Goal: Contribute content: Contribute content

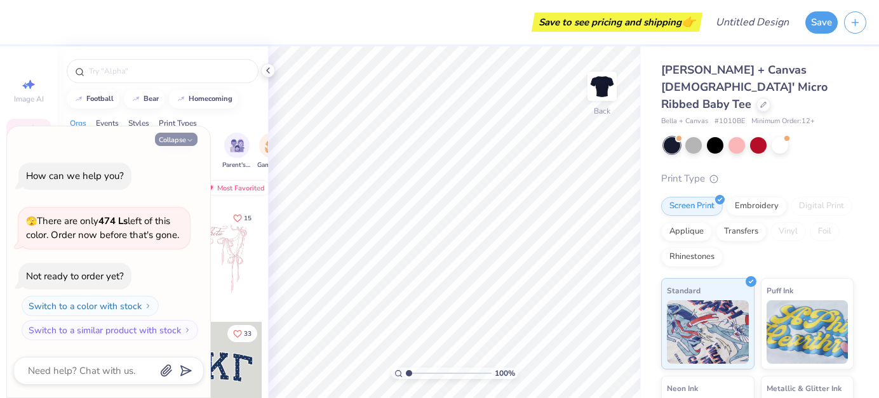
click at [185, 140] on button "Collapse" at bounding box center [176, 139] width 43 height 13
type textarea "x"
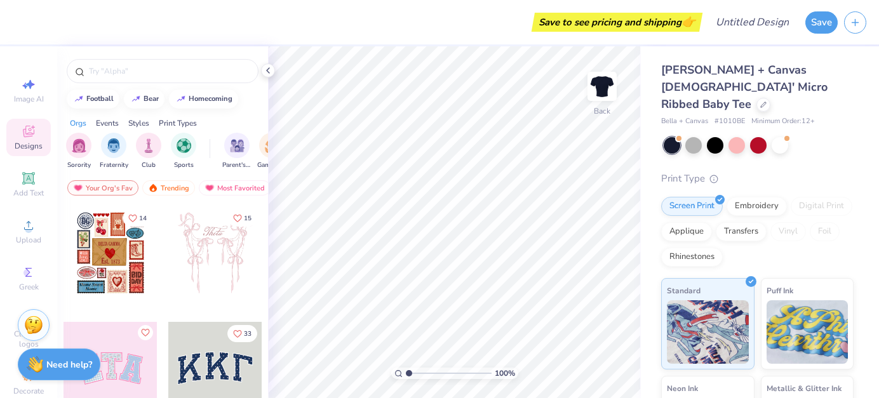
click at [225, 279] on div at bounding box center [215, 253] width 94 height 94
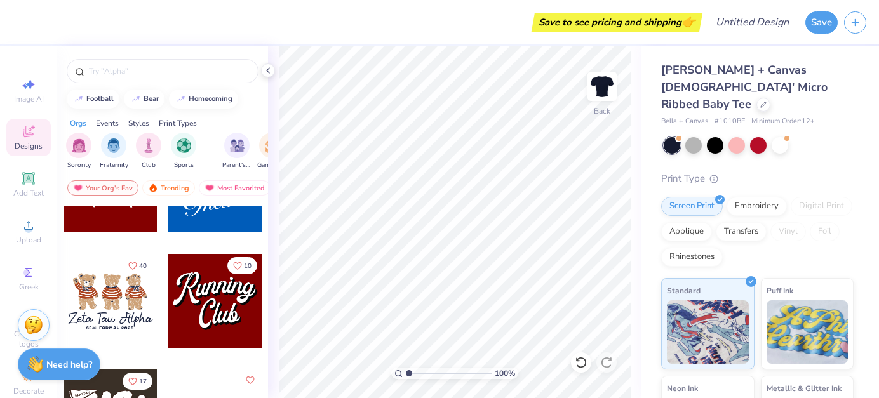
scroll to position [533, 0]
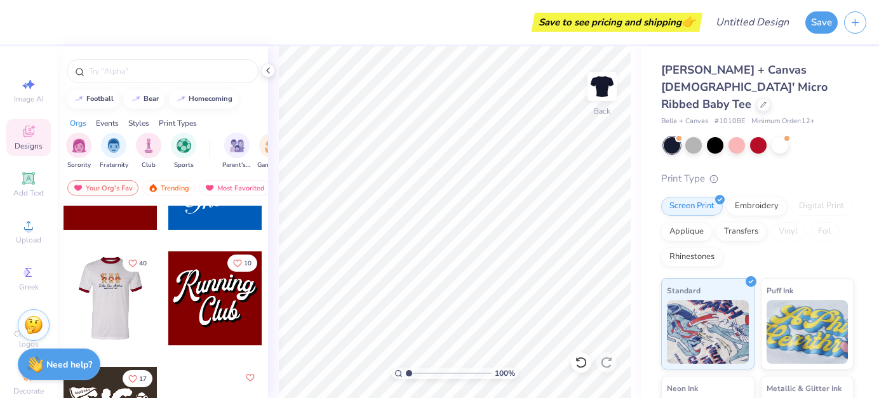
click at [115, 295] on div at bounding box center [111, 299] width 282 height 94
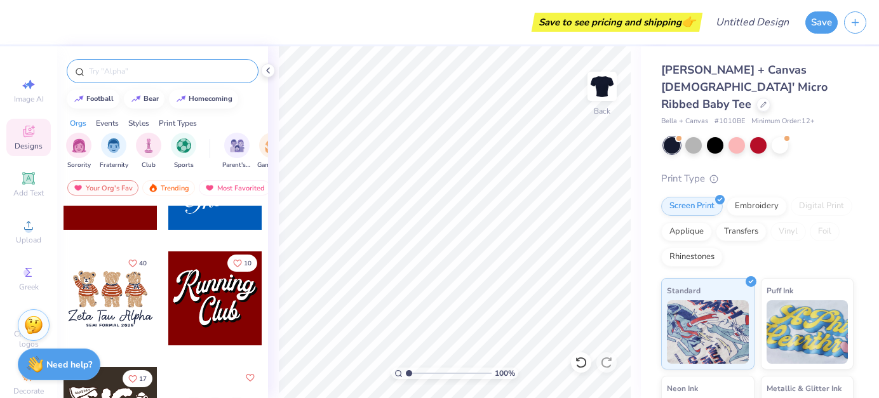
click at [180, 67] on input "text" at bounding box center [169, 71] width 163 height 13
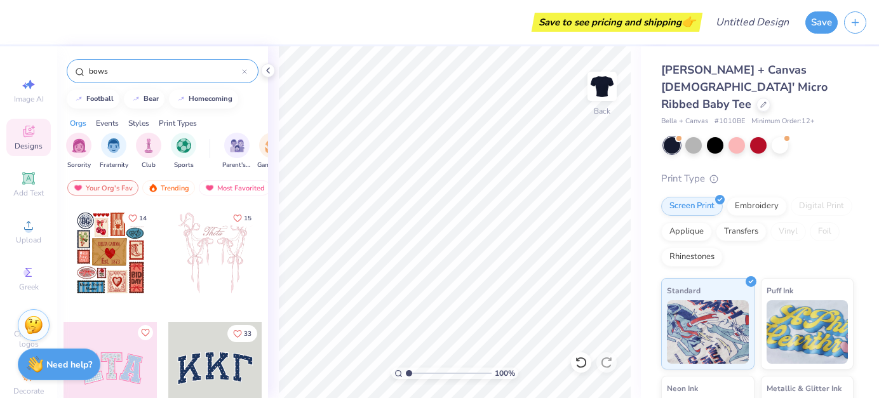
type input "bows"
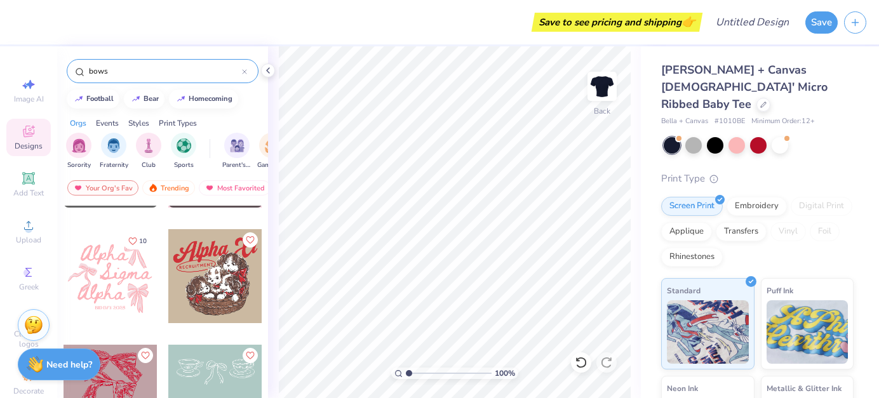
scroll to position [326, 0]
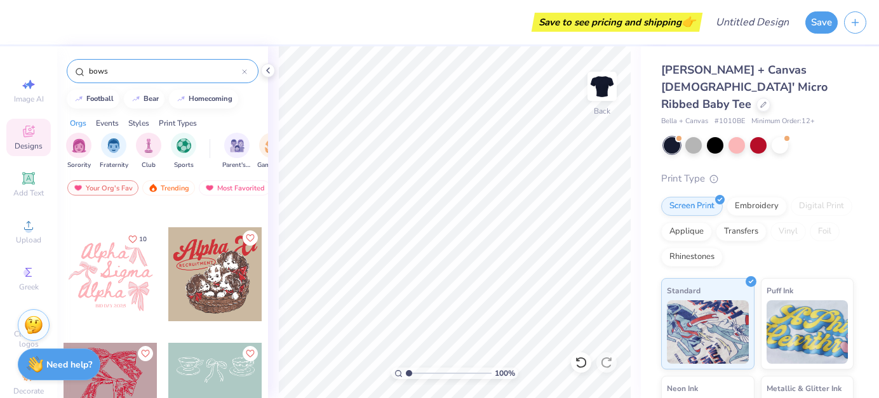
click at [118, 275] on div at bounding box center [111, 274] width 94 height 94
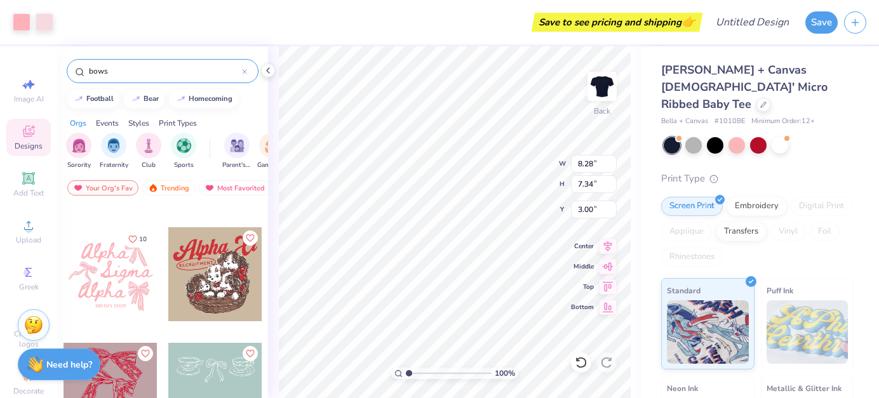
scroll to position [0, 0]
type input "9.44"
type input "8.38"
type input "3.00"
type input "5.32"
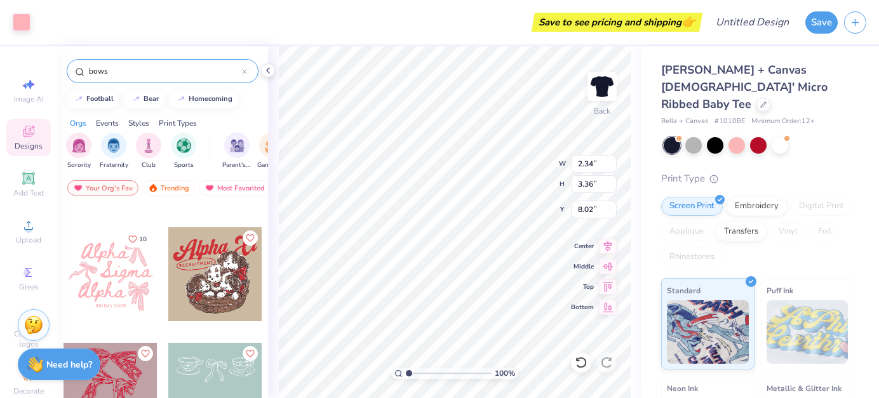
type input "1.78"
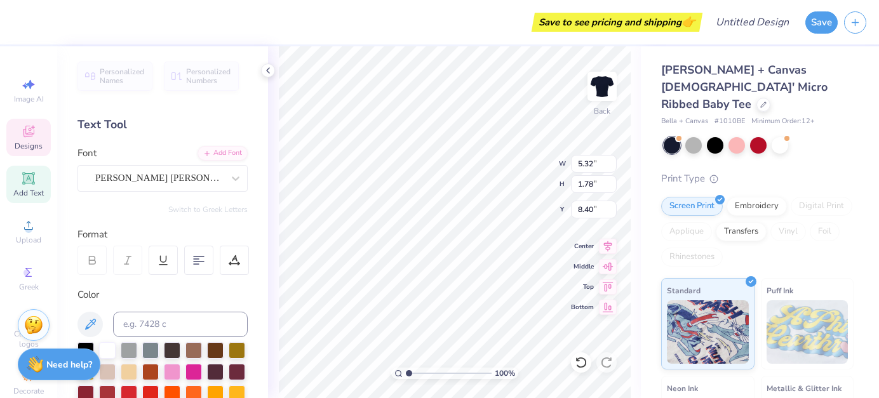
type input "3.96"
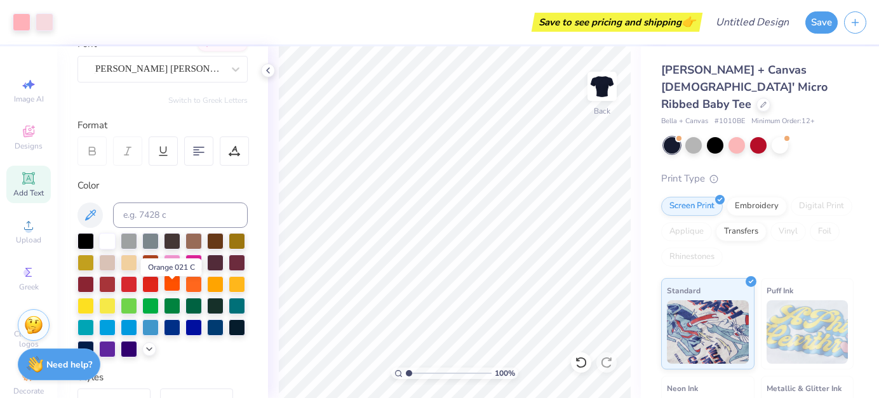
scroll to position [112, 0]
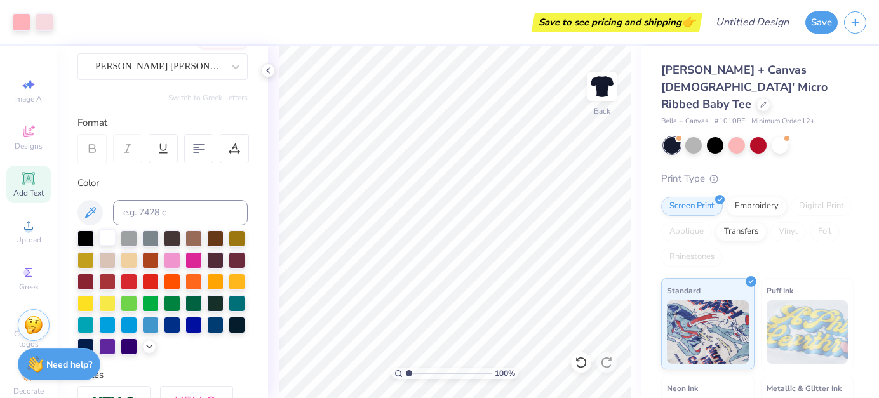
click at [109, 240] on div at bounding box center [107, 237] width 17 height 17
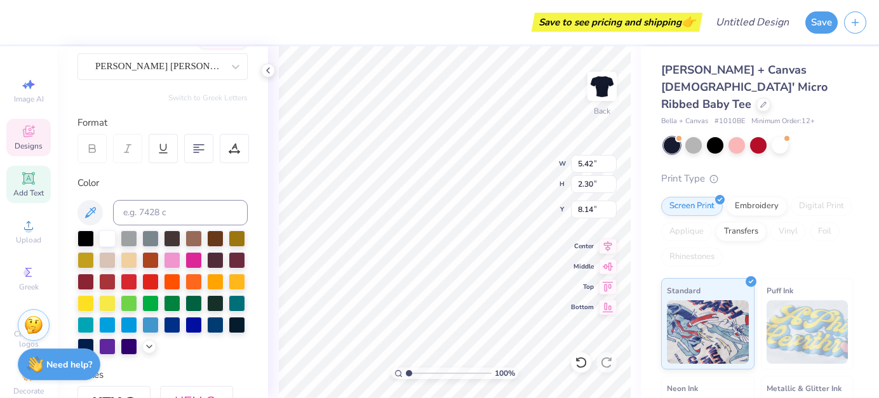
type input "5.32"
type input "1.78"
type input "3.96"
click at [105, 238] on div at bounding box center [107, 237] width 17 height 17
type input "5.42"
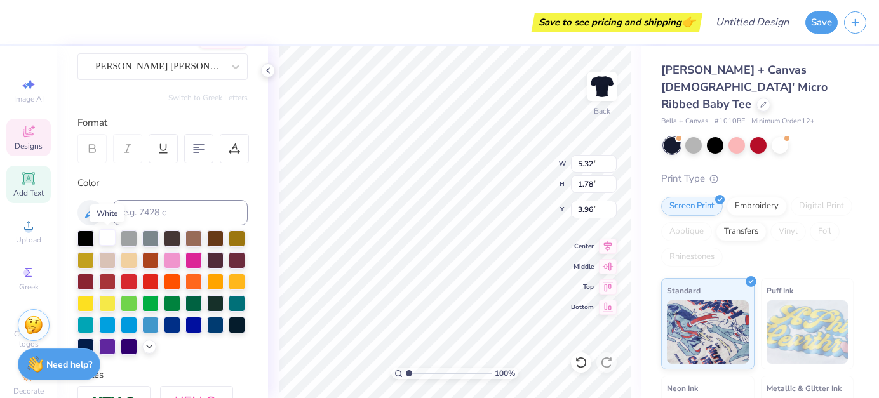
type input "2.30"
type input "3.70"
type input "5.81"
type input "1.78"
type input "6.07"
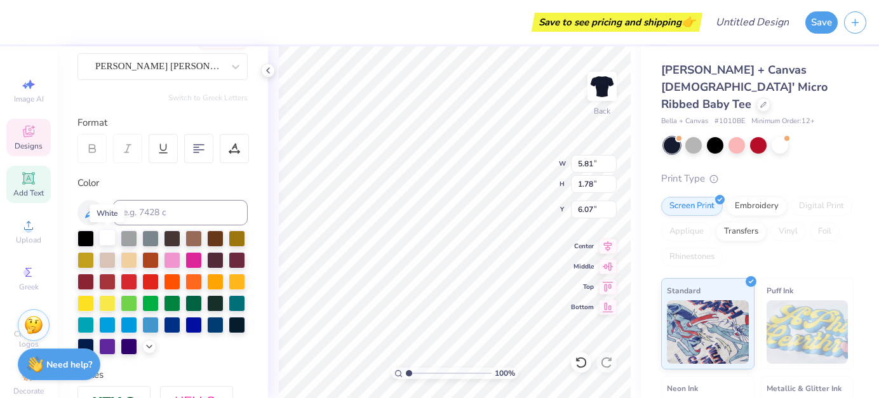
click at [112, 236] on div at bounding box center [107, 237] width 17 height 17
type input "5.91"
type input "2.56"
type input "5.68"
type input "3.32"
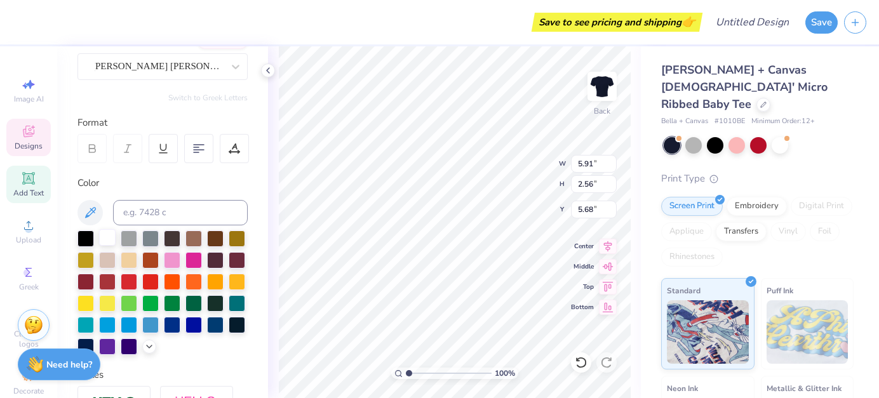
type input "3.22"
type input "5.71"
click at [109, 235] on div at bounding box center [107, 237] width 17 height 17
type input "2.54"
type input "3.33"
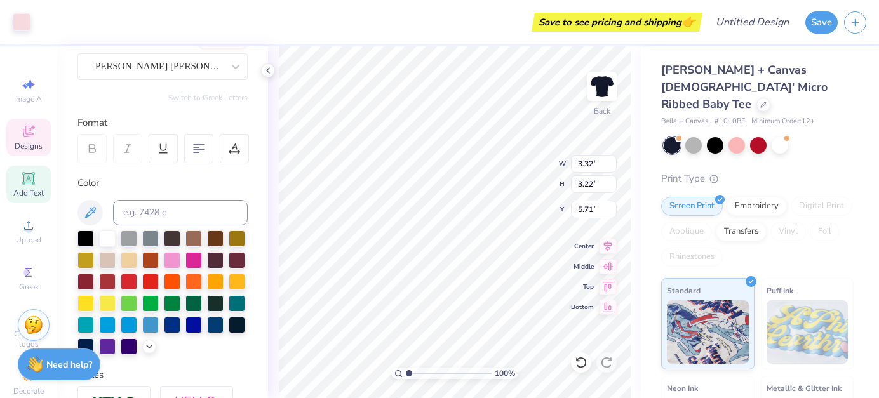
type input "3.00"
type input "2.33"
type input "3.32"
type input "8.00"
click at [93, 213] on icon at bounding box center [90, 212] width 15 height 15
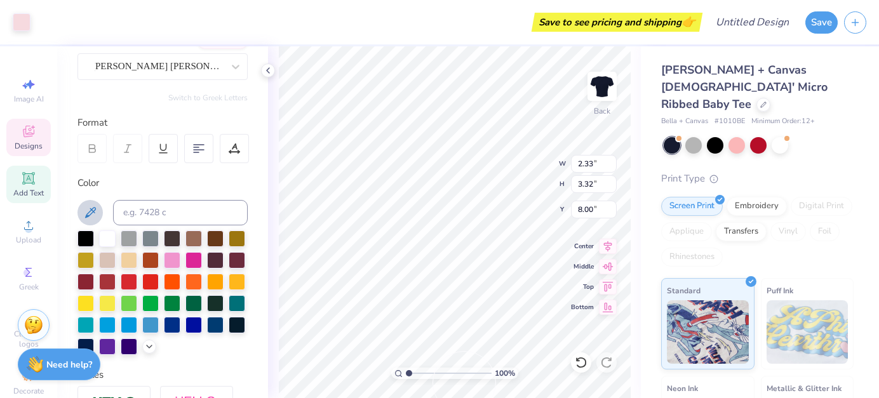
click at [116, 188] on div "Color" at bounding box center [162, 183] width 170 height 15
click at [88, 210] on icon at bounding box center [90, 212] width 15 height 15
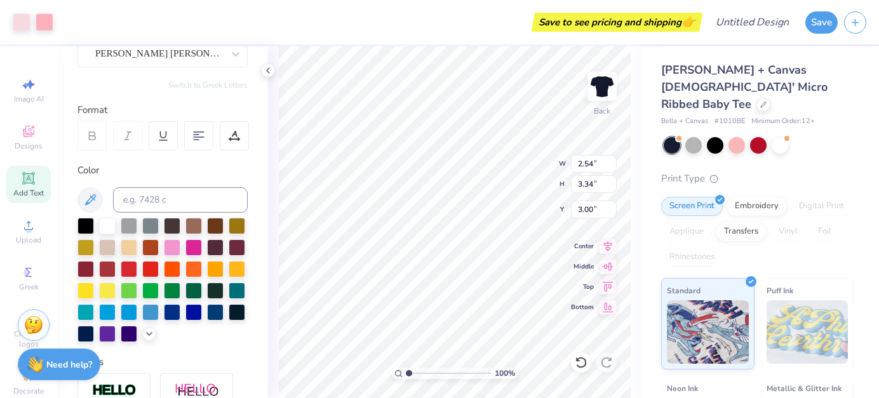
scroll to position [130, 0]
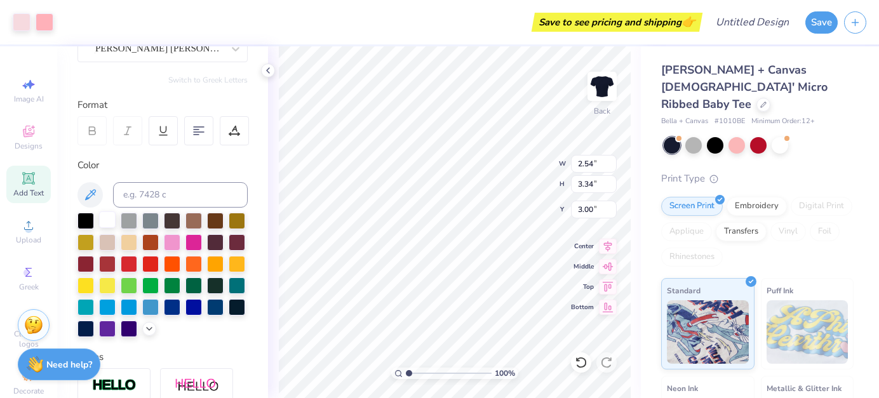
click at [109, 219] on div at bounding box center [107, 220] width 17 height 17
click at [104, 222] on div at bounding box center [107, 220] width 17 height 17
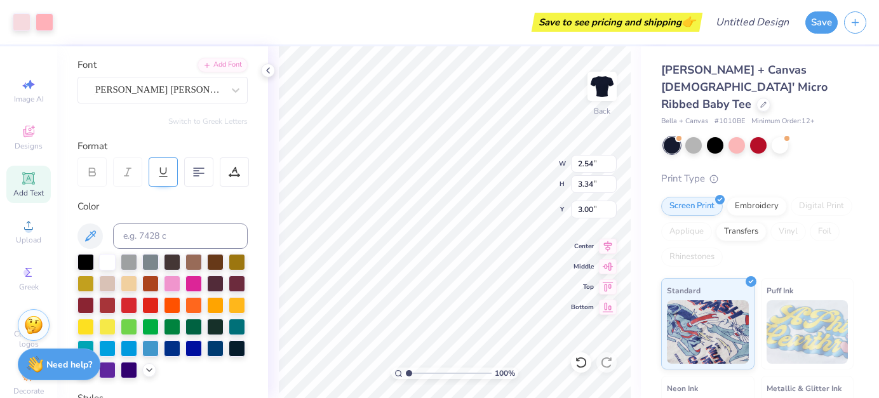
scroll to position [90, 0]
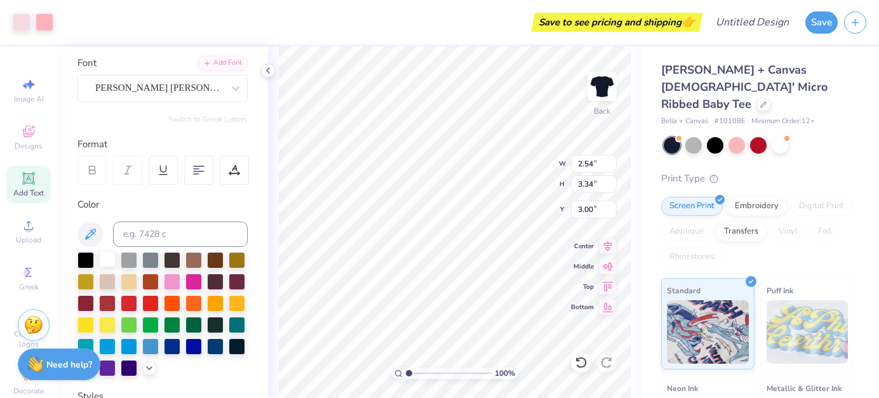
click at [99, 259] on div at bounding box center [107, 259] width 17 height 17
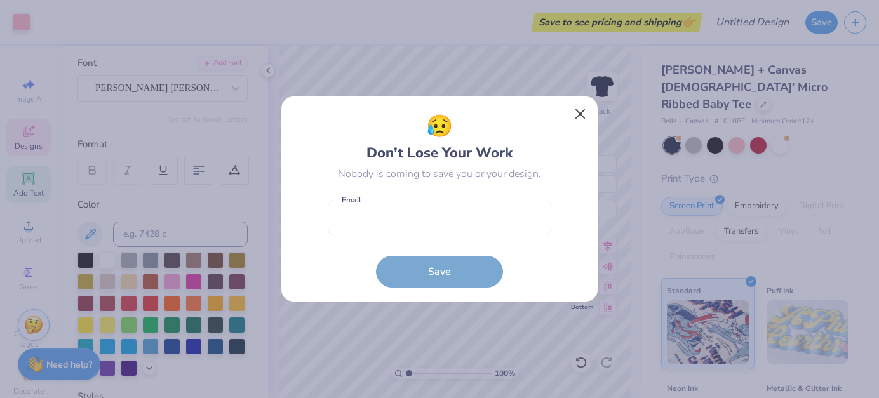
click at [577, 112] on button "Close" at bounding box center [580, 114] width 24 height 24
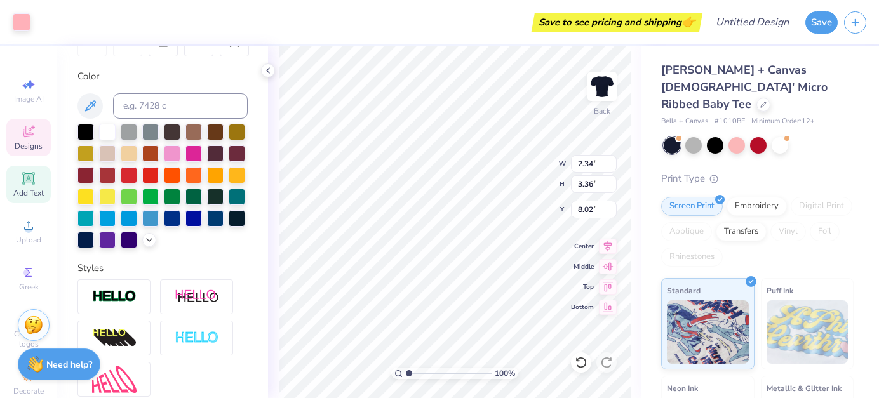
scroll to position [221, 0]
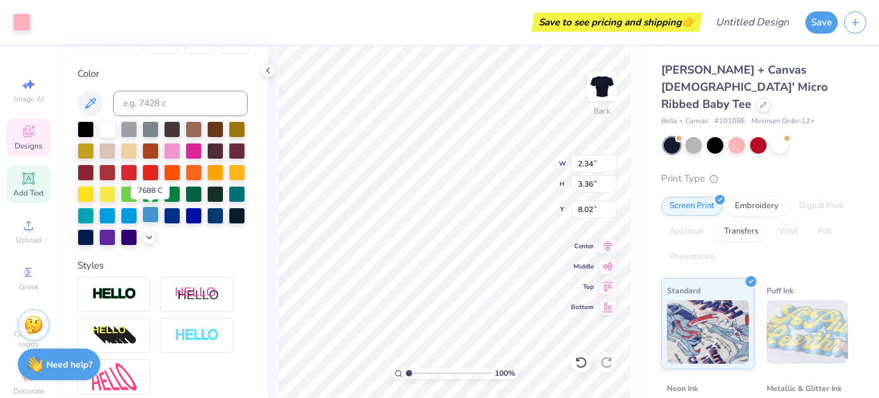
click at [151, 218] on div at bounding box center [150, 214] width 17 height 17
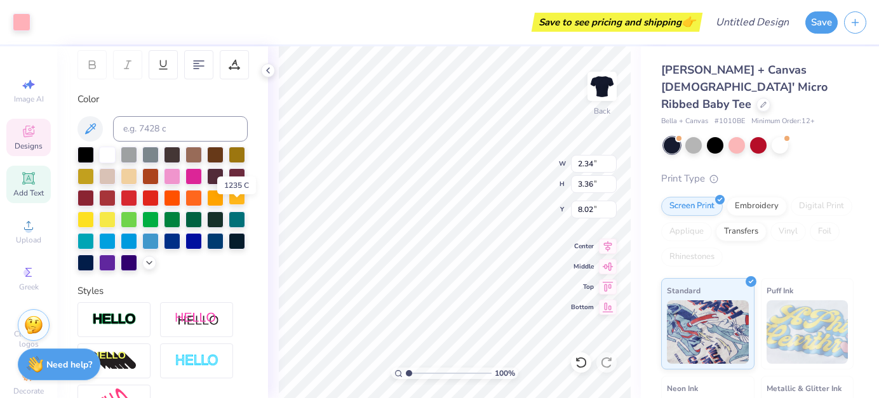
scroll to position [205, 0]
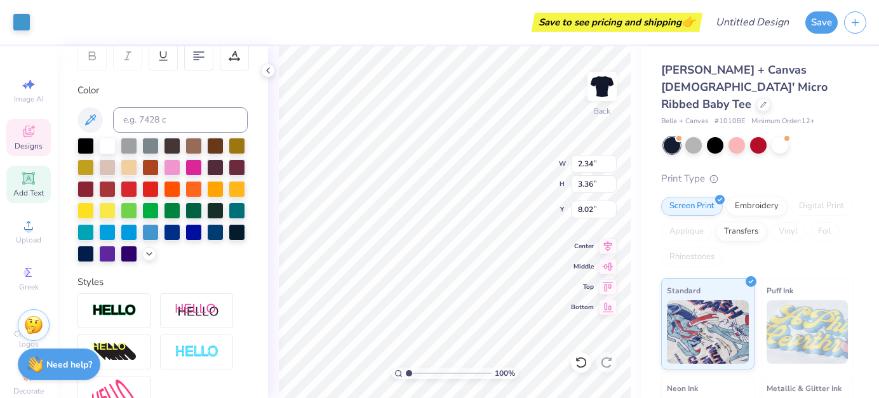
type input "5.91"
type input "2.56"
type input "5.68"
click at [106, 143] on div at bounding box center [107, 145] width 17 height 17
type input "2.46"
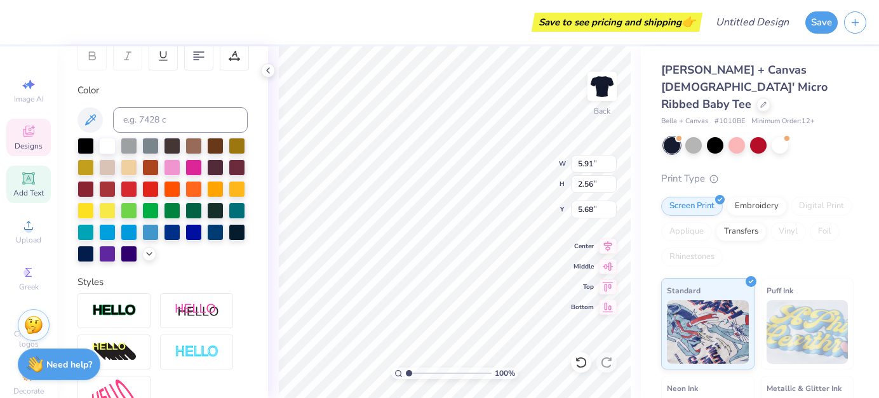
type input "3.32"
type input "3.02"
click at [103, 147] on div at bounding box center [107, 145] width 17 height 17
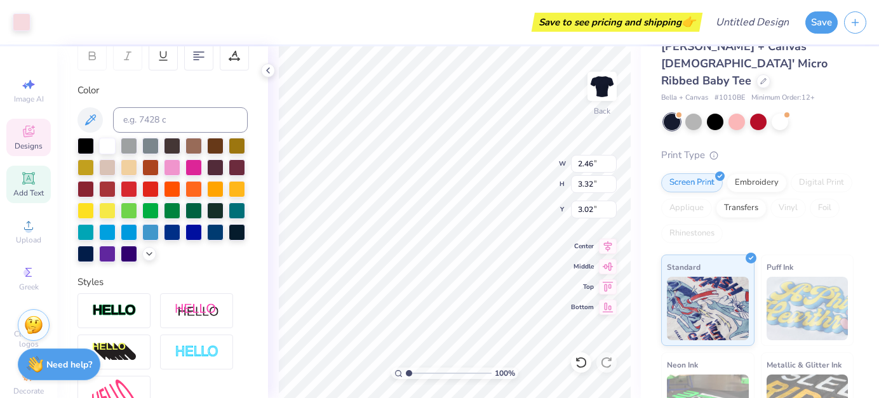
scroll to position [23, 0]
click at [99, 140] on div at bounding box center [107, 145] width 17 height 17
click at [29, 144] on span "Designs" at bounding box center [29, 146] width 28 height 10
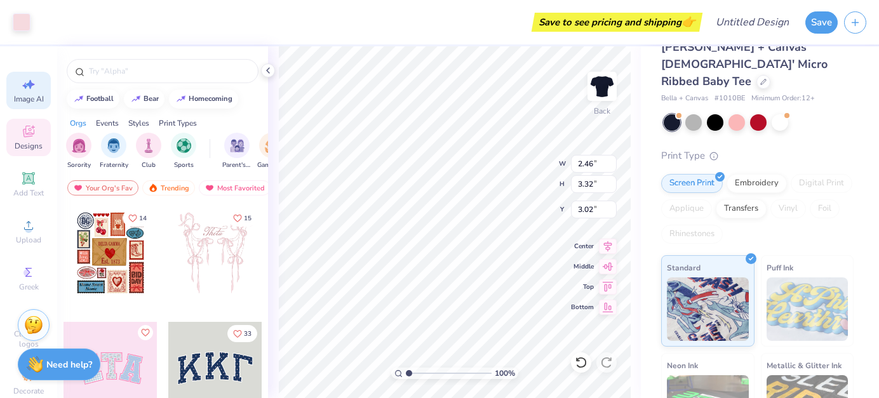
click at [33, 83] on icon at bounding box center [28, 84] width 15 height 15
select select "4"
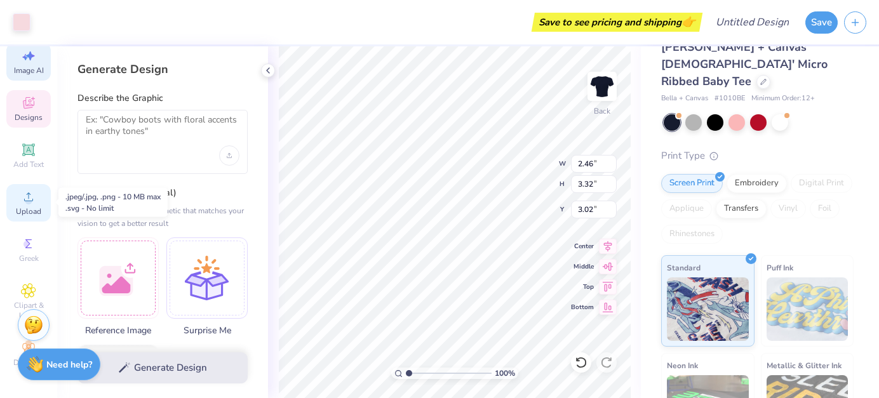
scroll to position [29, 0]
click at [269, 72] on icon at bounding box center [268, 70] width 10 height 10
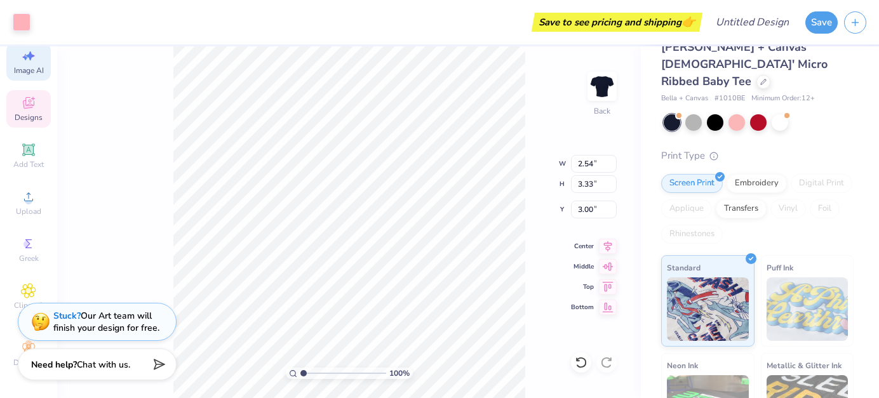
scroll to position [0, 0]
click at [25, 20] on div at bounding box center [22, 21] width 18 height 18
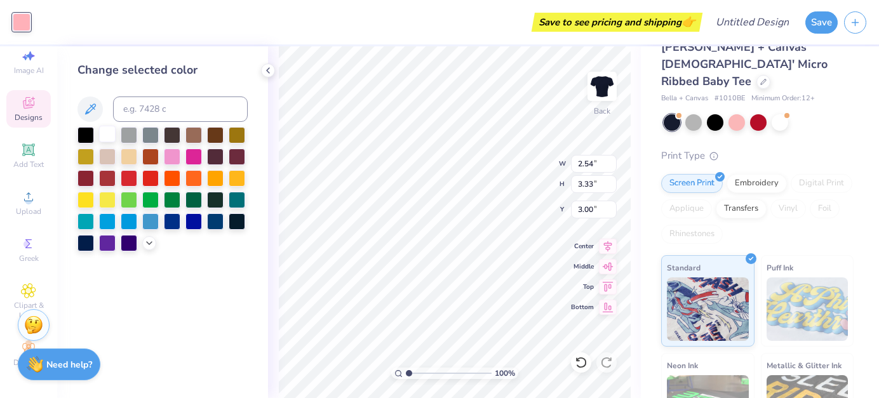
click at [104, 134] on div at bounding box center [107, 134] width 17 height 17
click at [147, 224] on div at bounding box center [150, 220] width 17 height 17
click at [131, 224] on div at bounding box center [129, 220] width 17 height 17
click at [109, 222] on div at bounding box center [107, 220] width 17 height 17
click at [108, 137] on div at bounding box center [107, 134] width 17 height 17
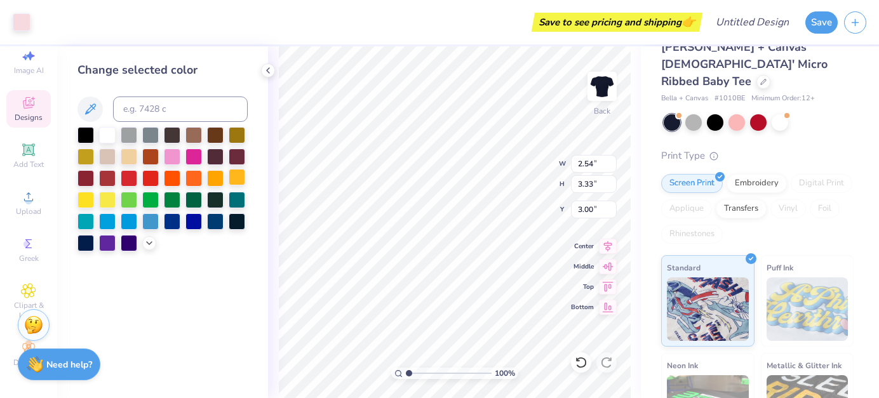
type input "2.46"
type input "3.32"
type input "3.02"
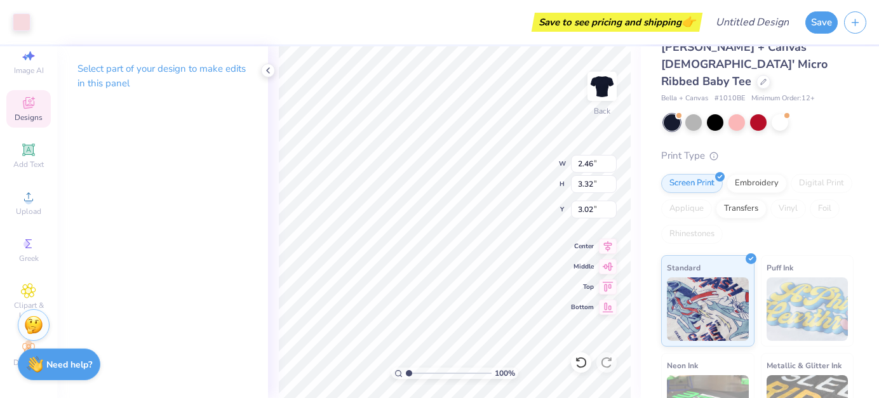
click at [148, 67] on p "Select part of your design to make edits in this panel" at bounding box center [162, 76] width 170 height 29
type input "2.54"
type input "3.33"
type input "3.00"
type input "2.46"
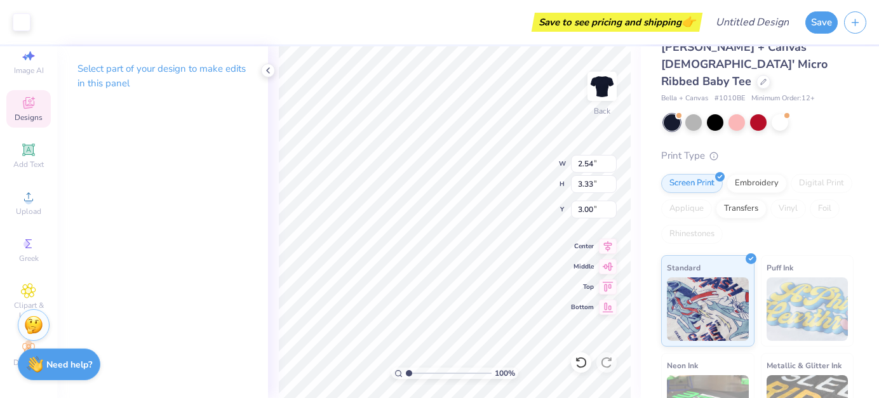
type input "3.32"
type input "3.02"
click at [271, 68] on icon at bounding box center [268, 70] width 10 height 10
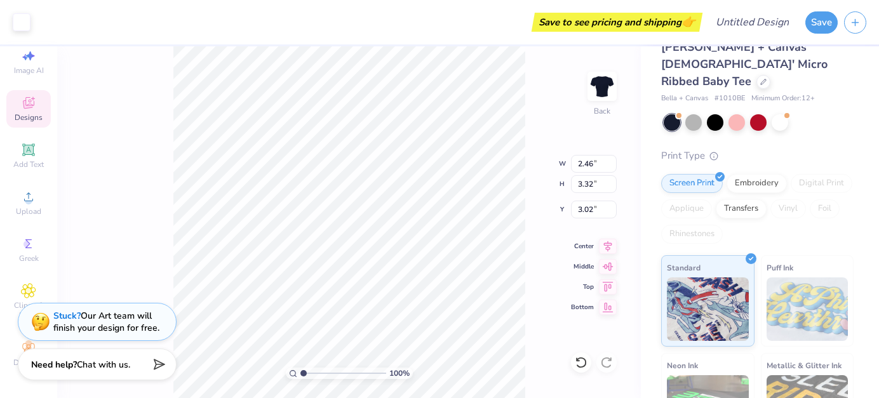
type input "2.54"
type input "3.33"
type input "3.00"
click at [27, 114] on span "Designs" at bounding box center [29, 117] width 28 height 10
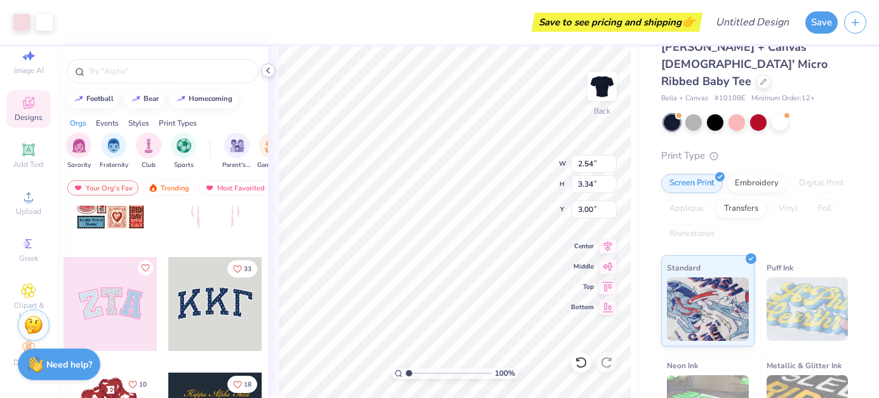
click at [266, 69] on icon at bounding box center [268, 70] width 10 height 10
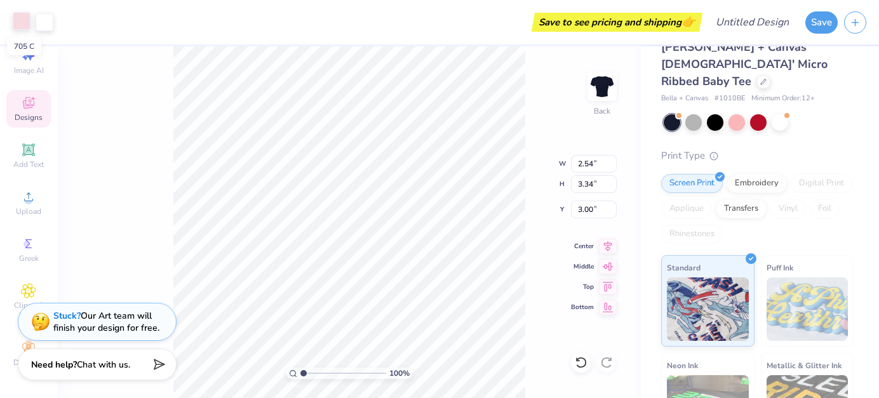
click at [25, 29] on div at bounding box center [22, 21] width 18 height 18
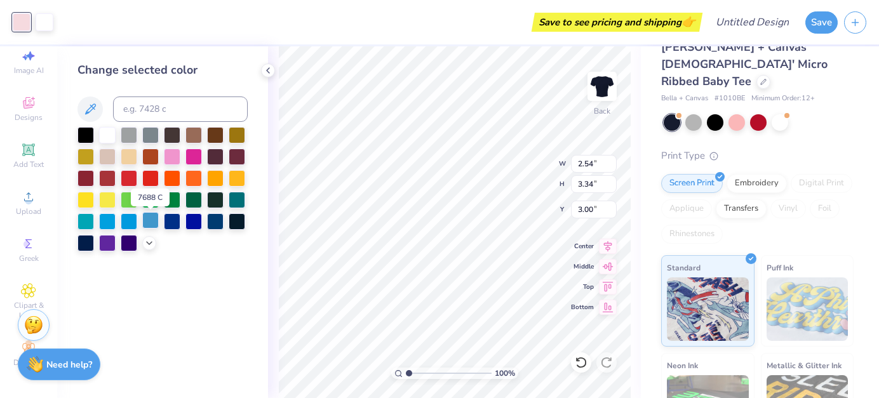
click at [152, 215] on div at bounding box center [150, 220] width 17 height 17
click at [112, 133] on div at bounding box center [107, 134] width 17 height 17
click at [149, 221] on div at bounding box center [150, 220] width 17 height 17
click at [103, 133] on div at bounding box center [107, 134] width 17 height 17
click at [146, 222] on div at bounding box center [150, 220] width 17 height 17
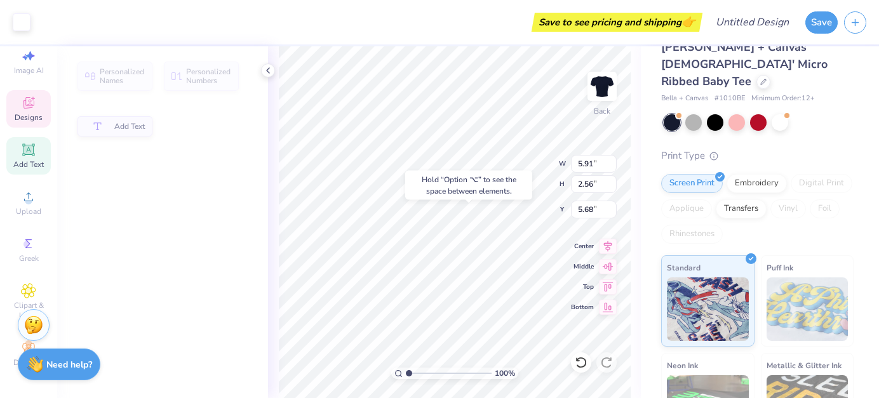
type input "5.94"
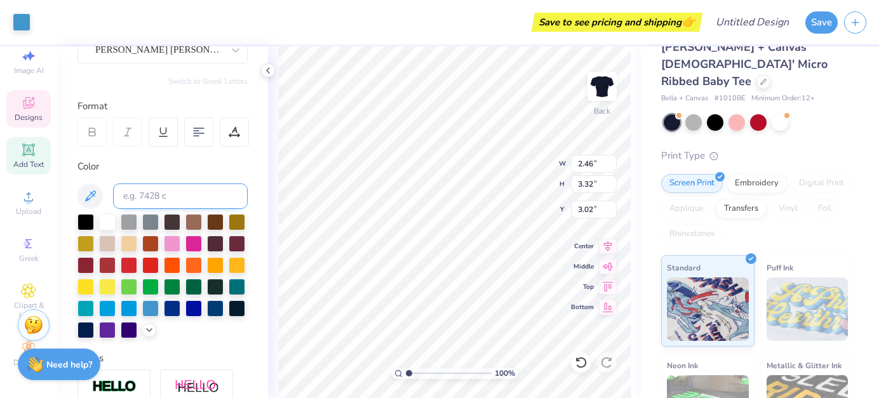
scroll to position [130, 0]
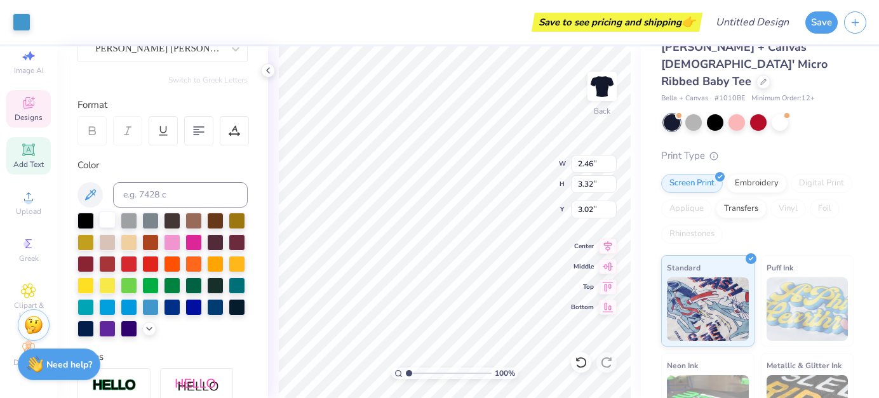
click at [106, 221] on div at bounding box center [107, 220] width 17 height 17
click at [94, 224] on div at bounding box center [85, 220] width 17 height 17
click at [113, 225] on div at bounding box center [107, 220] width 17 height 17
click at [114, 226] on div at bounding box center [107, 220] width 17 height 17
type input "2.54"
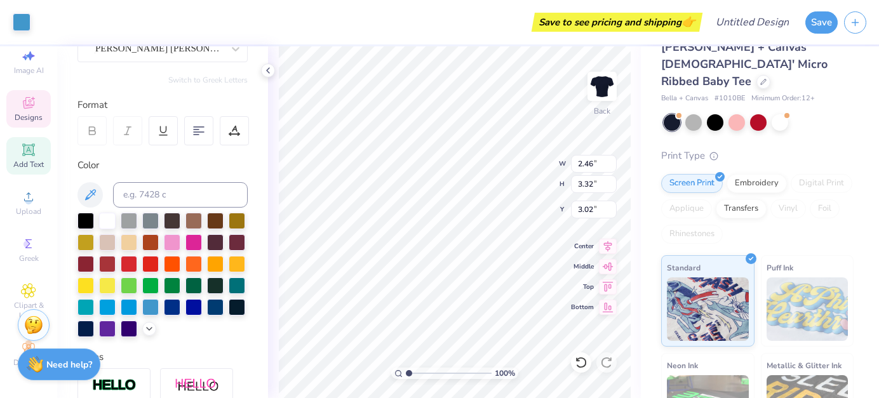
type input "3.33"
type input "3.00"
click at [107, 220] on div at bounding box center [107, 220] width 17 height 17
type input "2.46"
type input "3.32"
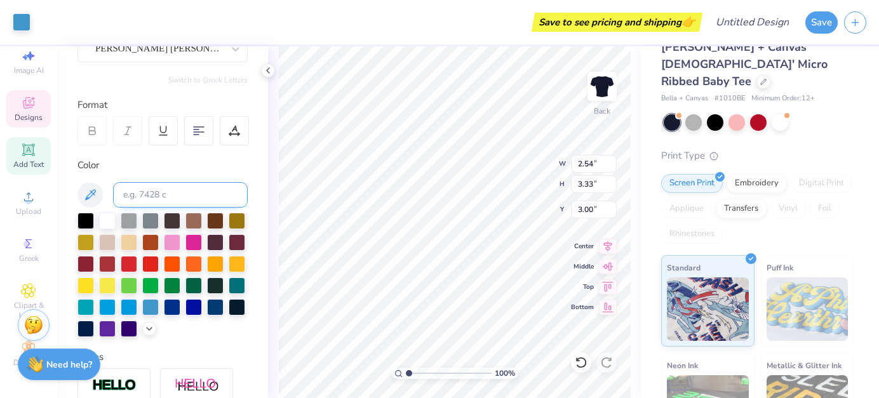
type input "3.02"
click at [109, 219] on div at bounding box center [107, 220] width 17 height 17
type input "2.46"
type input "3.32"
type input "3.02"
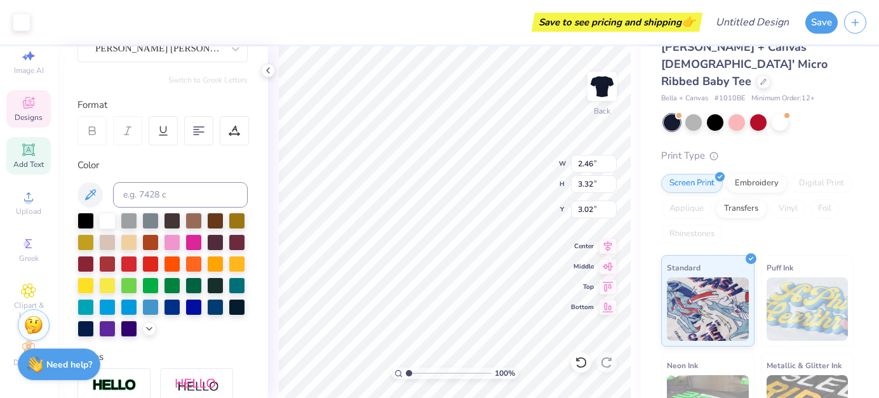
type input "5.42"
type input "2.30"
type input "3.70"
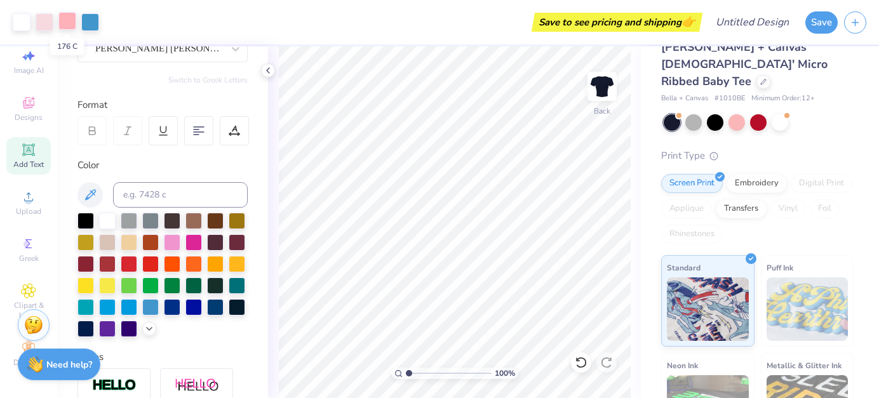
click at [68, 18] on div at bounding box center [67, 21] width 18 height 18
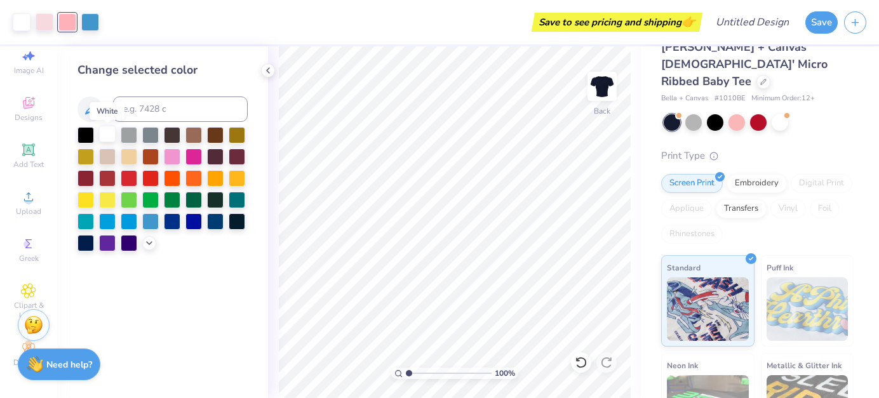
click at [109, 139] on div at bounding box center [107, 134] width 17 height 17
click at [71, 30] on div at bounding box center [67, 21] width 18 height 18
click at [109, 134] on div at bounding box center [107, 134] width 17 height 17
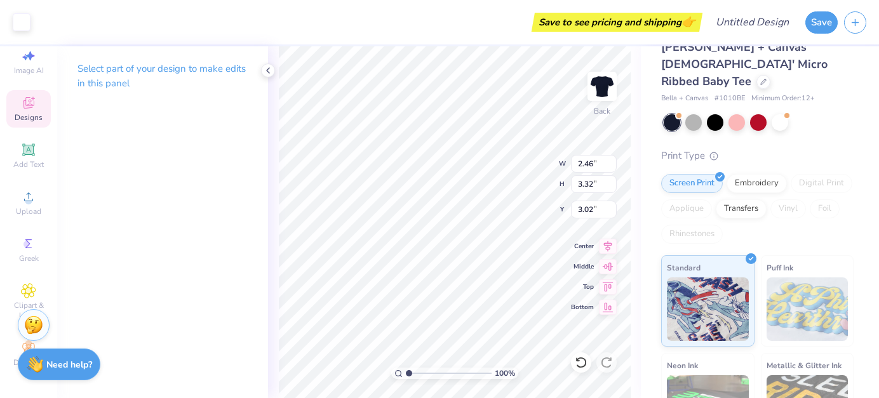
click at [182, 70] on p "Select part of your design to make edits in this panel" at bounding box center [162, 76] width 170 height 29
click at [262, 67] on div at bounding box center [268, 71] width 14 height 14
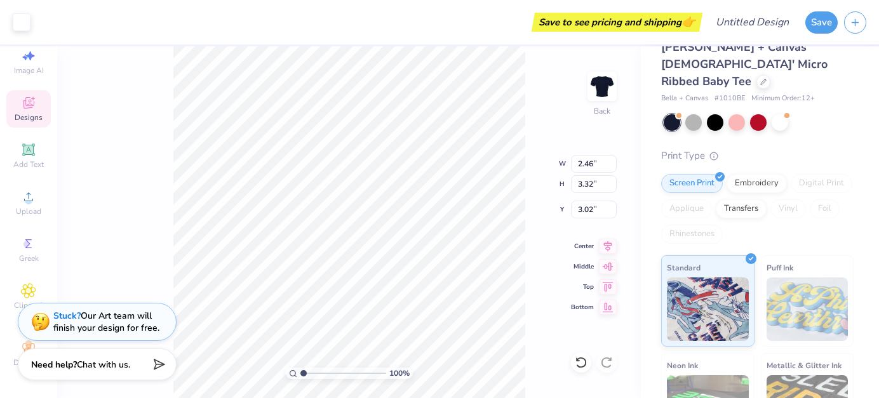
click at [29, 121] on span "Designs" at bounding box center [29, 117] width 28 height 10
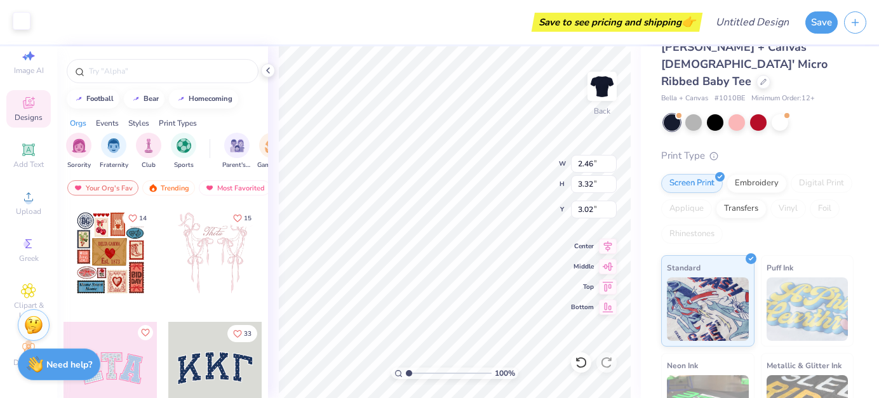
click at [24, 29] on div at bounding box center [22, 21] width 18 height 18
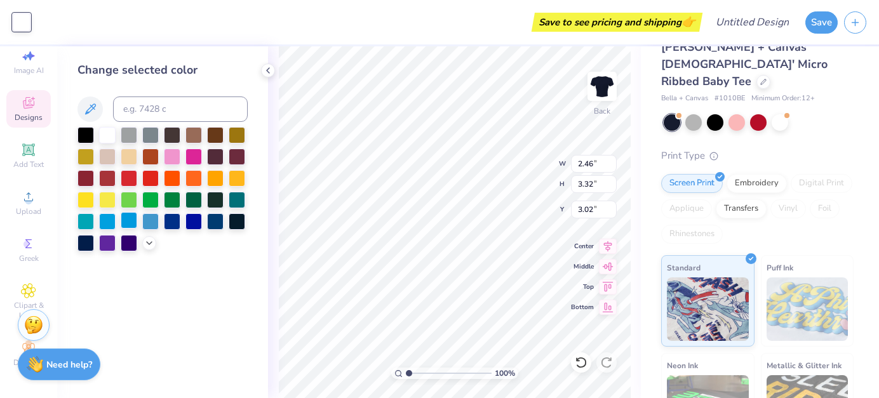
click at [129, 225] on div at bounding box center [129, 220] width 17 height 17
type input "3.27"
type input "2.97"
type input "6.00"
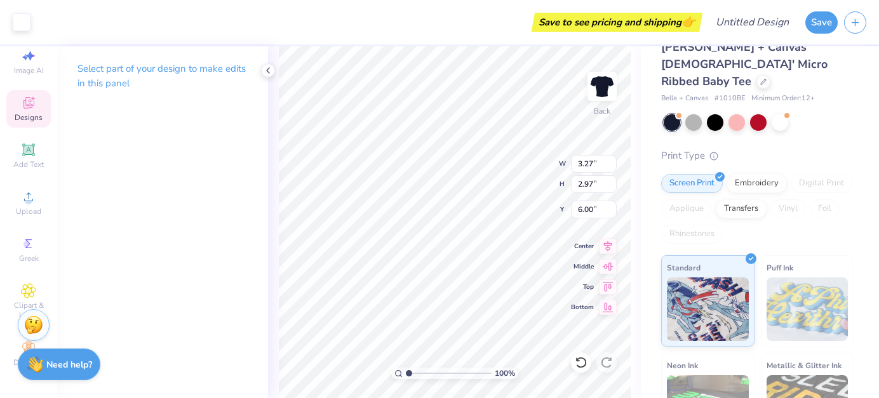
click at [186, 74] on p "Select part of your design to make edits in this panel" at bounding box center [162, 76] width 170 height 29
click at [183, 70] on p "Select part of your design to make edits in this panel" at bounding box center [162, 76] width 170 height 29
click at [268, 69] on icon at bounding box center [268, 70] width 10 height 10
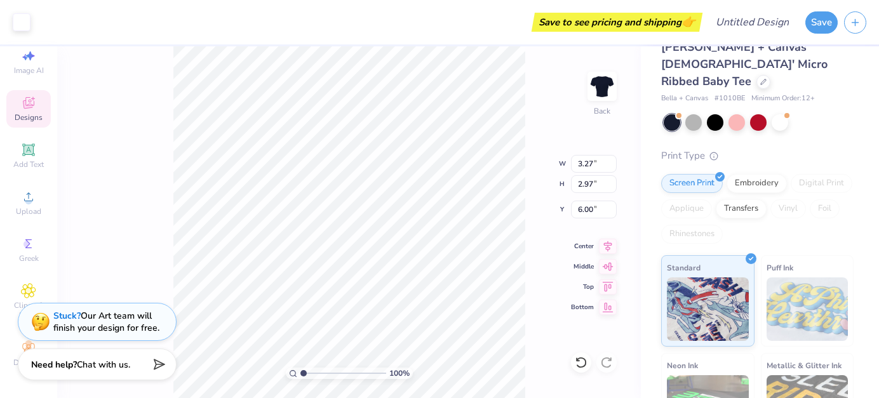
click at [32, 113] on span "Designs" at bounding box center [29, 117] width 28 height 10
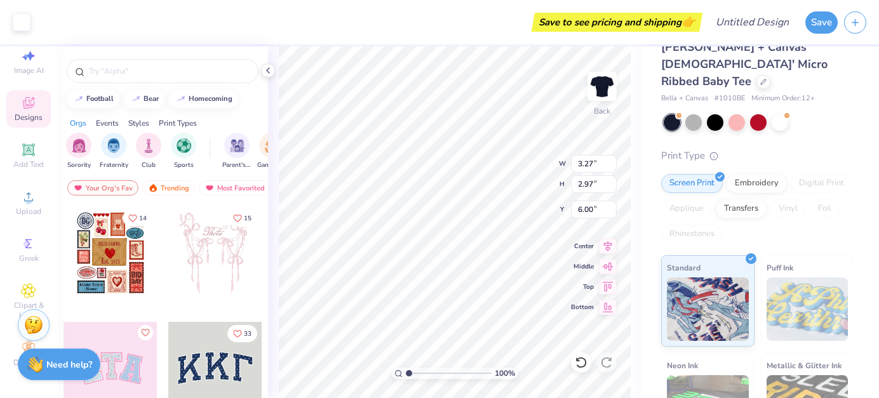
type input "3.32"
type input "3.22"
type input "5.71"
click at [267, 67] on icon at bounding box center [268, 70] width 10 height 10
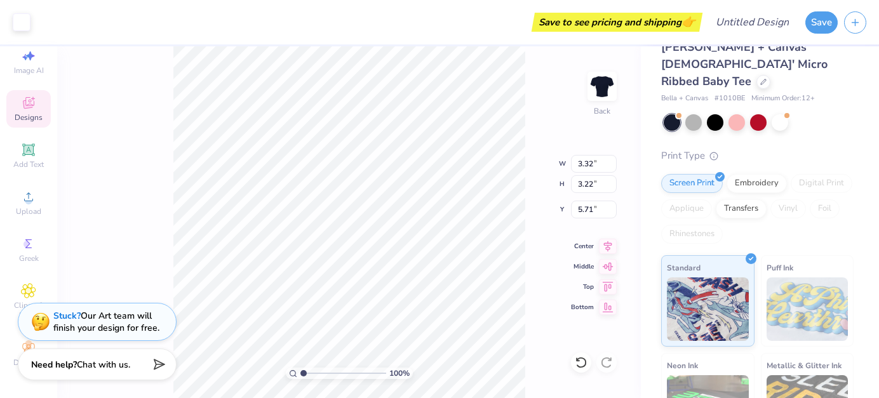
type input "3.27"
type input "2.97"
type input "6.00"
click at [29, 27] on div at bounding box center [22, 21] width 18 height 18
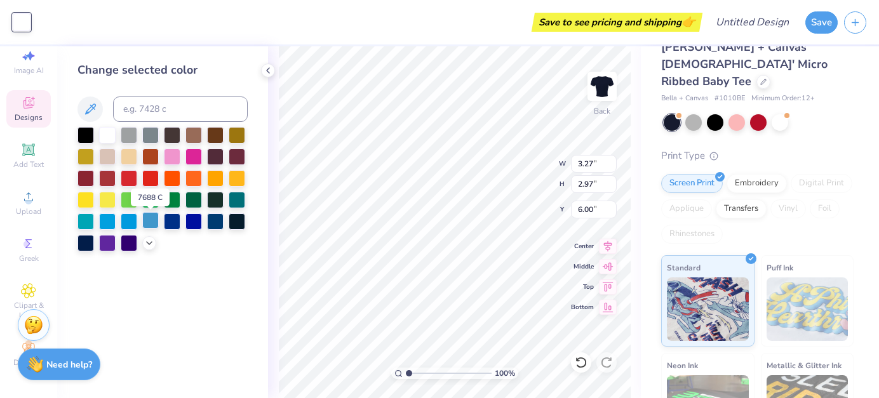
click at [146, 222] on div at bounding box center [150, 220] width 17 height 17
type input "3.32"
type input "3.22"
type input "5.71"
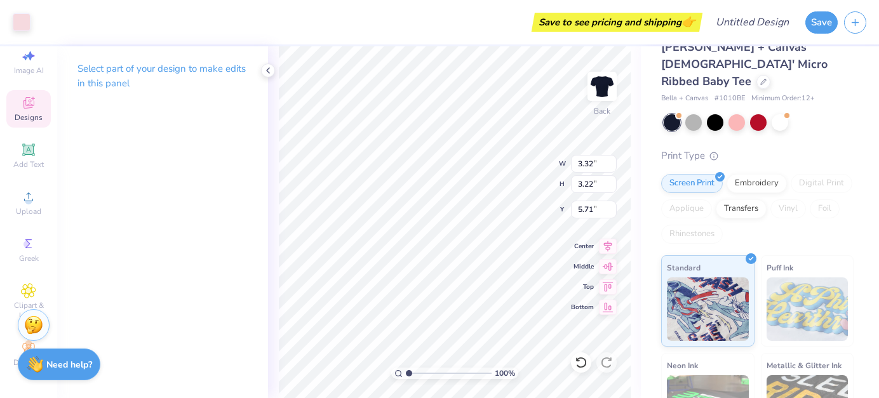
click at [102, 68] on p "Select part of your design to make edits in this panel" at bounding box center [162, 76] width 170 height 29
click at [269, 71] on icon at bounding box center [268, 70] width 10 height 10
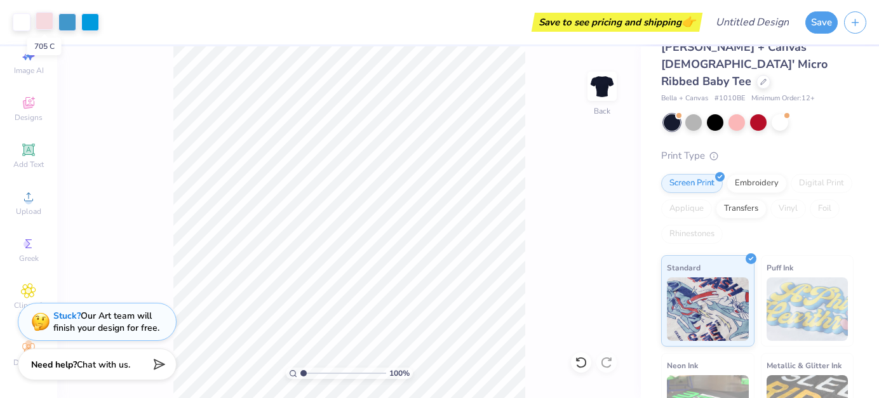
click at [50, 20] on div at bounding box center [45, 21] width 18 height 18
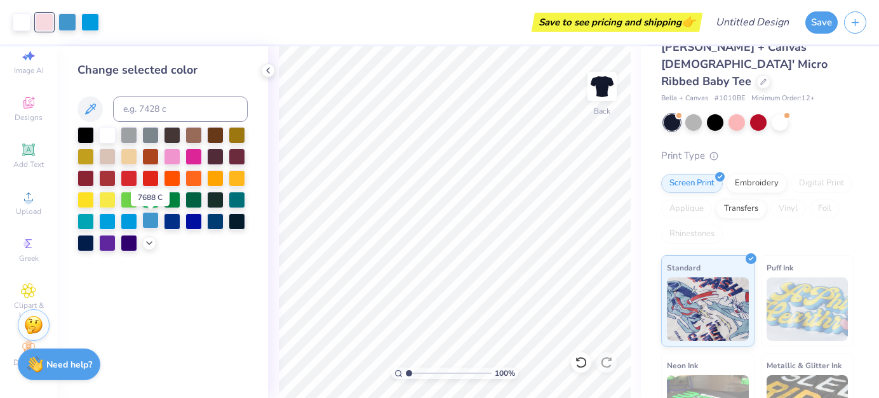
click at [149, 222] on div at bounding box center [150, 220] width 17 height 17
click at [22, 19] on div at bounding box center [22, 21] width 18 height 18
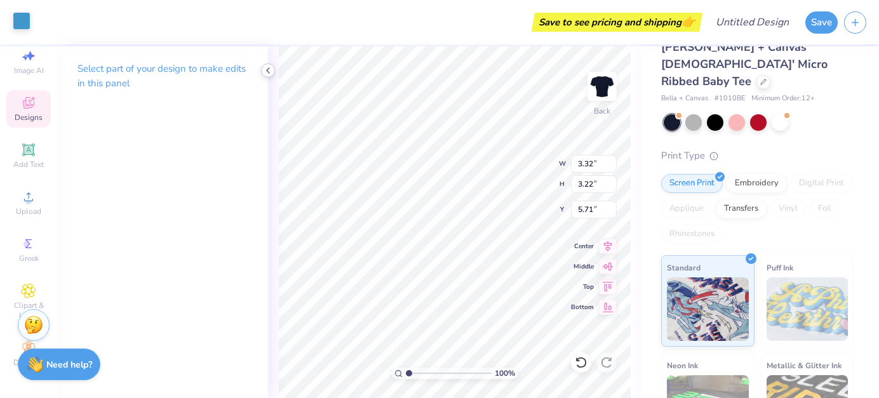
click at [266, 71] on icon at bounding box center [268, 70] width 10 height 10
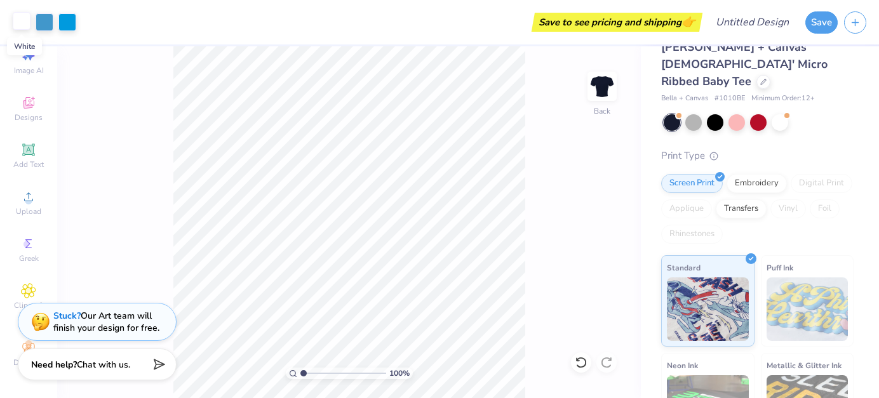
click at [17, 26] on div at bounding box center [22, 21] width 18 height 18
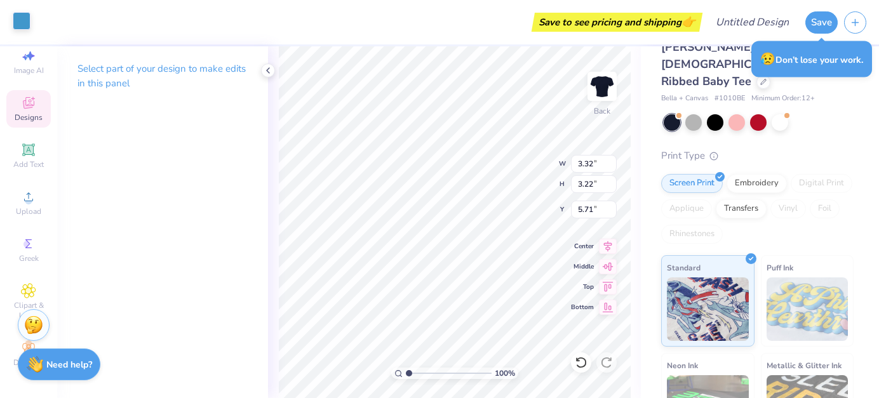
click at [208, 72] on p "Select part of your design to make edits in this panel" at bounding box center [162, 76] width 170 height 29
click at [267, 67] on icon at bounding box center [268, 70] width 10 height 10
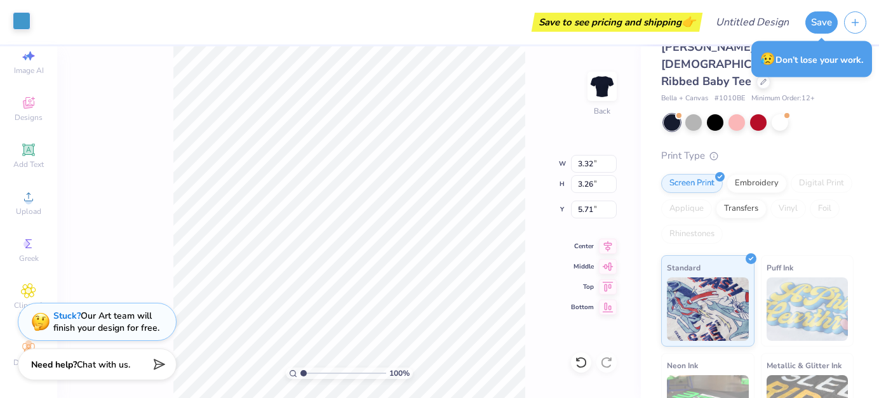
click at [18, 21] on div at bounding box center [22, 21] width 18 height 18
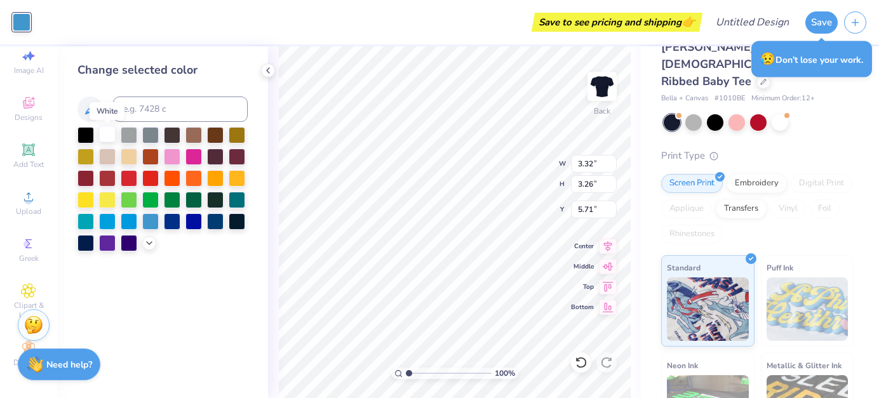
click at [104, 136] on div at bounding box center [107, 134] width 17 height 17
click at [151, 220] on div at bounding box center [150, 220] width 17 height 17
click at [104, 137] on div at bounding box center [107, 134] width 17 height 17
click at [151, 221] on div at bounding box center [150, 220] width 17 height 17
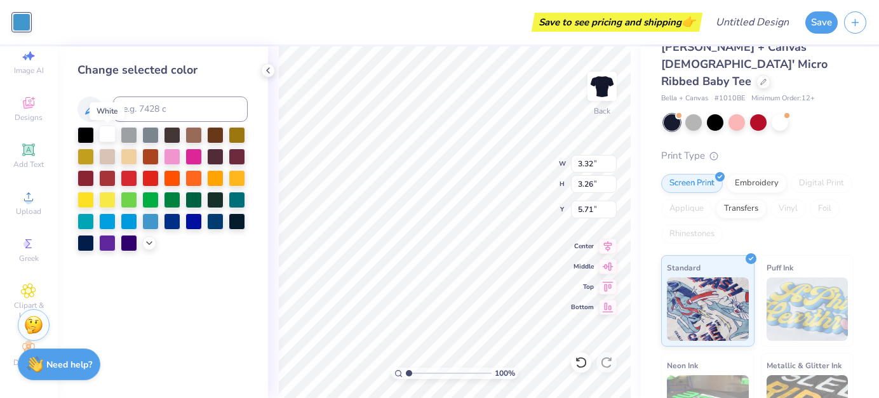
click at [110, 131] on div at bounding box center [107, 134] width 17 height 17
click at [149, 222] on div at bounding box center [150, 220] width 17 height 17
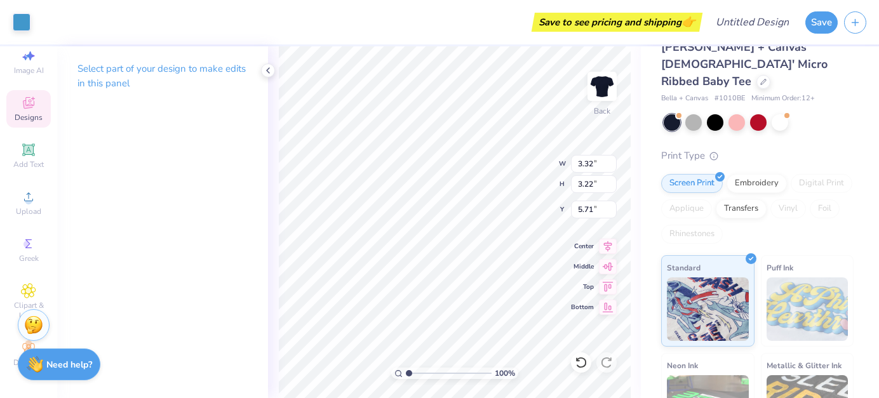
type input "5.61"
type input "3.27"
type input "2.97"
click at [163, 67] on p "Select part of your design to make edits in this panel" at bounding box center [162, 76] width 170 height 29
click at [130, 69] on p "Select part of your design to make edits in this panel" at bounding box center [162, 76] width 170 height 29
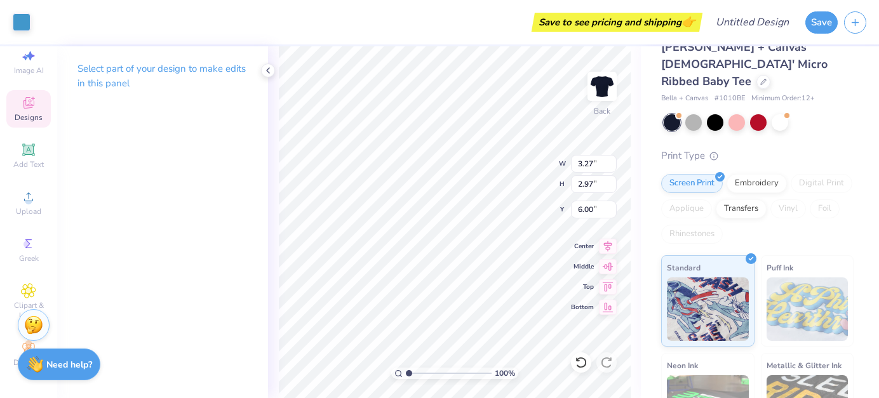
click at [268, 70] on icon at bounding box center [268, 70] width 10 height 10
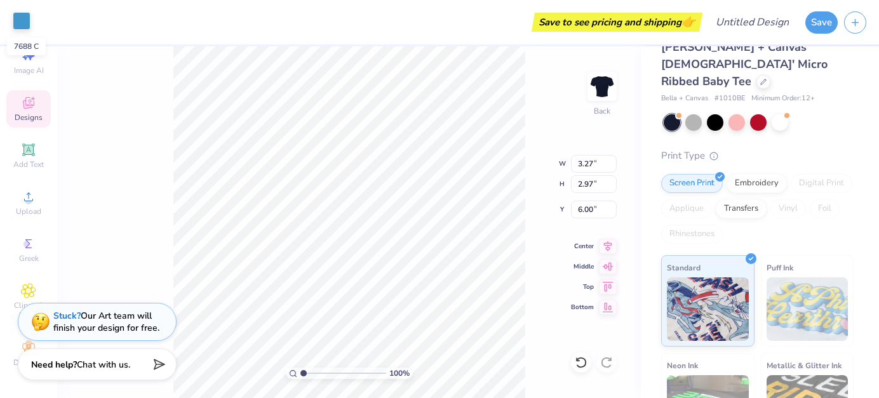
click at [22, 22] on div at bounding box center [22, 21] width 18 height 18
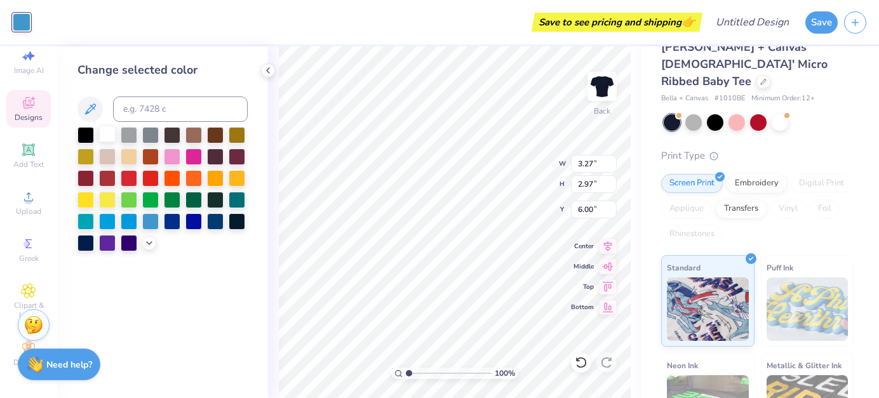
click at [105, 142] on div at bounding box center [107, 134] width 17 height 17
type input "5.84"
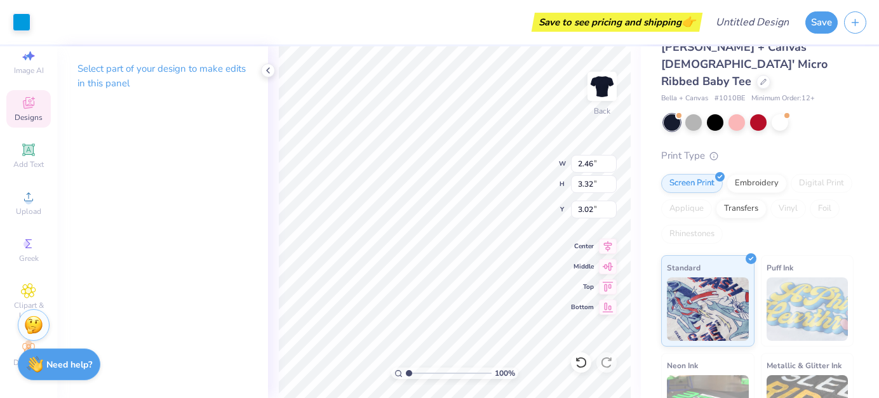
type input "2.34"
type input "3.36"
type input "8.02"
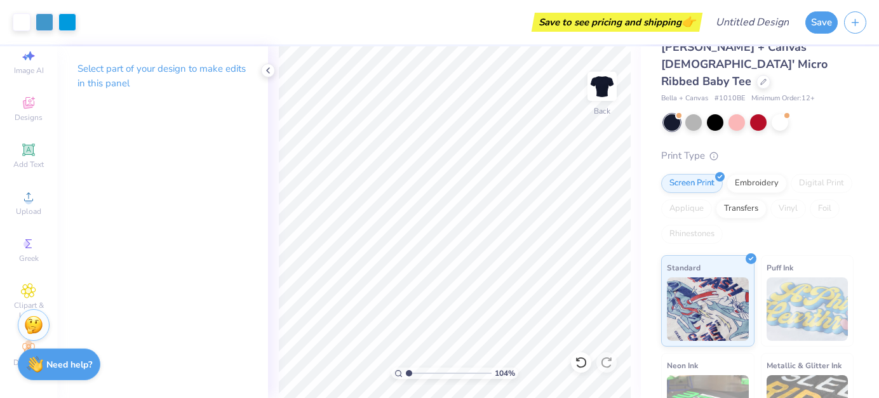
type input "1.34"
type textarea "x"
type input "7.37"
type textarea "x"
type input "10"
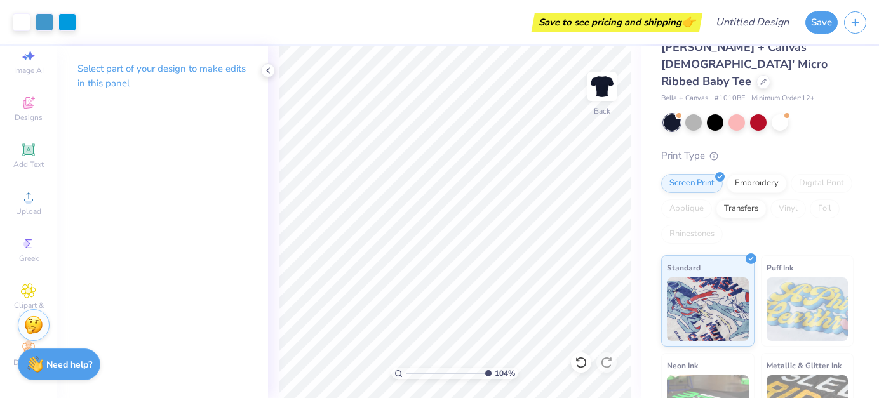
type textarea "x"
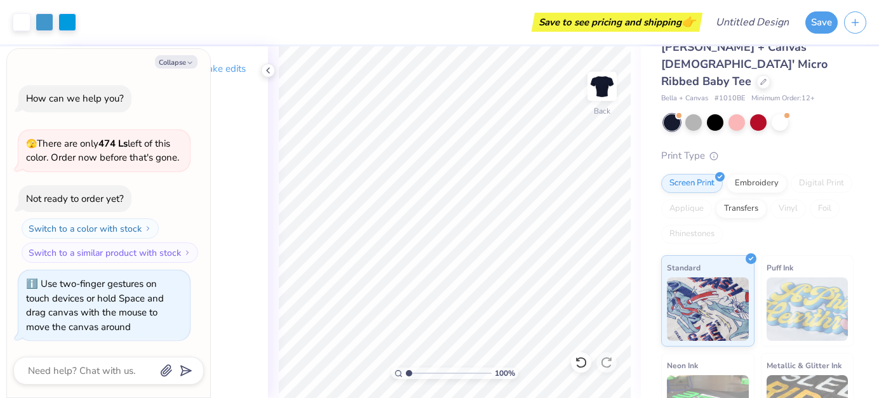
drag, startPoint x: 408, startPoint y: 372, endPoint x: 374, endPoint y: 378, distance: 34.3
type input "1"
click at [374, 378] on div "100 %" at bounding box center [455, 222] width 352 height 352
click at [272, 72] on icon at bounding box center [268, 70] width 10 height 10
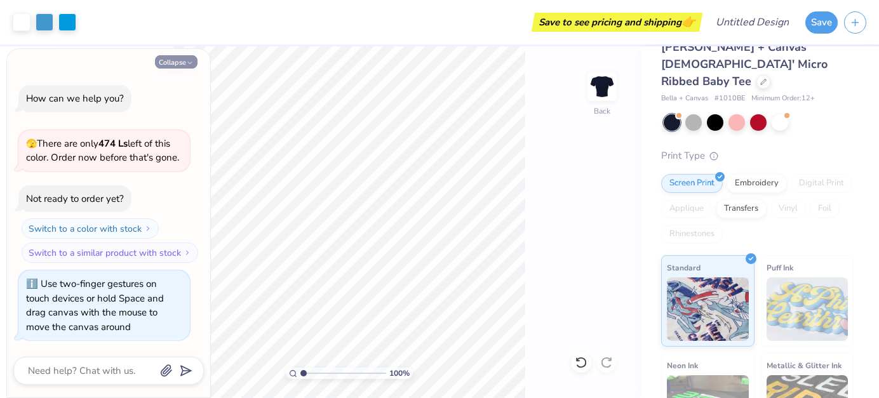
click at [187, 60] on button "Collapse" at bounding box center [176, 61] width 43 height 13
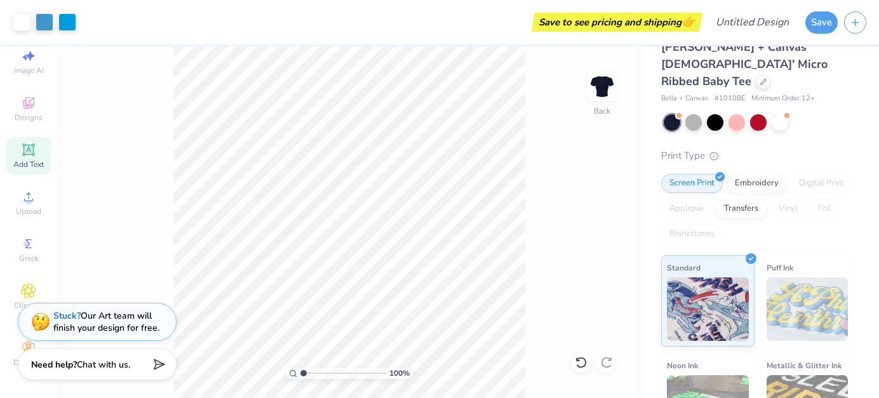
type textarea "x"
click at [583, 360] on icon at bounding box center [581, 362] width 13 height 13
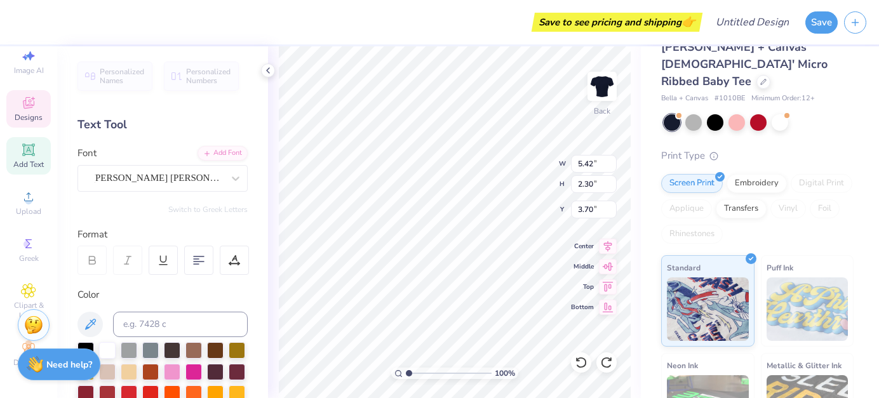
type textarea "A"
type textarea "Kappa"
type input "5.91"
type input "2.56"
type input "5.94"
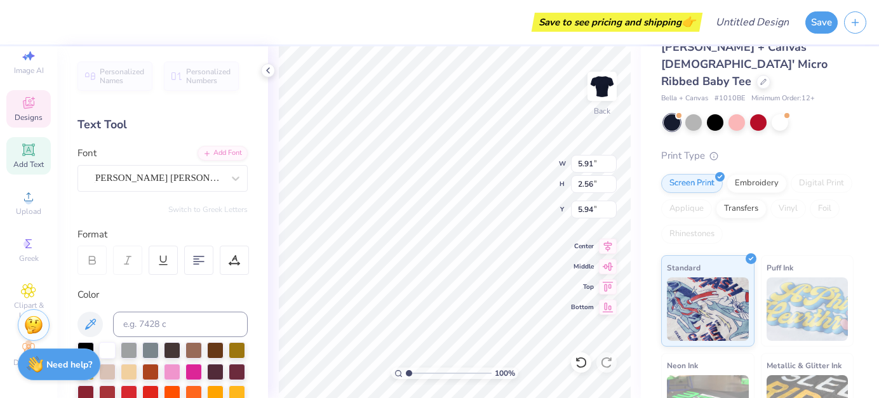
type textarea "Kappa"
type input "5.42"
type input "2.30"
type input "8.14"
type textarea "G"
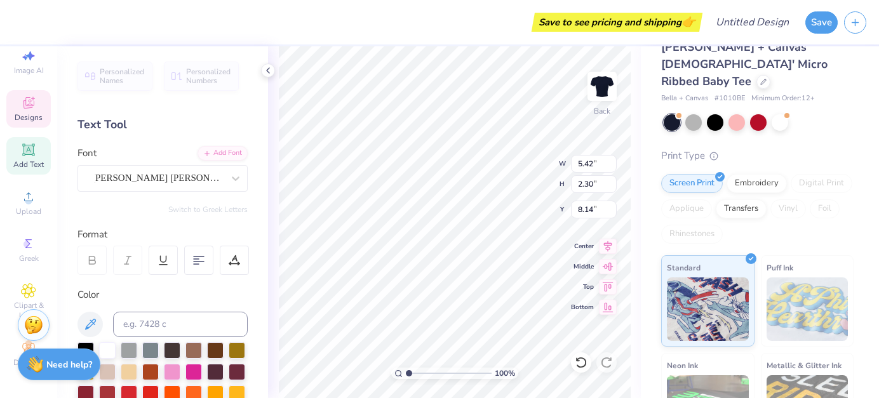
type textarea "Gamma"
type input "7.86"
type input "2.34"
type input "3.36"
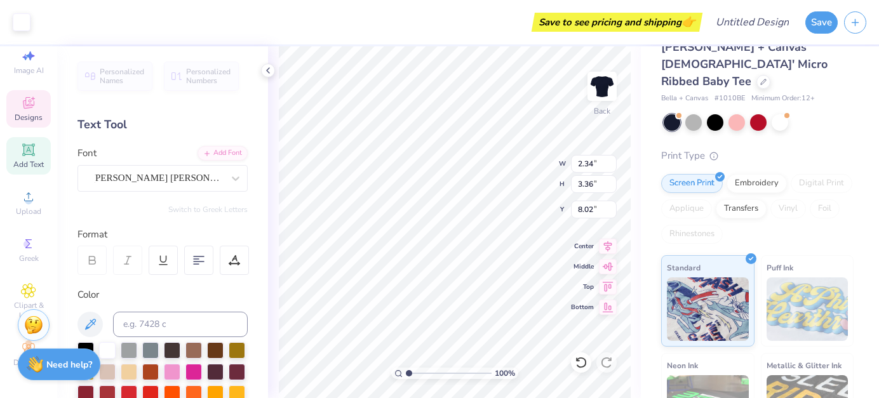
type input "8.00"
type input "2.33"
type input "3.32"
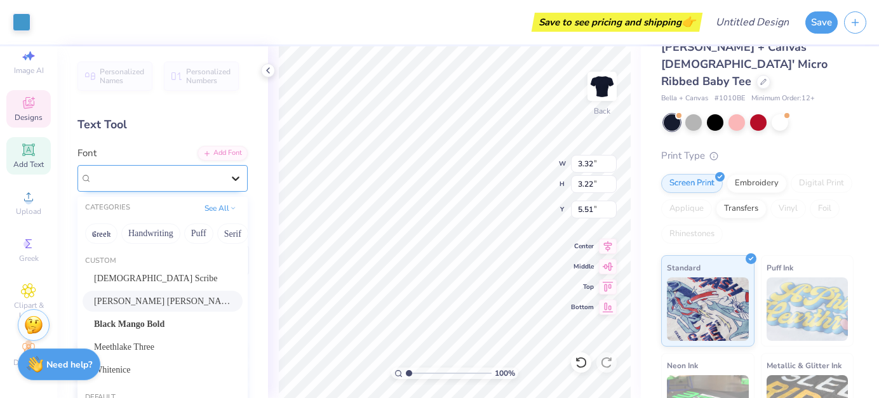
click at [225, 177] on div at bounding box center [235, 178] width 23 height 23
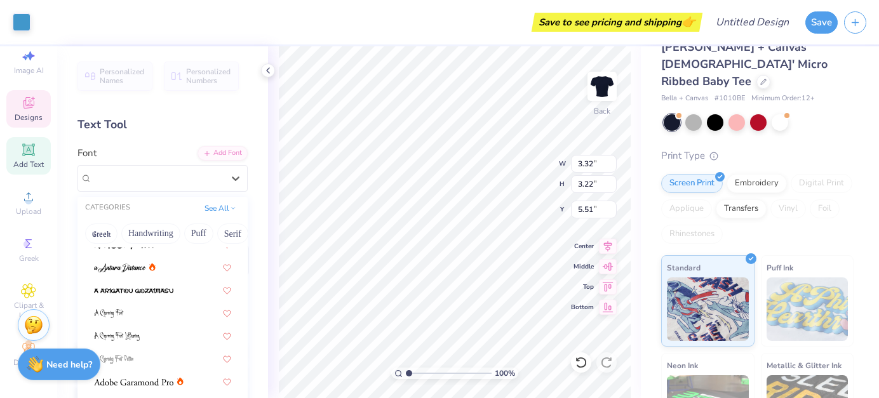
scroll to position [199, 0]
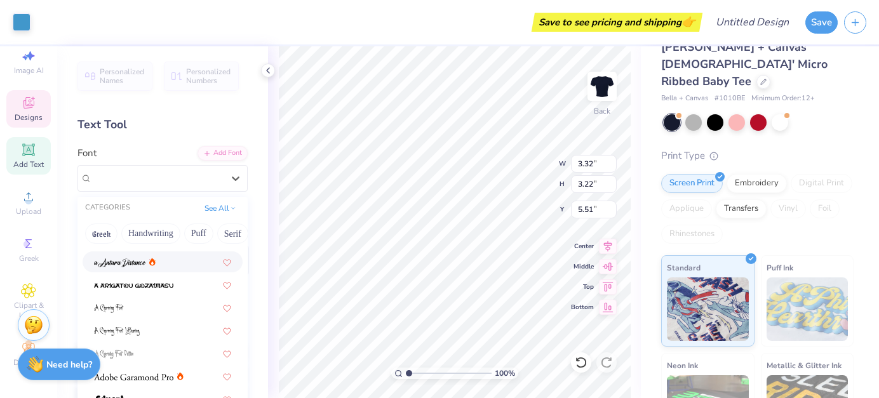
click at [127, 262] on img at bounding box center [120, 263] width 52 height 9
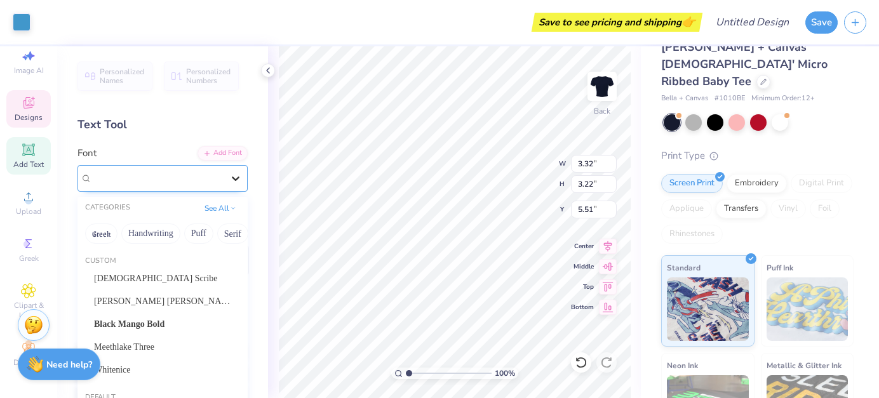
click at [228, 180] on div at bounding box center [235, 178] width 23 height 23
click at [134, 301] on span "[PERSON_NAME] [PERSON_NAME]" at bounding box center [162, 301] width 137 height 13
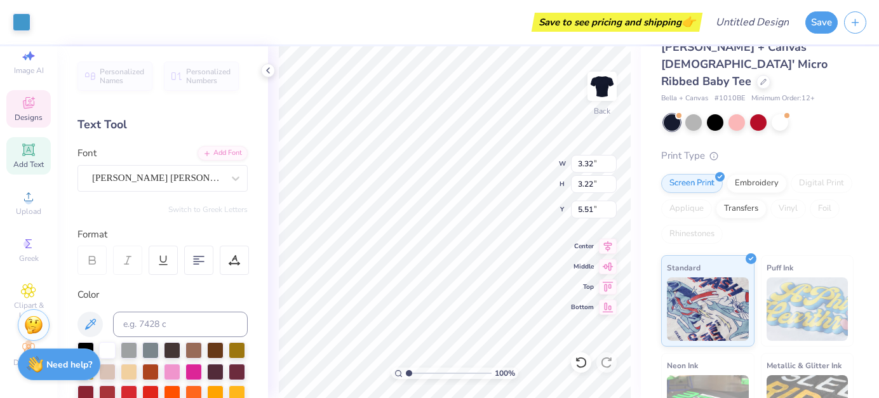
click at [269, 306] on div "100 % Back W 3.32 3.32 " H 3.22 3.22 " Y 5.51 5.51 " Center Middle Top Bottom" at bounding box center [454, 222] width 373 height 352
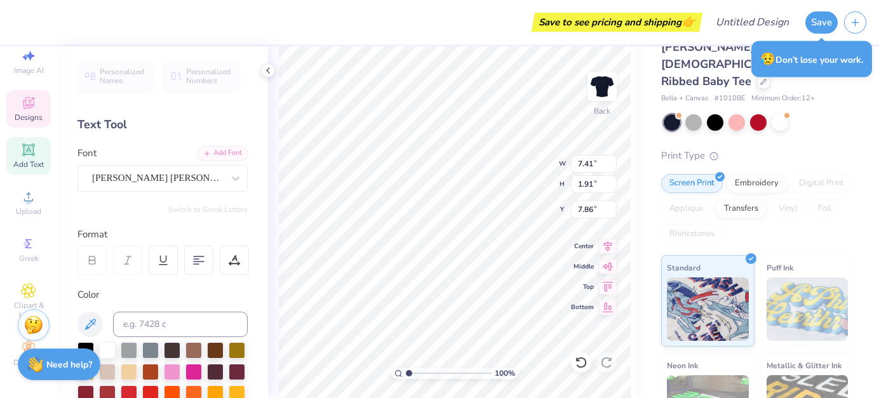
type input "5.80"
type input "2.34"
type input "3.68"
type input "7.41"
type input "1.91"
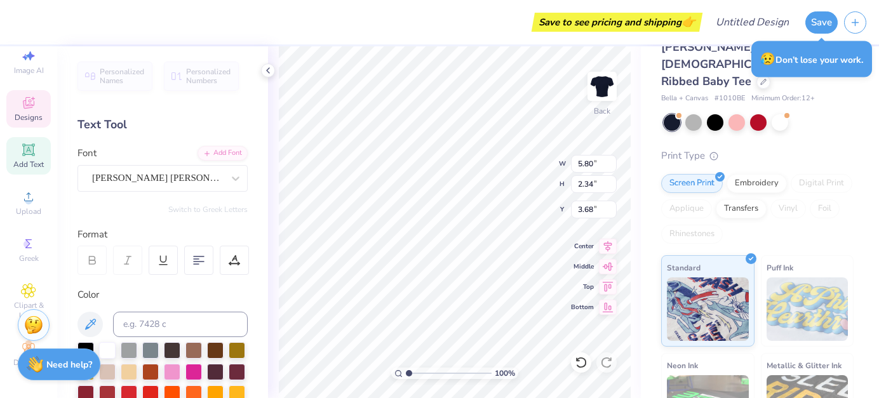
type input "7.86"
type input "5.80"
type input "2.34"
type input "6.05"
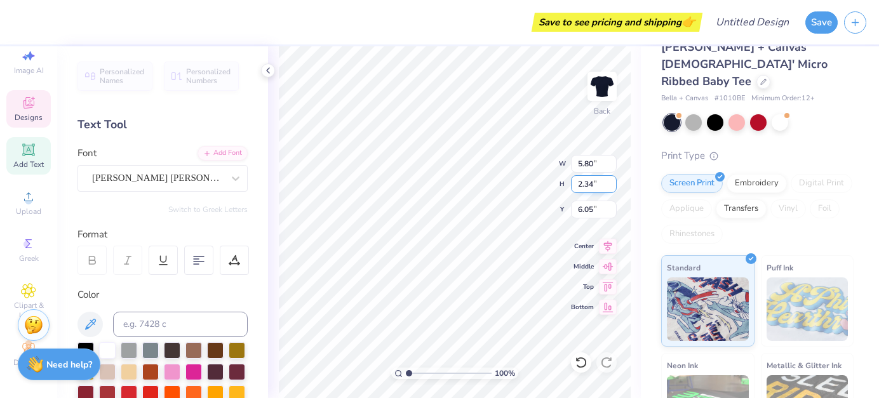
type input "7.41"
type input "1.91"
type input "7.86"
click at [611, 166] on input "7.4" at bounding box center [594, 164] width 46 height 18
click at [611, 166] on input "7.39" at bounding box center [594, 164] width 46 height 18
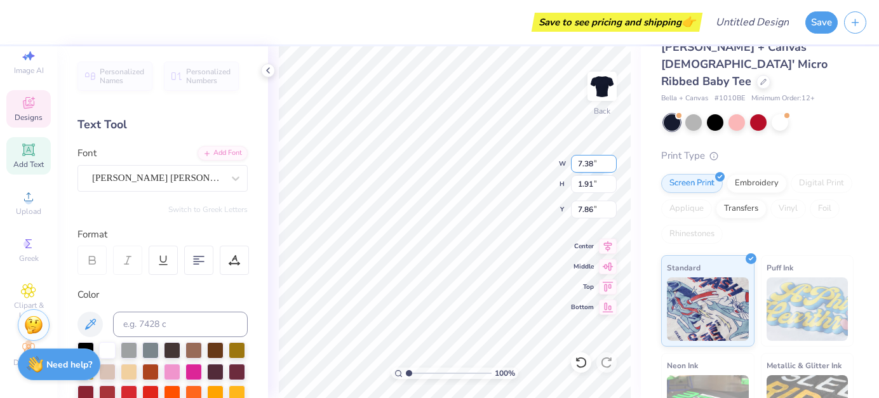
click at [611, 166] on input "7.38" at bounding box center [594, 164] width 46 height 18
click at [611, 166] on input "7.37" at bounding box center [594, 164] width 46 height 18
click at [611, 166] on input "7.36" at bounding box center [594, 164] width 46 height 18
click at [611, 166] on input "7.35" at bounding box center [594, 164] width 46 height 18
click at [611, 166] on input "7.34" at bounding box center [594, 164] width 46 height 18
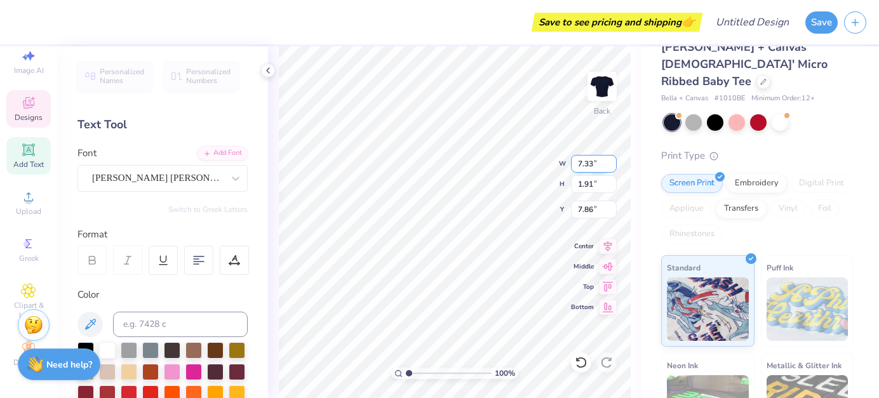
click at [611, 166] on input "7.33" at bounding box center [594, 164] width 46 height 18
type input "7.3"
type input "7"
type input "5"
type input "5.80"
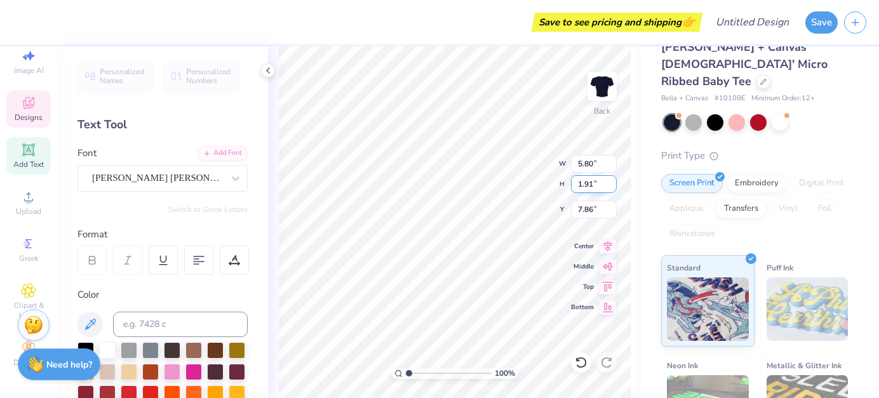
type input "1.9"
click at [593, 184] on input "1.9" at bounding box center [594, 184] width 46 height 18
type input "8.07"
type input "1"
type input "3"
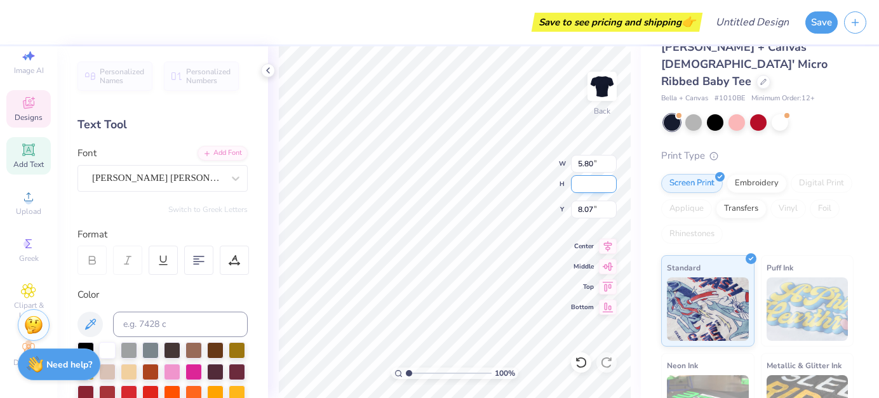
type input "2"
click at [593, 207] on input "8.07" at bounding box center [594, 210] width 46 height 18
type input "8.0"
type input "8"
type input "6"
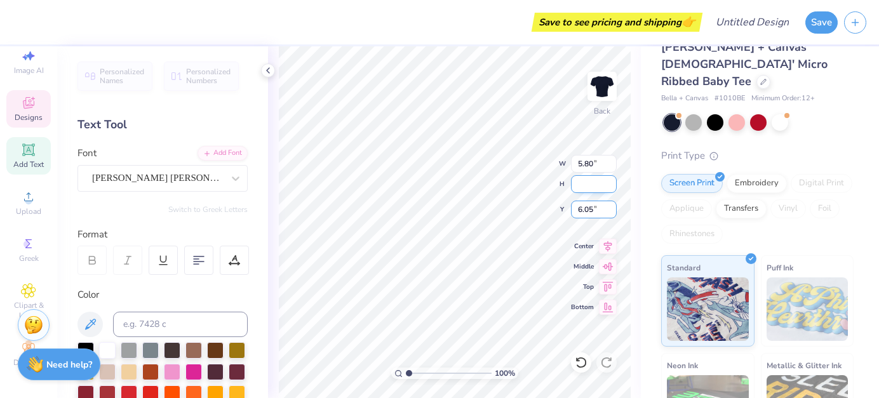
type input "6.05"
click at [586, 185] on input "H" at bounding box center [594, 184] width 46 height 18
type input "2.34"
type input "1.49"
type input "8.50"
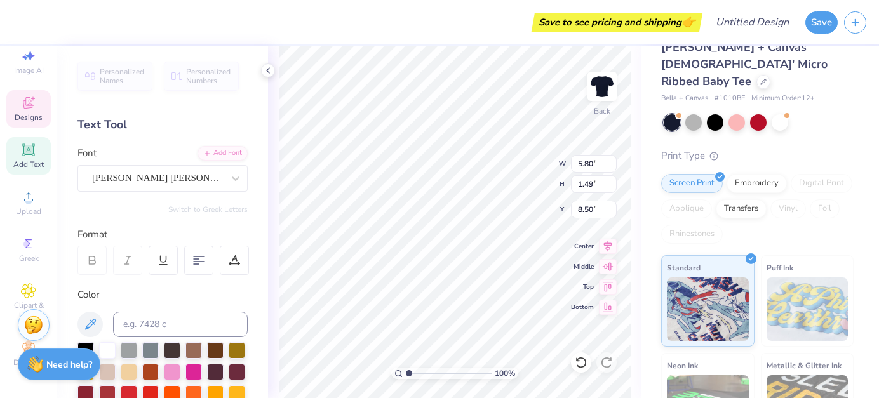
type input "7.75"
type input "2.34"
type input "6.05"
type input "1.49"
type input "7.75"
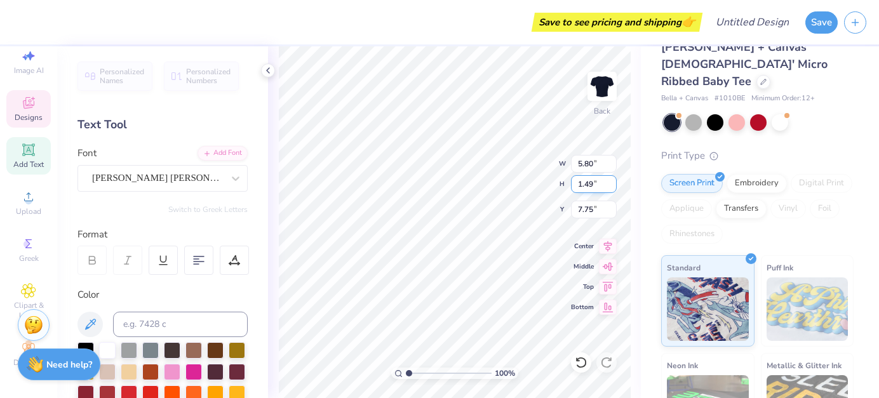
click at [593, 184] on input "1.49" at bounding box center [594, 184] width 46 height 18
type input "1.4"
type input "1"
type input "3"
type input "2"
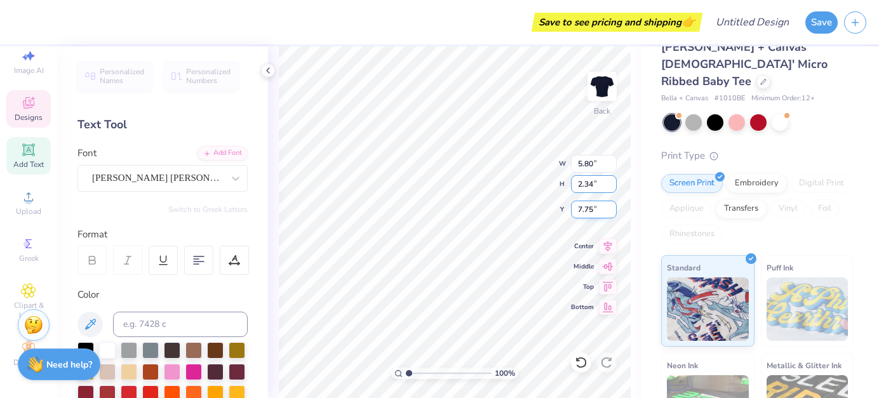
type input "2.34"
click at [593, 210] on input "7.75" at bounding box center [594, 210] width 46 height 18
type input "9.10"
type input "7.3"
type input "7"
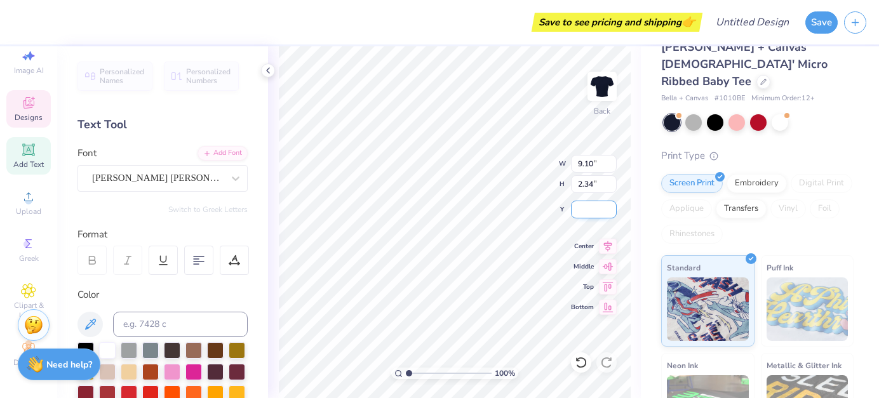
type input "6"
type input "6.05"
click at [593, 164] on input "9.10" at bounding box center [594, 164] width 46 height 18
type input "9.1"
type input "9"
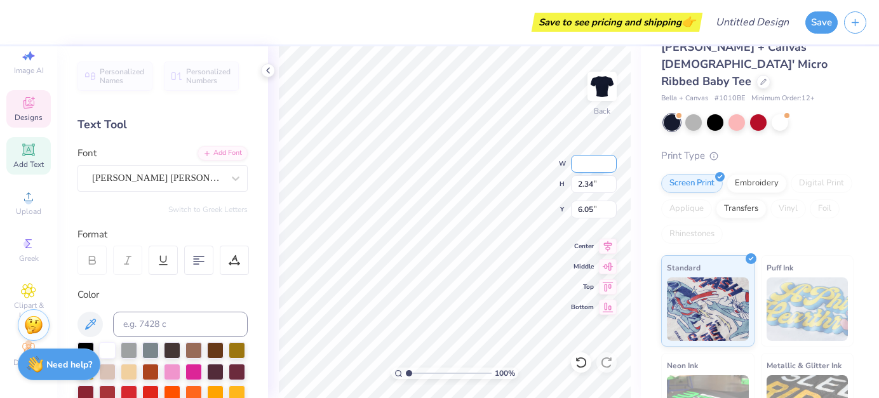
type input "5"
type input "5.80"
type input "1.49"
type input "6.47"
type input "2.34"
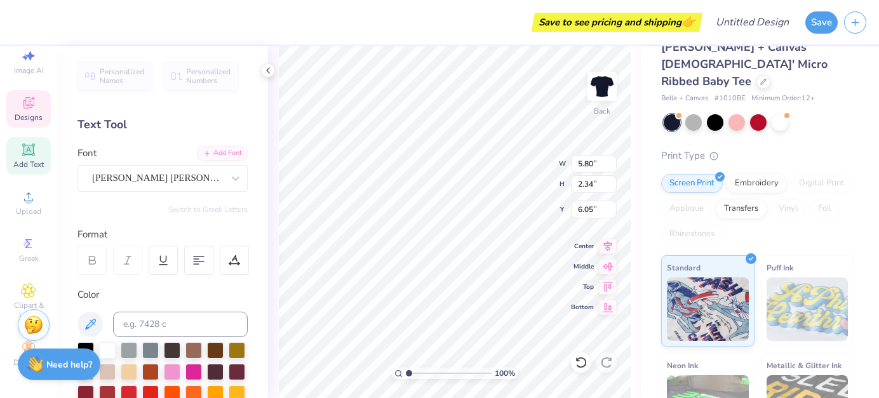
type input "6.16"
type input "1.49"
type input "8.07"
click at [609, 181] on input "1.5" at bounding box center [594, 184] width 46 height 18
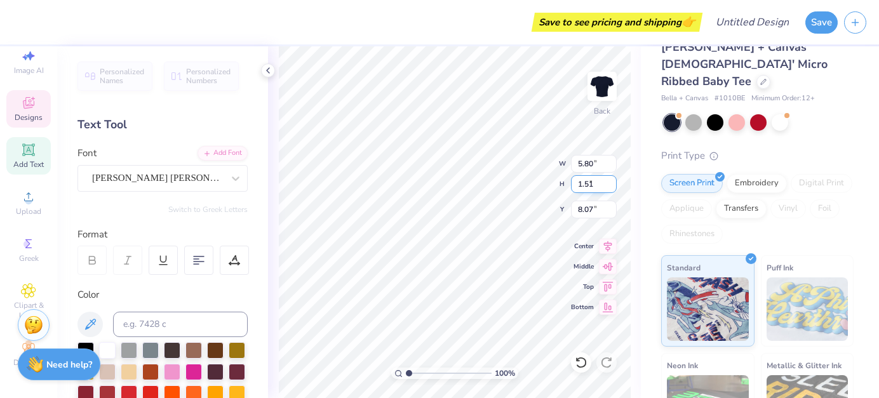
click at [609, 181] on input "1.51" at bounding box center [594, 184] width 46 height 18
click at [609, 181] on input "1.52" at bounding box center [594, 184] width 46 height 18
click at [609, 181] on input "1.53" at bounding box center [594, 184] width 46 height 18
click at [609, 181] on input "1.54" at bounding box center [594, 184] width 46 height 18
click at [609, 181] on input "1.55" at bounding box center [594, 184] width 46 height 18
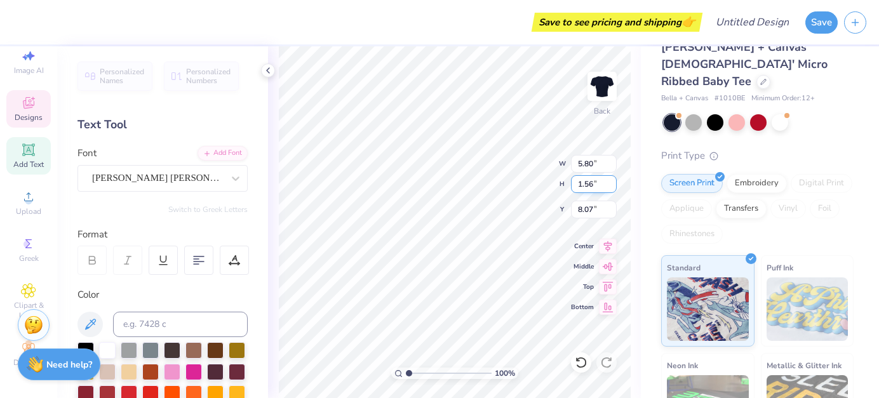
click at [609, 181] on input "1.56" at bounding box center [594, 184] width 46 height 18
click at [609, 181] on input "1.57" at bounding box center [594, 184] width 46 height 18
click at [609, 181] on input "1.58" at bounding box center [594, 184] width 46 height 18
click at [609, 181] on input "1.59" at bounding box center [594, 184] width 46 height 18
click at [609, 181] on input "1.6" at bounding box center [594, 184] width 46 height 18
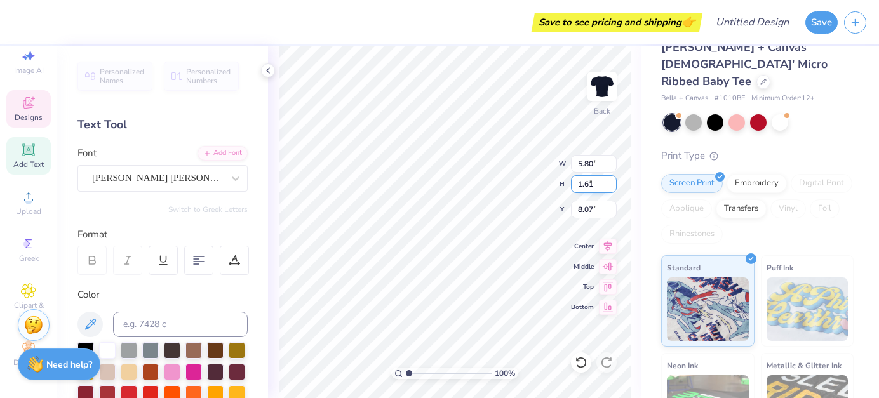
click at [609, 181] on input "1.61" at bounding box center [594, 184] width 46 height 18
click at [609, 181] on input "1.62" at bounding box center [594, 184] width 46 height 18
click at [609, 181] on input "1.63" at bounding box center [594, 184] width 46 height 18
click at [609, 181] on input "1.64" at bounding box center [594, 184] width 46 height 18
click at [609, 181] on input "1.65" at bounding box center [594, 184] width 46 height 18
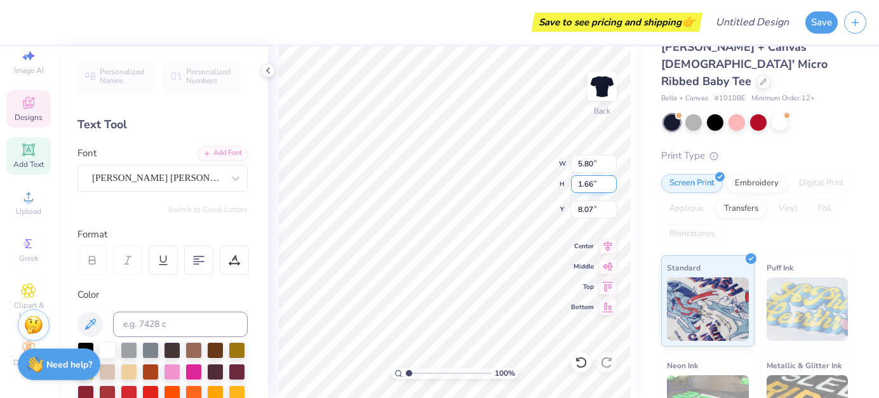
click at [609, 181] on input "1.66" at bounding box center [594, 184] width 46 height 18
click at [609, 181] on input "1.67" at bounding box center [594, 184] width 46 height 18
click at [609, 181] on input "1.68" at bounding box center [594, 184] width 46 height 18
click at [609, 181] on input "1.69" at bounding box center [594, 184] width 46 height 18
click at [609, 181] on input "1.7" at bounding box center [594, 184] width 46 height 18
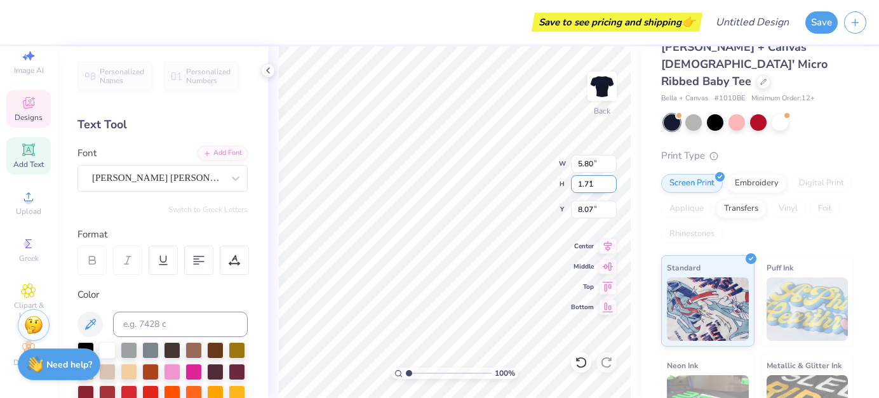
click at [609, 181] on input "1.71" at bounding box center [594, 184] width 46 height 18
click at [609, 181] on input "1.72" at bounding box center [594, 184] width 46 height 18
click at [609, 181] on input "1.73" at bounding box center [594, 184] width 46 height 18
click at [608, 181] on input "2.09" at bounding box center [594, 184] width 46 height 18
click at [608, 180] on input "2.1" at bounding box center [594, 184] width 46 height 18
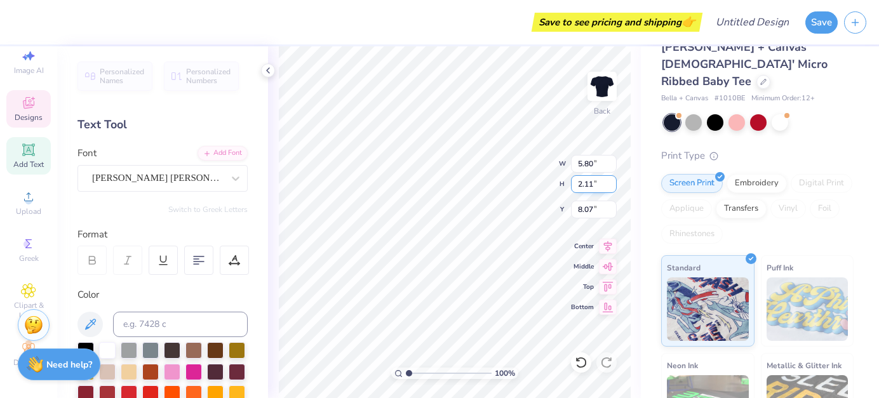
click at [608, 180] on input "2.11" at bounding box center [594, 184] width 46 height 18
click at [608, 180] on input "2.12" at bounding box center [594, 184] width 46 height 18
click at [608, 180] on input "2.13" at bounding box center [594, 184] width 46 height 18
click at [608, 180] on input "2.14" at bounding box center [594, 184] width 46 height 18
click at [608, 180] on input "2.15" at bounding box center [594, 184] width 46 height 18
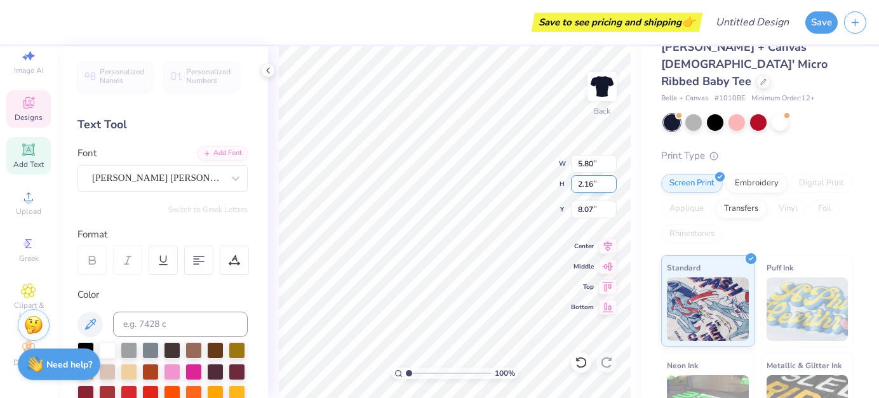
click at [608, 180] on input "2.16" at bounding box center [594, 184] width 46 height 18
click at [608, 180] on input "2.17" at bounding box center [594, 184] width 46 height 18
click at [608, 180] on input "2.18" at bounding box center [594, 184] width 46 height 18
click at [608, 180] on input "2.19" at bounding box center [594, 184] width 46 height 18
click at [608, 180] on input "2.2" at bounding box center [594, 184] width 46 height 18
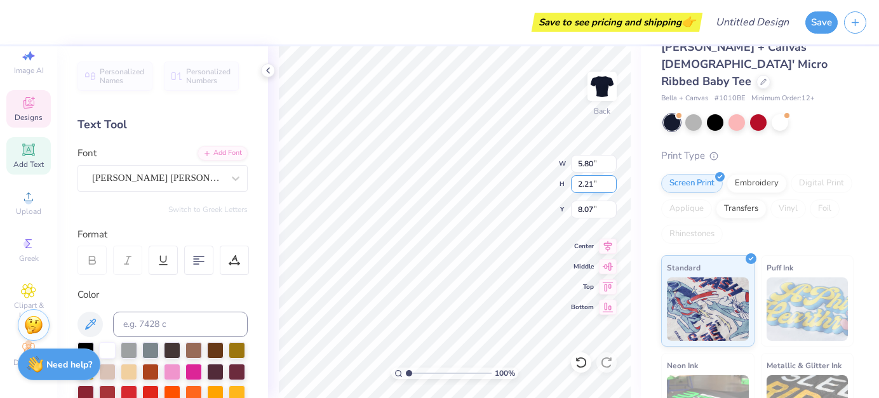
click at [608, 180] on input "2.21" at bounding box center [594, 184] width 46 height 18
click at [608, 180] on input "2.22" at bounding box center [594, 184] width 46 height 18
click at [608, 180] on input "2.3" at bounding box center [594, 184] width 46 height 18
click at [608, 180] on input "2.31" at bounding box center [594, 184] width 46 height 18
click at [608, 180] on input "2.32" at bounding box center [594, 184] width 46 height 18
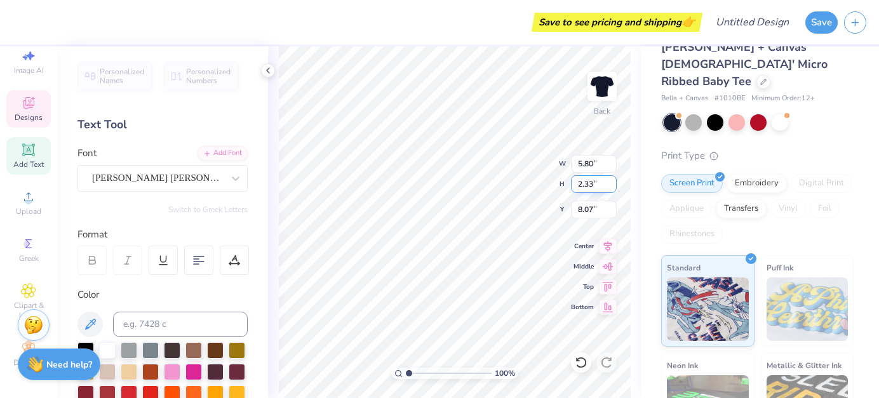
click at [608, 180] on input "2.33" at bounding box center [594, 184] width 46 height 18
type input "2.34"
click at [608, 180] on input "2.34" at bounding box center [594, 184] width 46 height 18
type input "8.06"
type input "9.10"
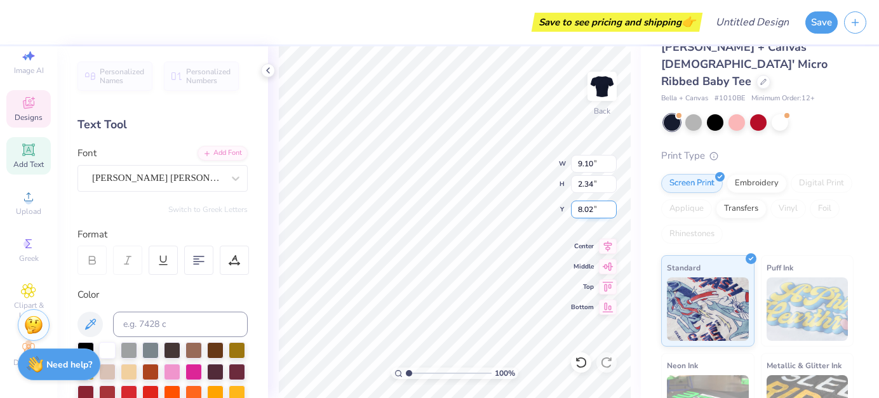
type input "8.01"
click at [612, 211] on input "8.01" at bounding box center [594, 210] width 46 height 18
type input "5.80"
type input "1.49"
type input "8.50"
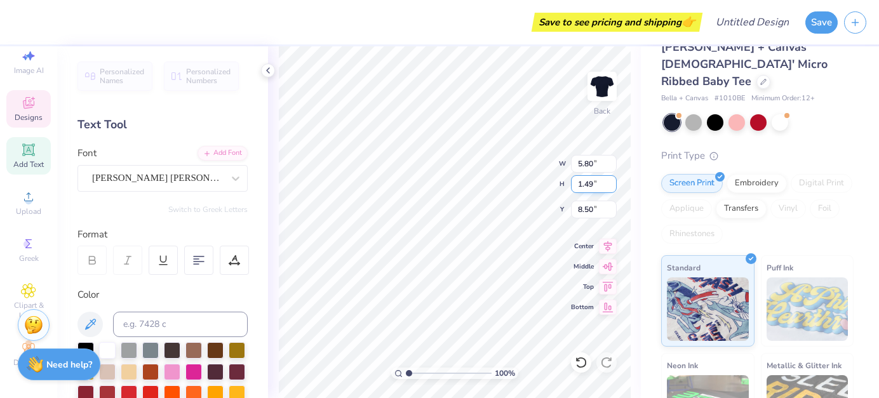
click at [591, 184] on input "1.49" at bounding box center [594, 184] width 46 height 18
type input "1.4"
type input "1"
type input "2"
type input "2.34"
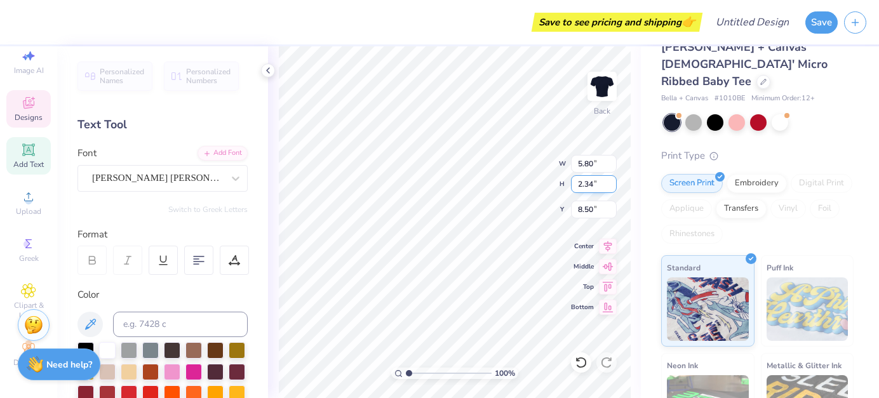
type input "9.10"
type input "8.50"
click at [593, 163] on input "9.10" at bounding box center [594, 164] width 46 height 18
type input "9.105"
type input "9.1"
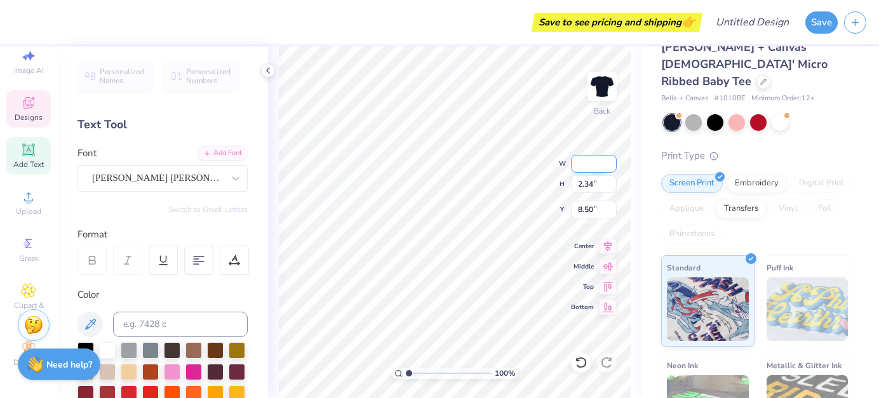
type input "9"
type input "5"
type input "5.80"
type input "1.49"
type input "8.50"
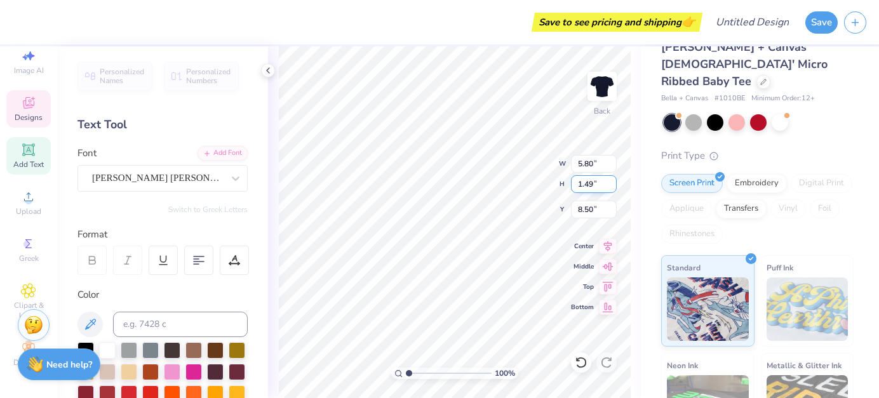
click at [593, 184] on input "1.49" at bounding box center [594, 184] width 46 height 18
type input "1.4"
type input "1"
type input "2"
type input "2.34"
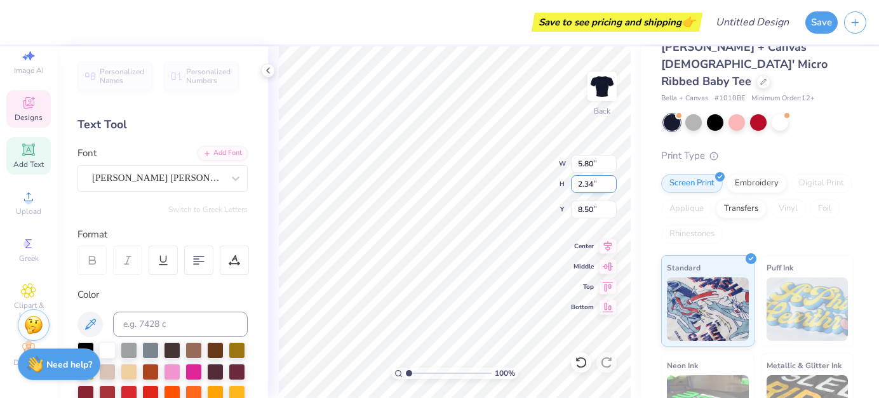
type input "9.10"
type input "8.08"
click at [576, 368] on icon at bounding box center [581, 362] width 13 height 13
type input "5.80"
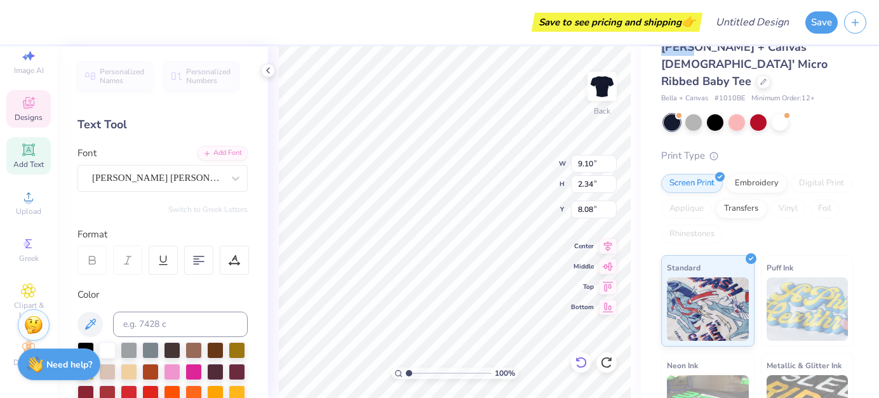
type input "1.49"
type input "8.92"
click at [579, 363] on icon at bounding box center [581, 362] width 13 height 13
type input "9.10"
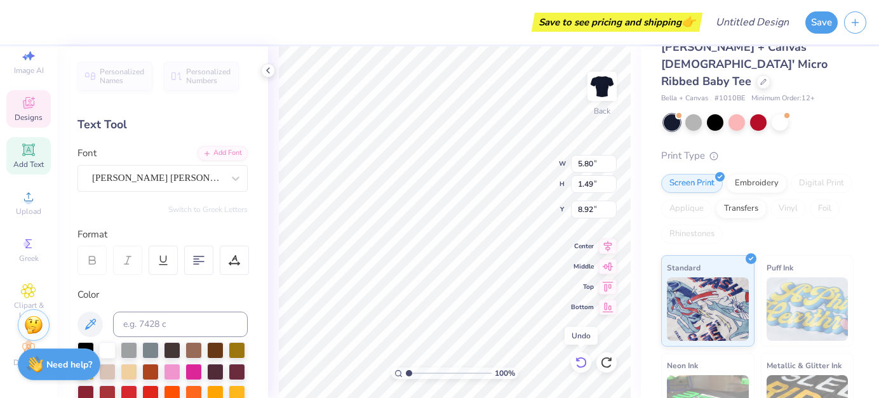
type input "2.34"
type input "8.08"
click at [579, 363] on icon at bounding box center [581, 362] width 13 height 13
type input "5.80"
type input "1.49"
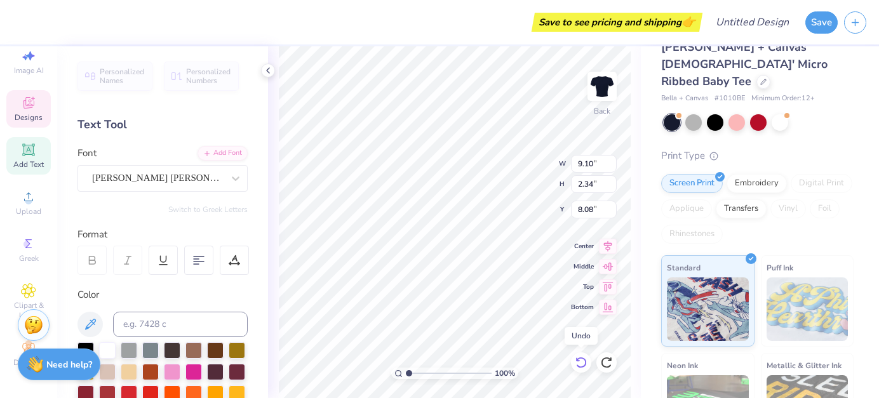
click at [579, 363] on icon at bounding box center [581, 362] width 13 height 13
type input "8.86"
click at [579, 363] on icon at bounding box center [581, 362] width 13 height 13
type input "9.10"
type input "2.34"
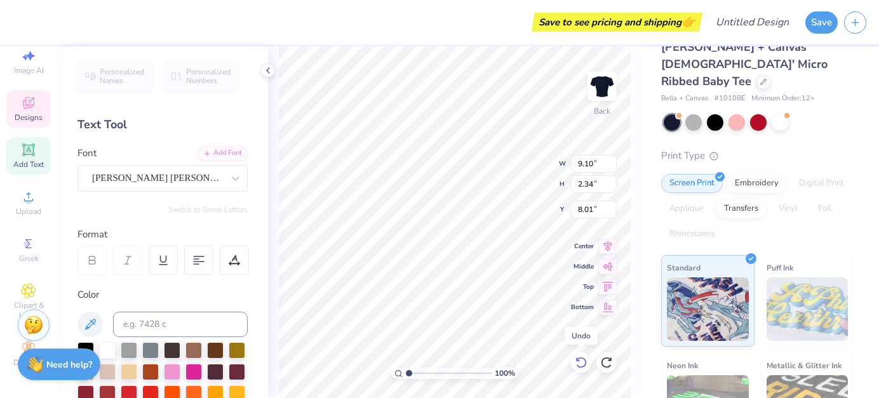
click at [579, 363] on icon at bounding box center [581, 362] width 13 height 13
type input "7.64"
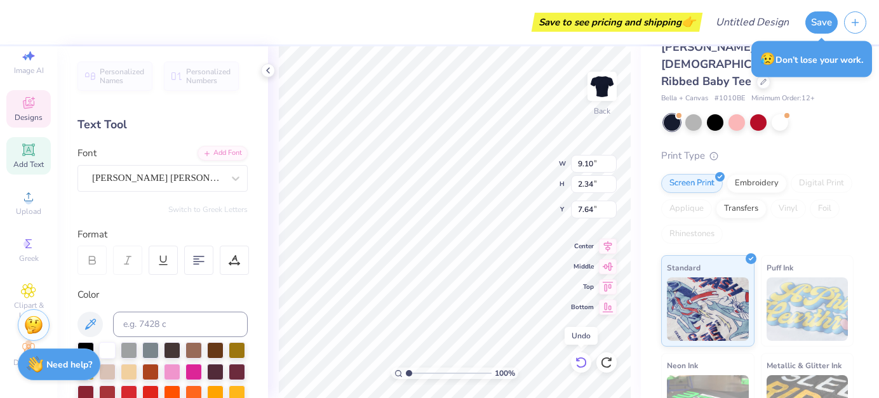
click at [579, 363] on icon at bounding box center [581, 362] width 13 height 13
type input "5.80"
type input "1.49"
click at [579, 363] on icon at bounding box center [581, 362] width 13 height 13
type input "6.47"
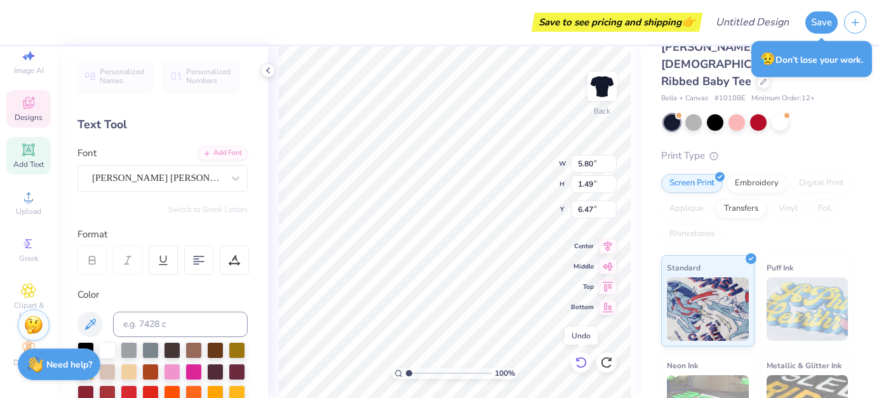
click at [579, 363] on icon at bounding box center [581, 362] width 13 height 13
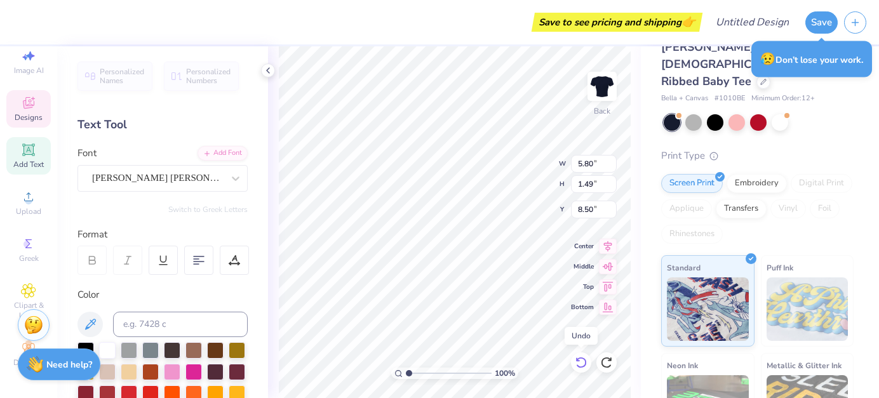
click at [579, 363] on icon at bounding box center [581, 362] width 13 height 13
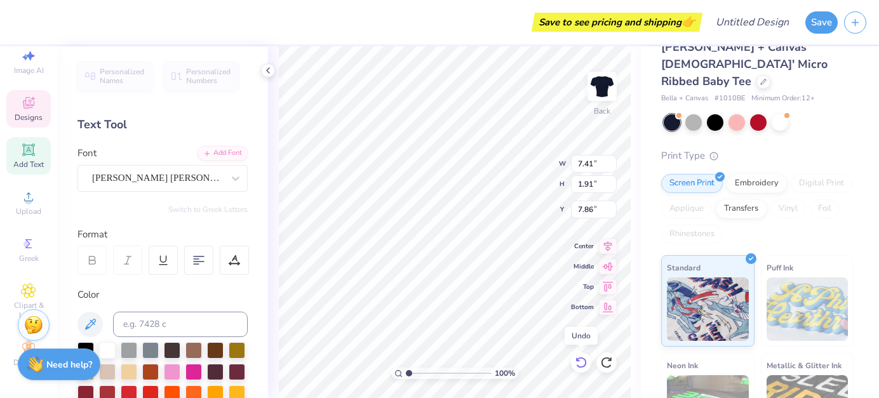
click at [579, 363] on icon at bounding box center [581, 362] width 13 height 13
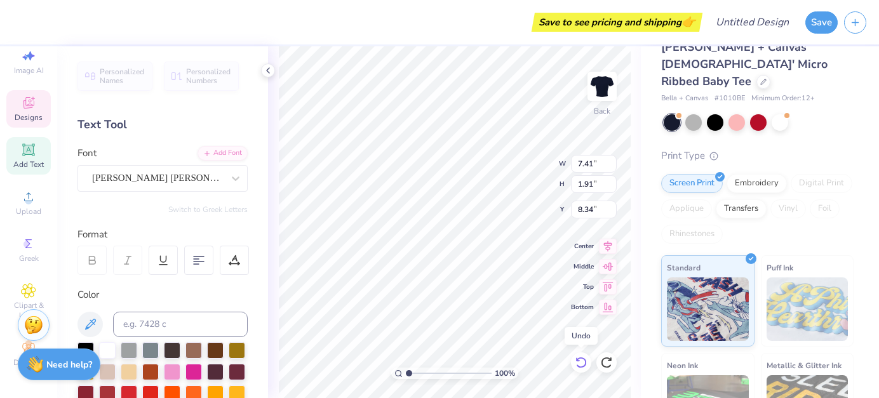
click at [579, 360] on icon at bounding box center [581, 362] width 13 height 13
click at [19, 21] on div at bounding box center [22, 21] width 18 height 18
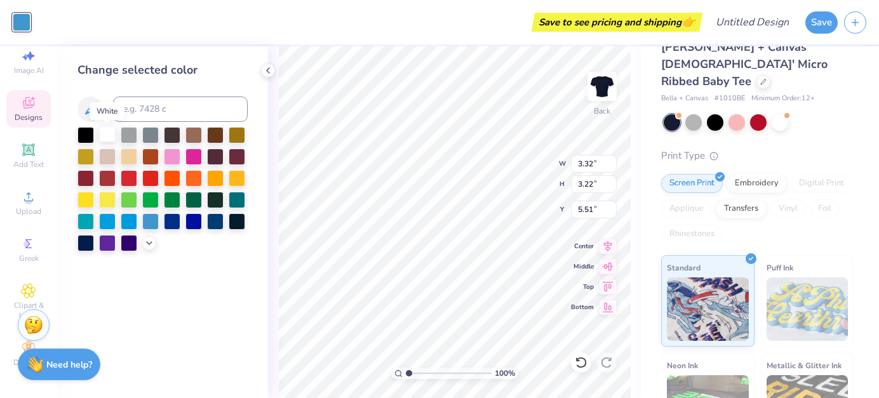
click at [102, 135] on div at bounding box center [107, 134] width 17 height 17
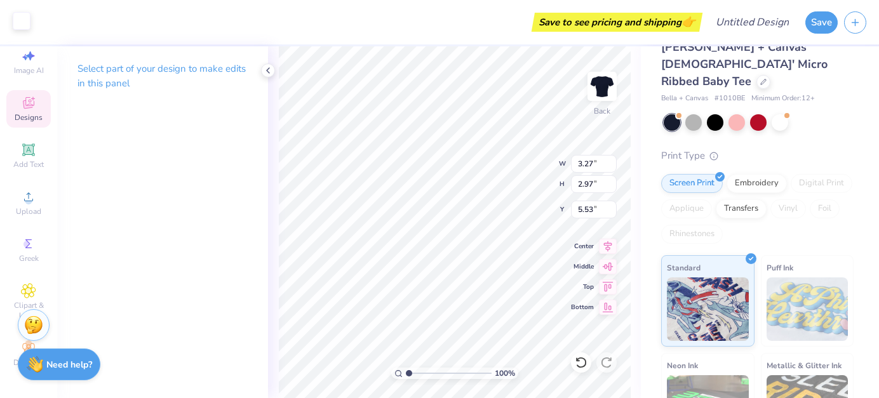
click at [26, 19] on div at bounding box center [22, 21] width 18 height 18
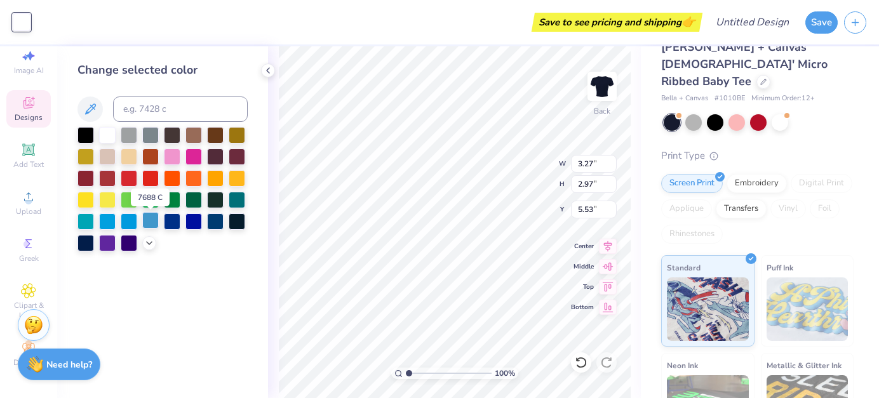
click at [148, 225] on div at bounding box center [150, 220] width 17 height 17
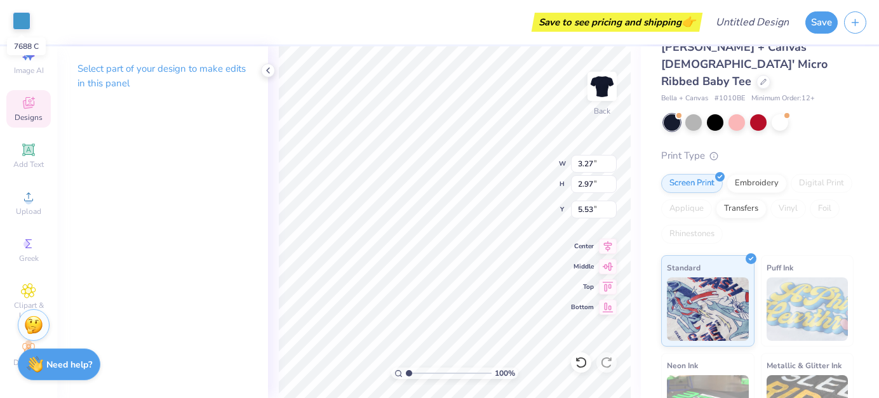
click at [20, 19] on div at bounding box center [22, 21] width 18 height 18
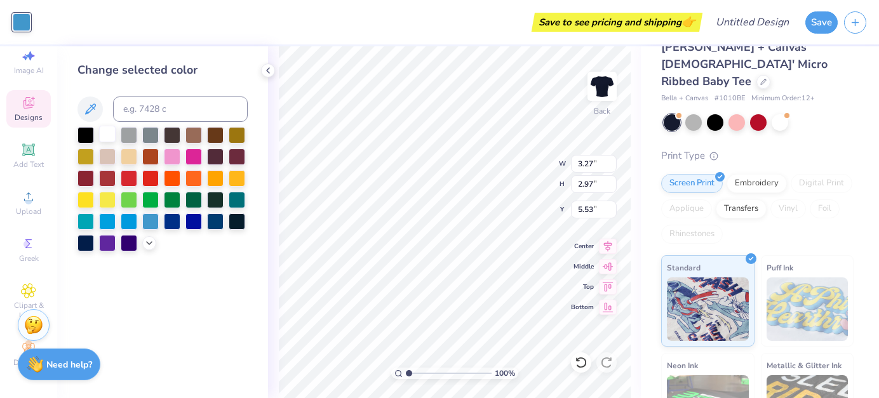
click at [101, 133] on div at bounding box center [107, 134] width 17 height 17
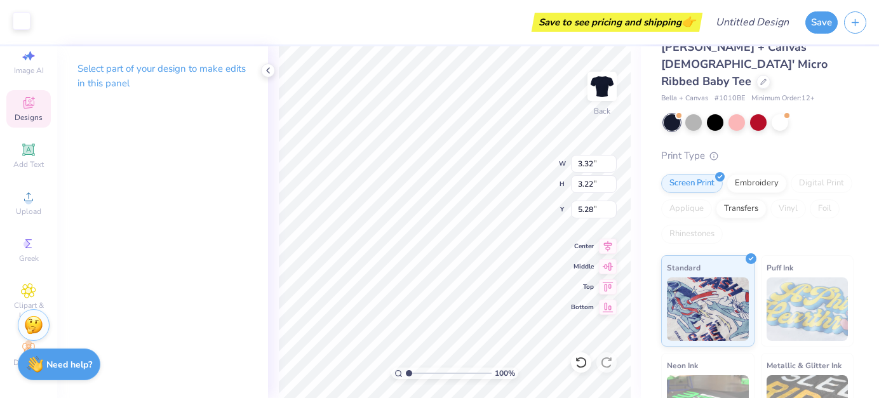
click at [20, 14] on div at bounding box center [22, 21] width 18 height 18
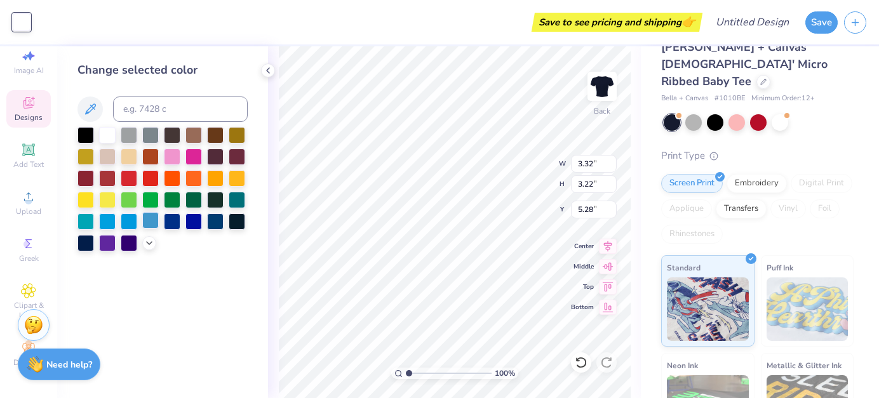
click at [150, 224] on div at bounding box center [150, 220] width 17 height 17
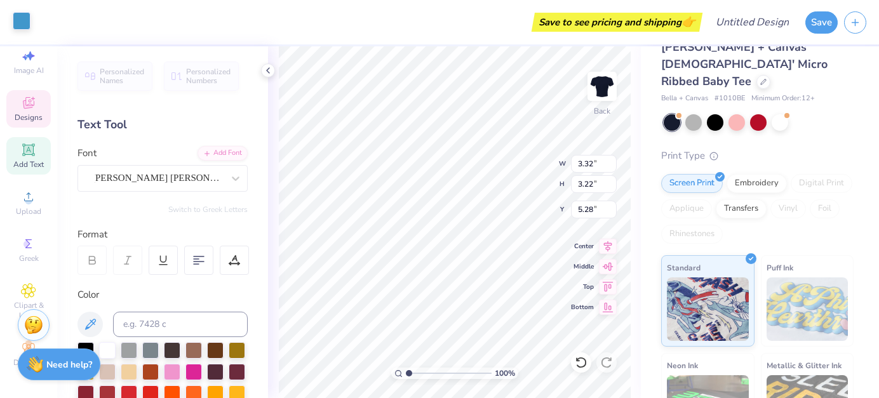
click at [25, 20] on div at bounding box center [22, 21] width 18 height 18
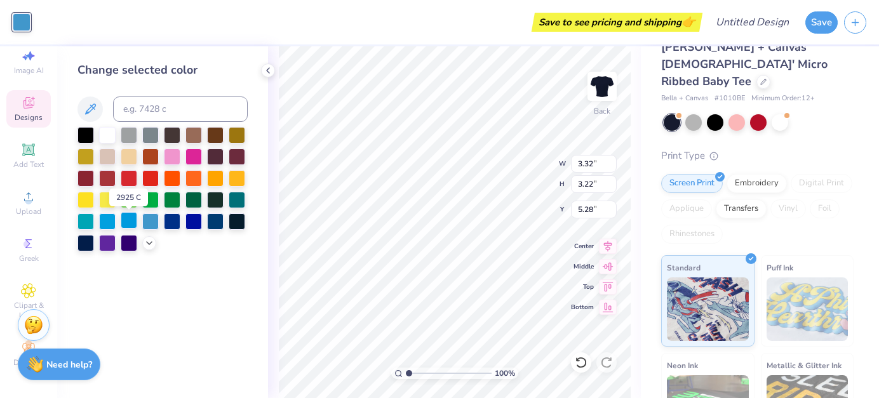
click at [131, 225] on div at bounding box center [129, 220] width 17 height 17
click at [109, 220] on div at bounding box center [107, 220] width 17 height 17
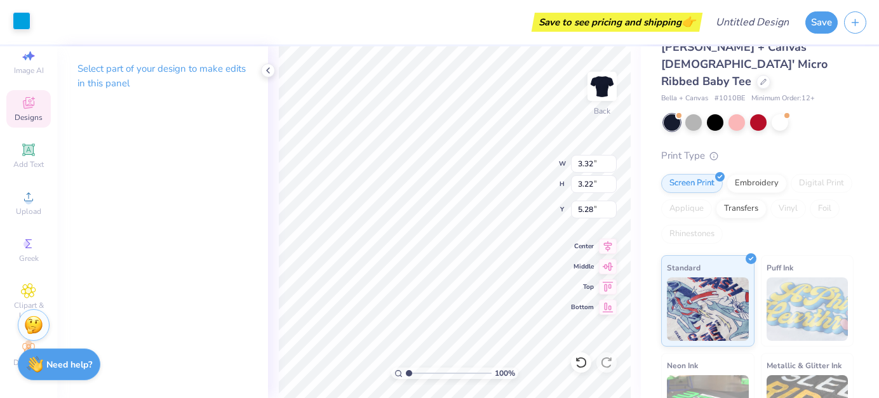
click at [24, 19] on div at bounding box center [22, 21] width 18 height 18
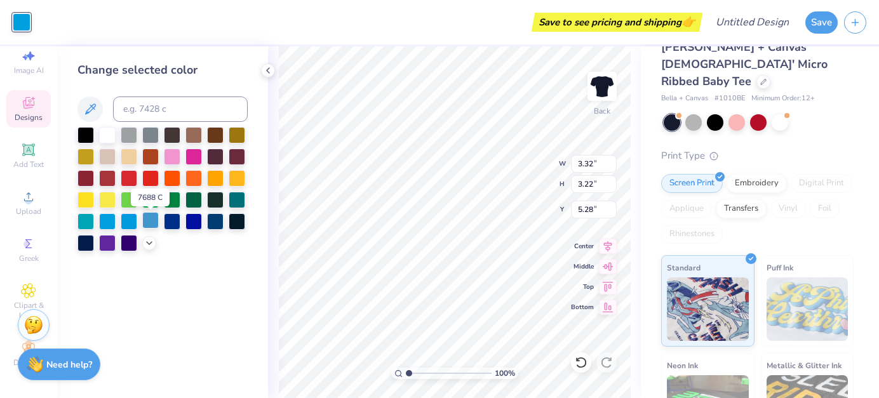
click at [152, 225] on div at bounding box center [150, 220] width 17 height 17
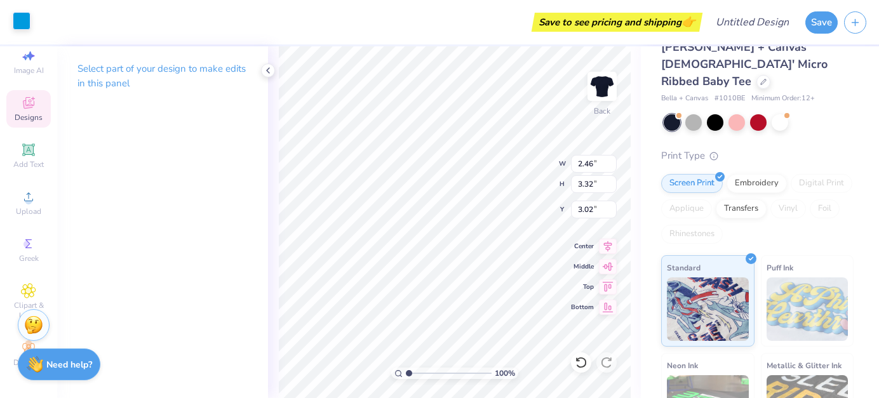
click at [18, 18] on div at bounding box center [22, 21] width 18 height 18
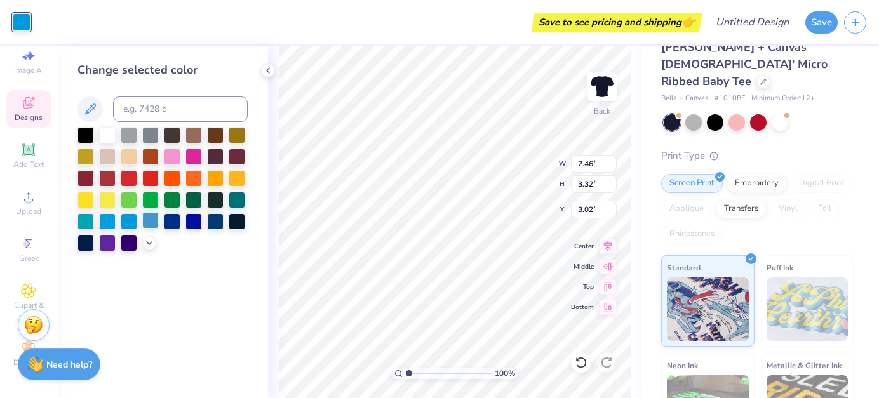
click at [149, 220] on div at bounding box center [150, 220] width 17 height 17
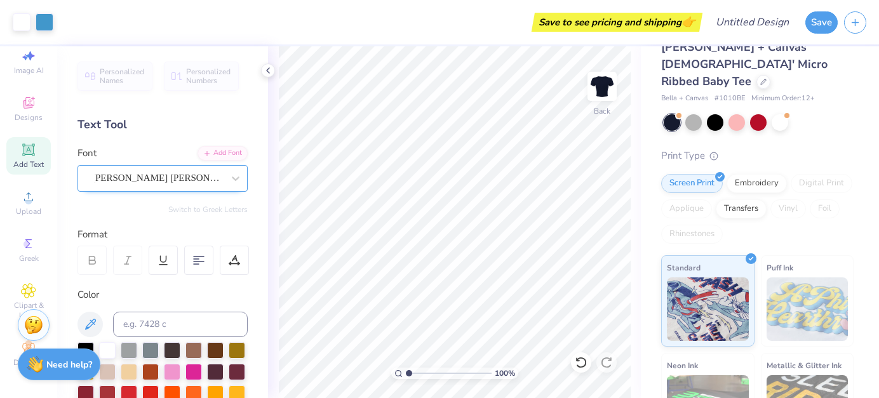
click at [215, 174] on div "[PERSON_NAME] [PERSON_NAME]" at bounding box center [157, 178] width 133 height 20
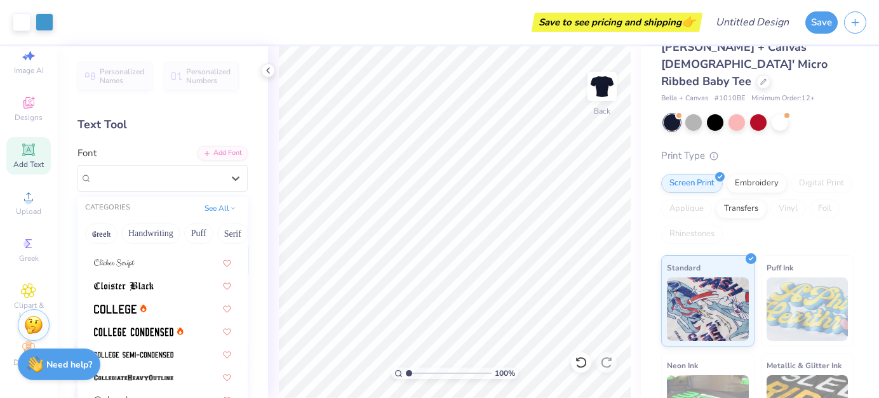
scroll to position [1754, 0]
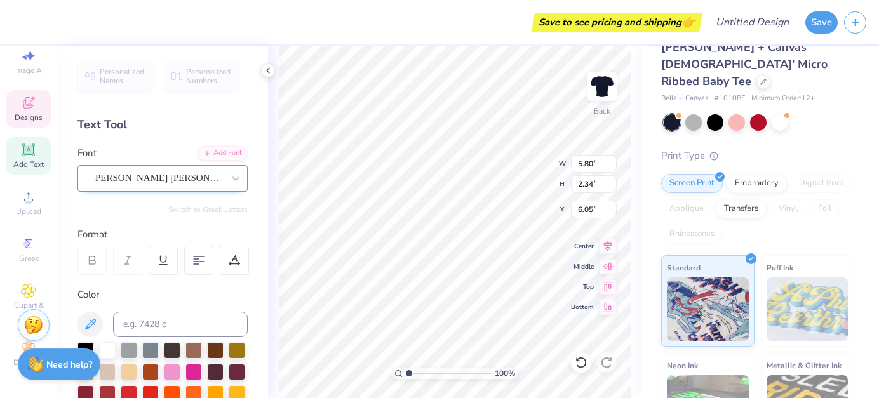
click at [211, 166] on div "[PERSON_NAME] [PERSON_NAME]" at bounding box center [162, 178] width 170 height 27
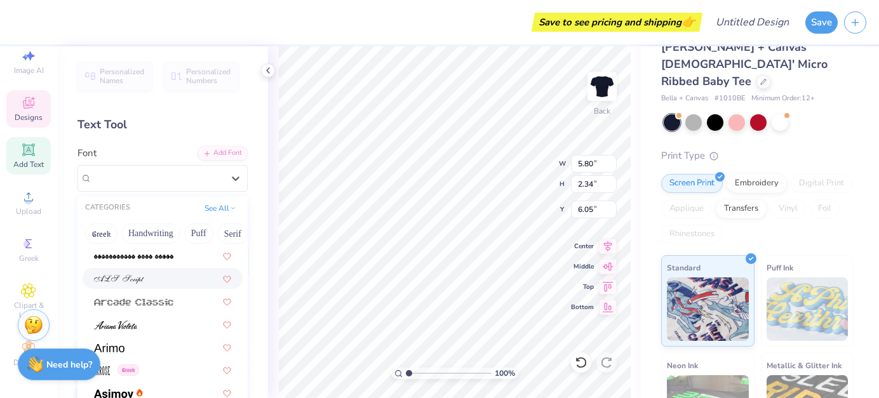
scroll to position [416, 0]
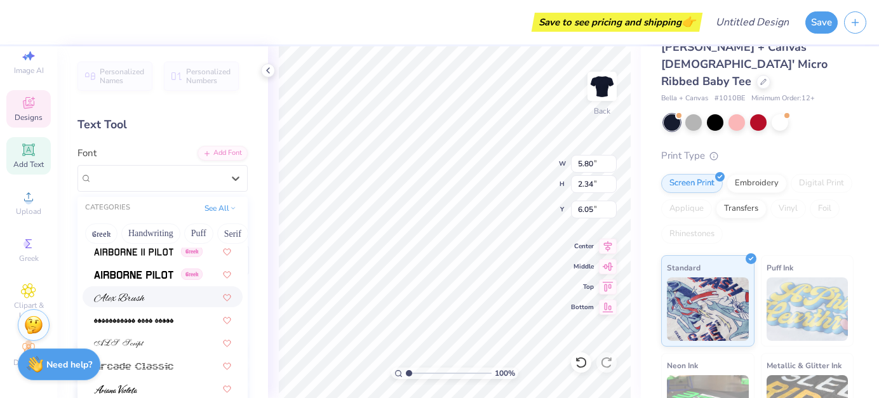
click at [138, 296] on img at bounding box center [119, 297] width 51 height 9
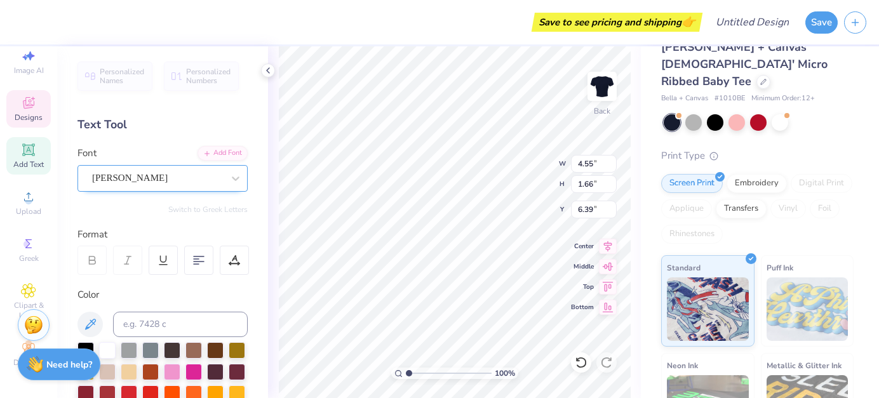
click at [222, 182] on div "[PERSON_NAME]" at bounding box center [157, 178] width 133 height 20
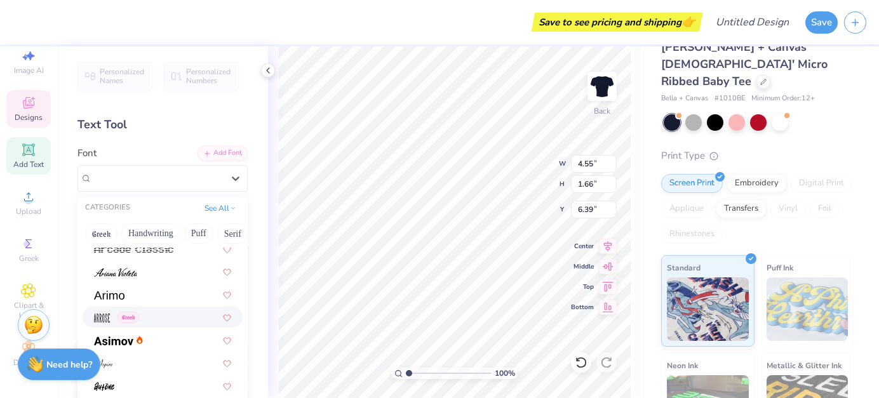
scroll to position [528, 0]
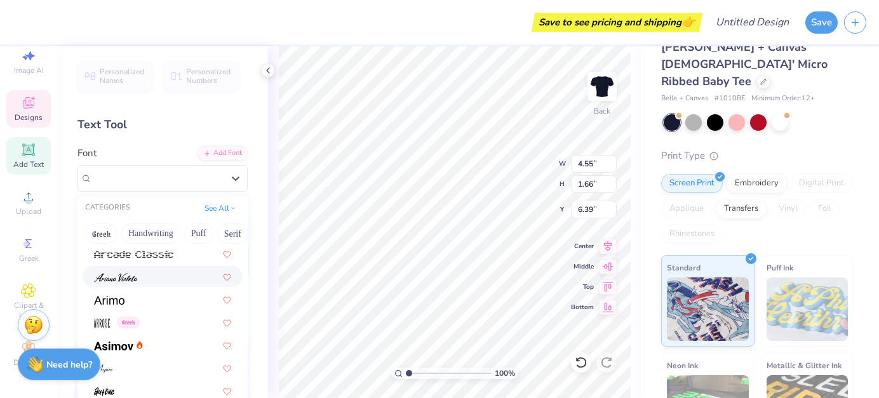
click at [145, 274] on div at bounding box center [162, 276] width 137 height 13
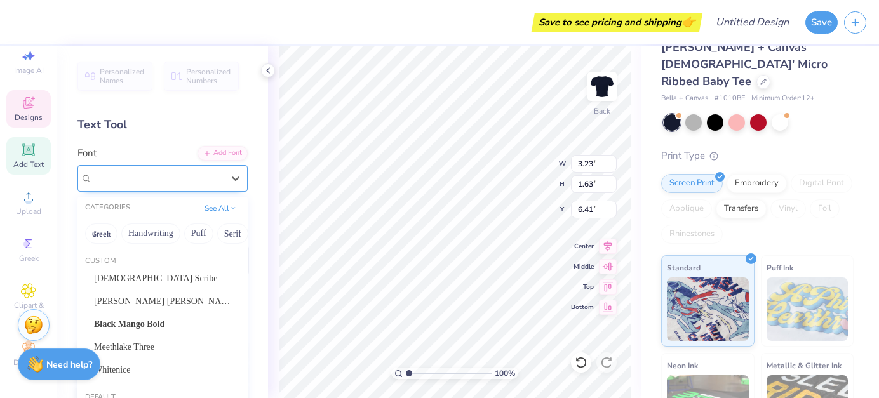
click at [196, 181] on div "[PERSON_NAME]" at bounding box center [157, 178] width 133 height 20
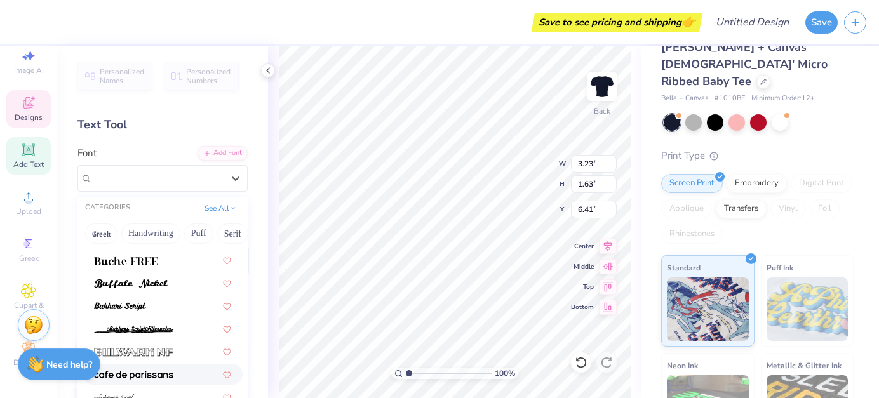
scroll to position [1300, 0]
click at [162, 282] on img at bounding box center [131, 283] width 74 height 9
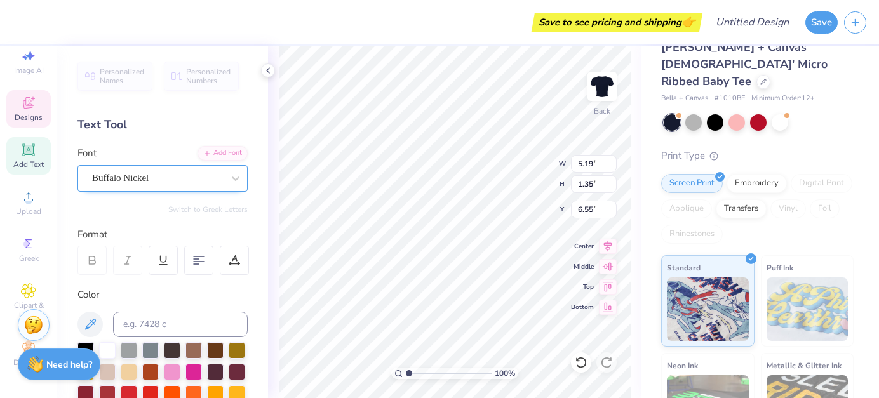
click at [217, 180] on div "Buffalo Nickel" at bounding box center [157, 178] width 133 height 20
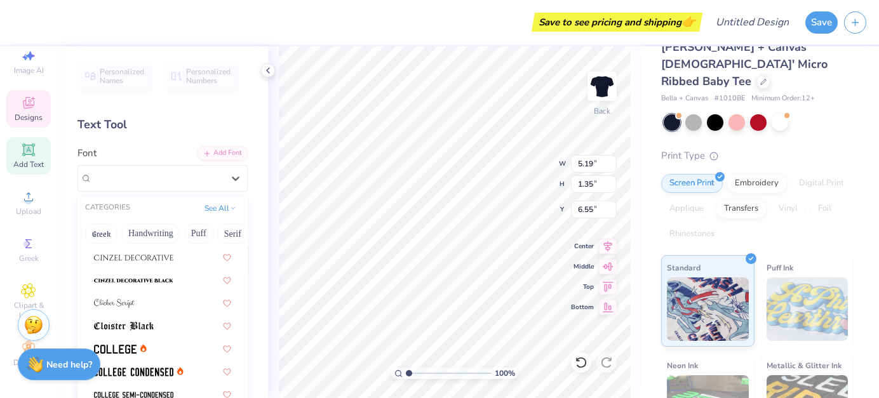
scroll to position [1714, 0]
click at [135, 302] on div at bounding box center [162, 301] width 137 height 13
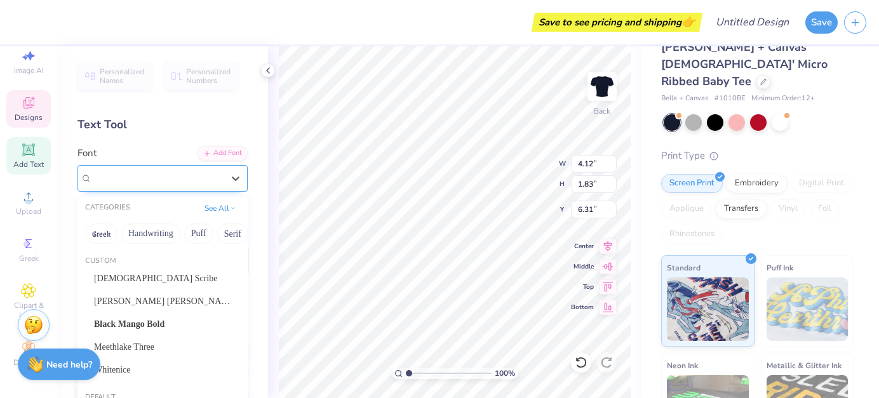
click at [192, 182] on div "Clicker Script" at bounding box center [157, 178] width 133 height 20
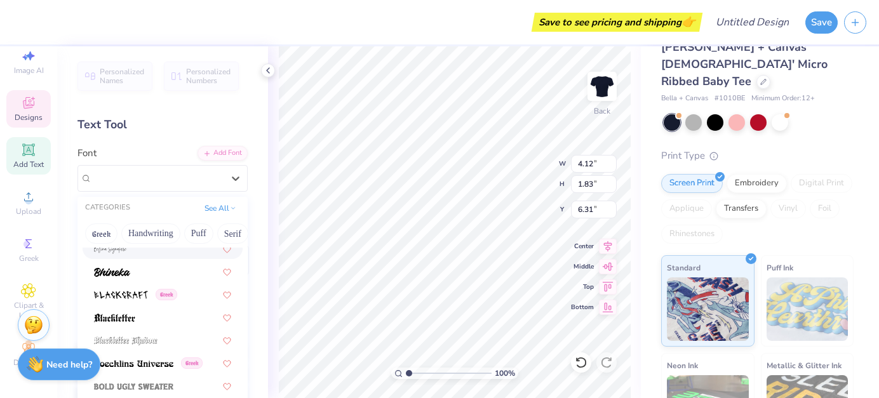
scroll to position [786, 0]
click at [129, 271] on img at bounding box center [112, 271] width 36 height 9
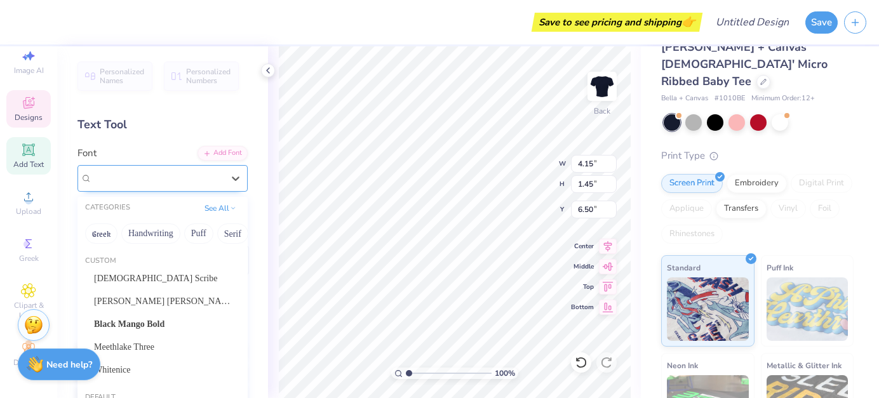
click at [183, 176] on div "Bhineka" at bounding box center [157, 178] width 133 height 20
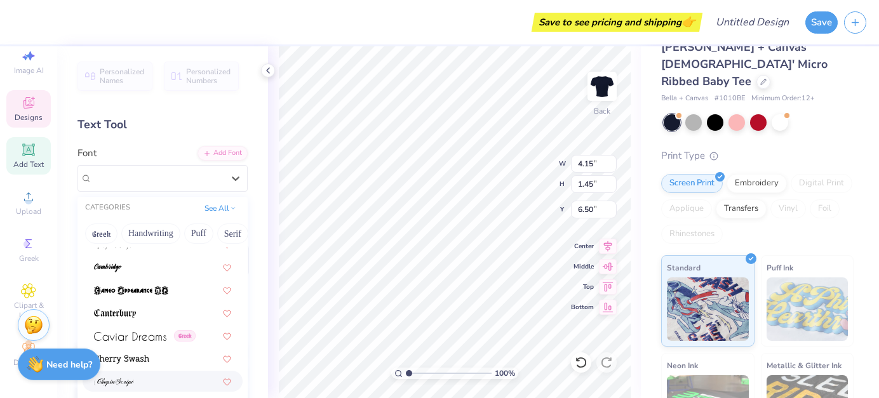
scroll to position [1453, 0]
click at [131, 270] on div at bounding box center [162, 265] width 137 height 13
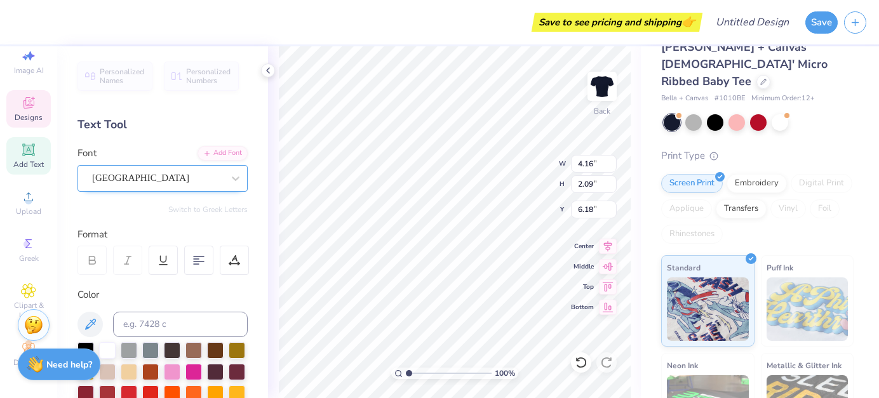
click at [219, 171] on div "[GEOGRAPHIC_DATA]" at bounding box center [157, 178] width 133 height 20
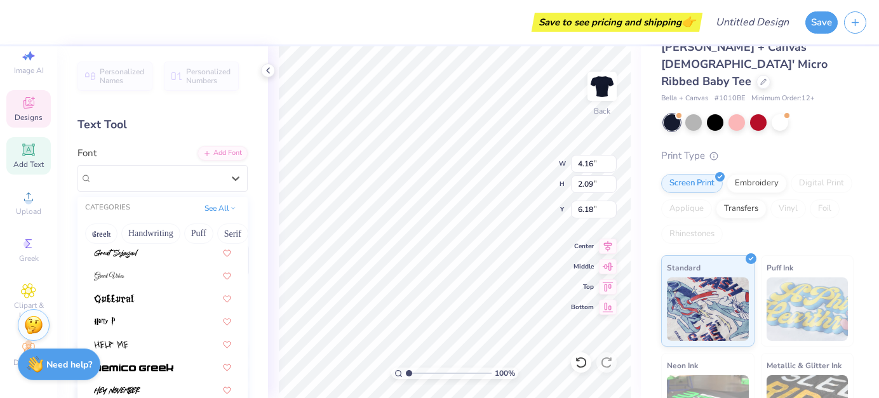
scroll to position [3180, 0]
click at [131, 276] on div at bounding box center [162, 277] width 137 height 13
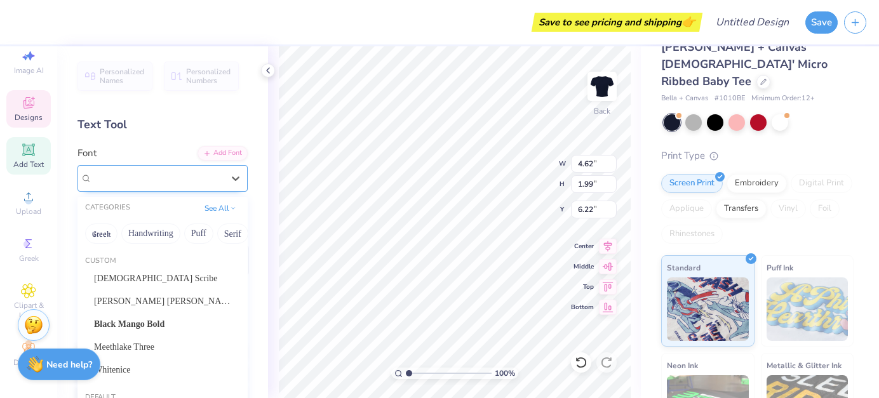
click at [207, 184] on div "Great Vibes" at bounding box center [157, 178] width 133 height 20
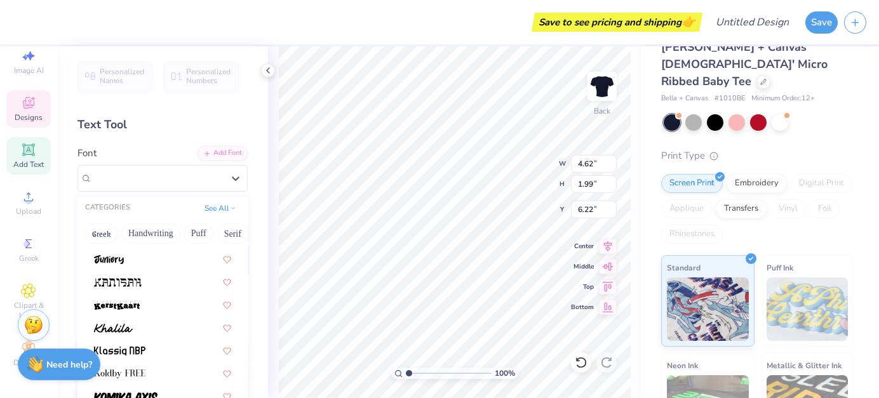
scroll to position [3680, 0]
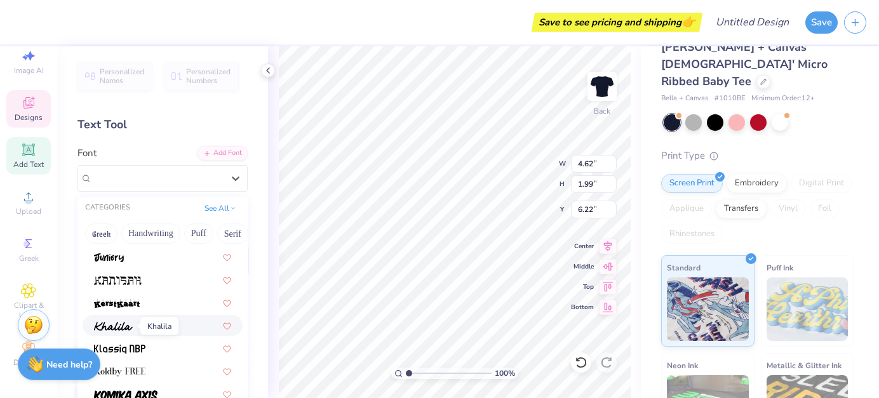
click at [124, 328] on img at bounding box center [113, 326] width 39 height 9
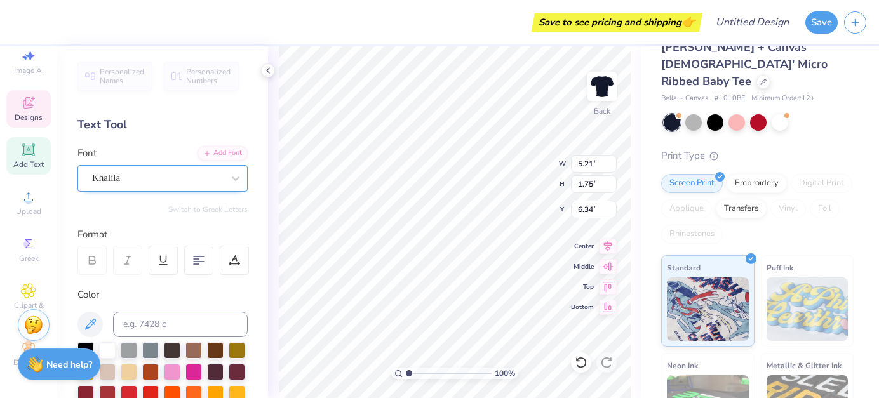
click at [198, 177] on div "Khalila" at bounding box center [157, 178] width 133 height 20
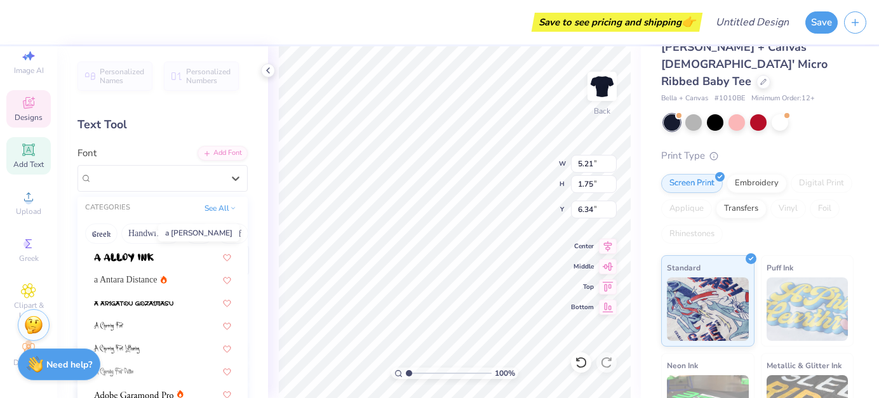
scroll to position [189, 0]
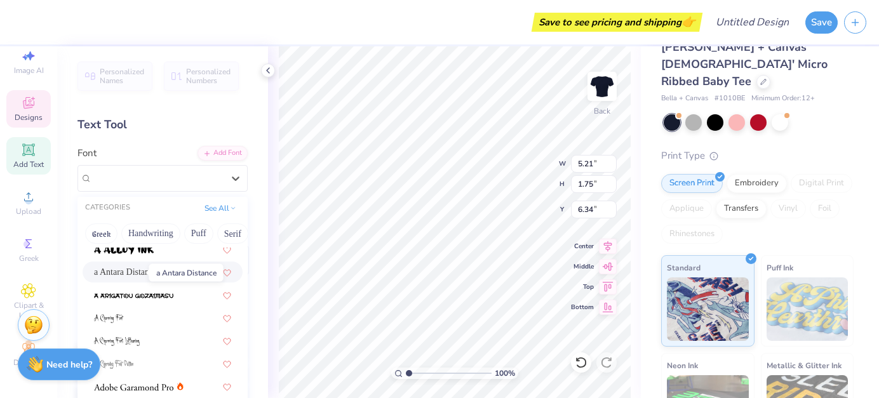
click at [124, 278] on span "a Antara Distance" at bounding box center [126, 271] width 64 height 13
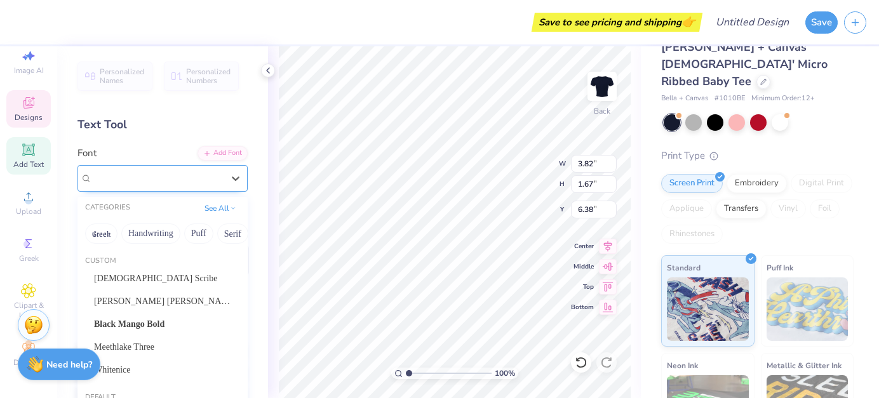
click at [196, 178] on div "a Antara Distance" at bounding box center [157, 178] width 133 height 20
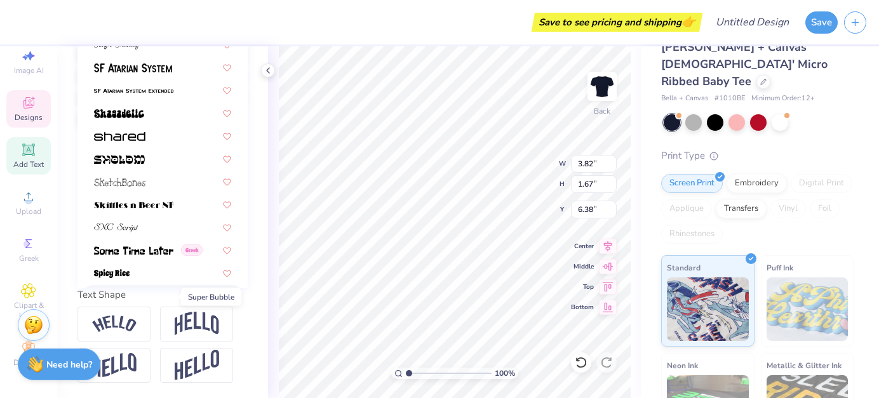
scroll to position [5953, 0]
click at [138, 224] on span at bounding box center [116, 227] width 44 height 13
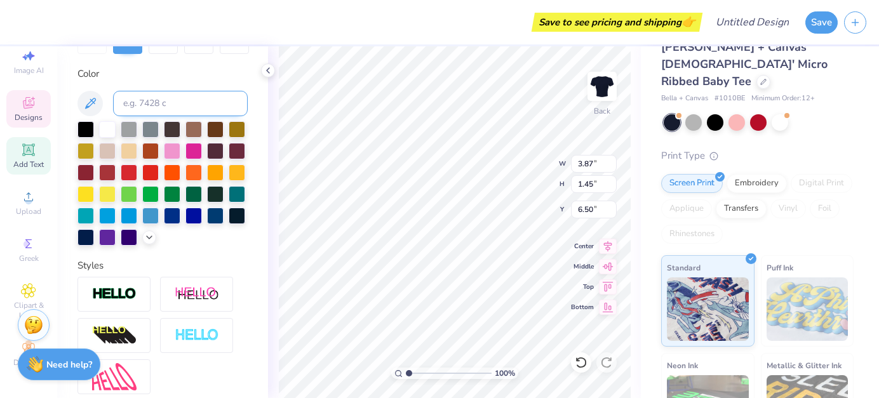
scroll to position [96, 0]
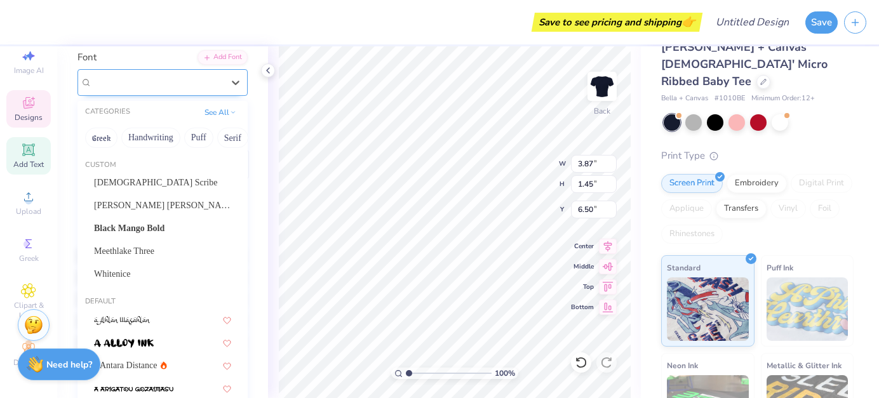
click at [184, 81] on div "SNC Script" at bounding box center [157, 82] width 133 height 20
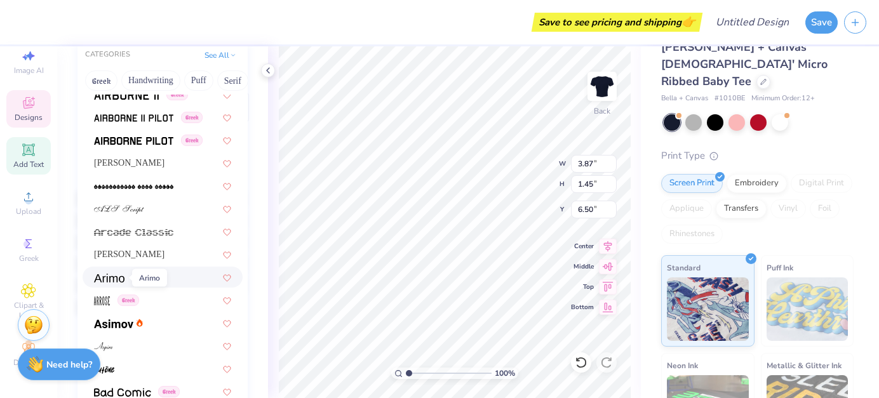
scroll to position [400, 0]
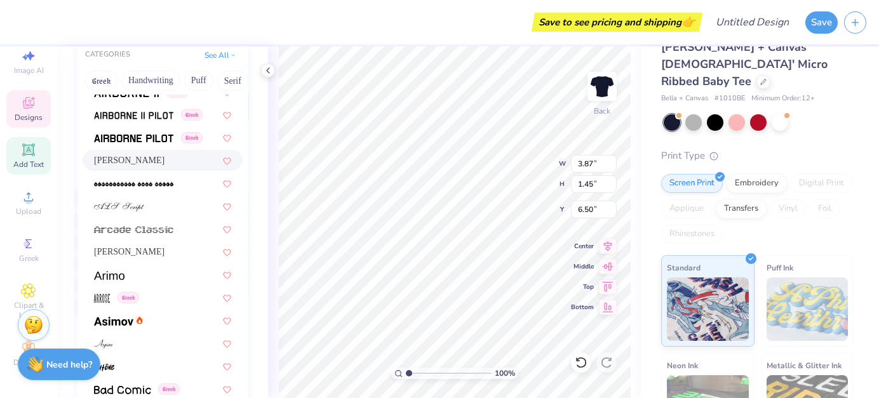
click at [144, 163] on div "[PERSON_NAME]" at bounding box center [162, 160] width 137 height 13
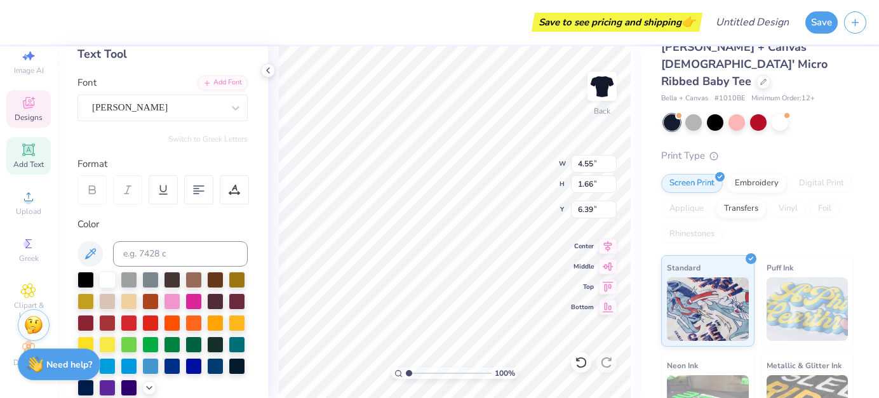
scroll to position [69, 0]
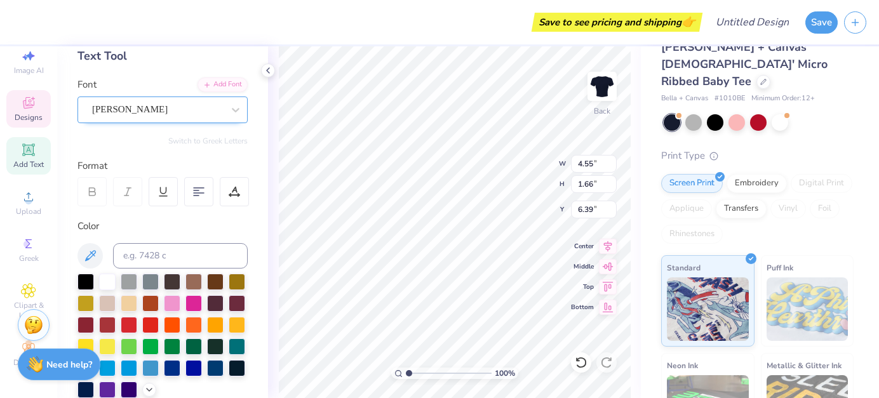
click at [178, 111] on div "[PERSON_NAME]" at bounding box center [157, 110] width 133 height 20
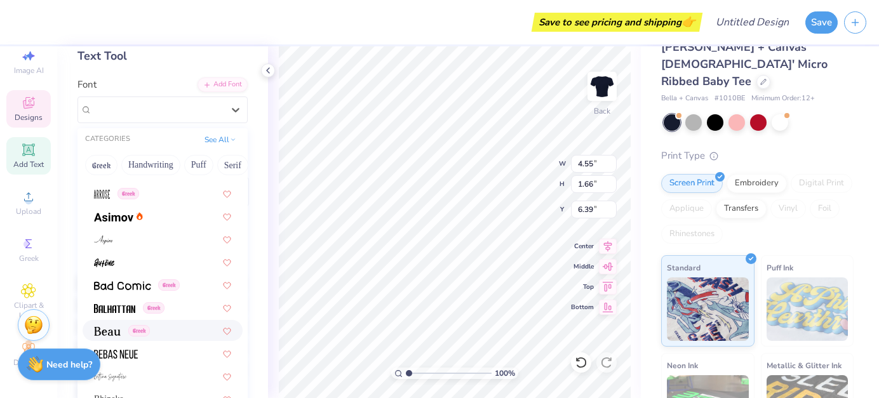
scroll to position [589, 0]
click at [116, 239] on div at bounding box center [162, 237] width 137 height 13
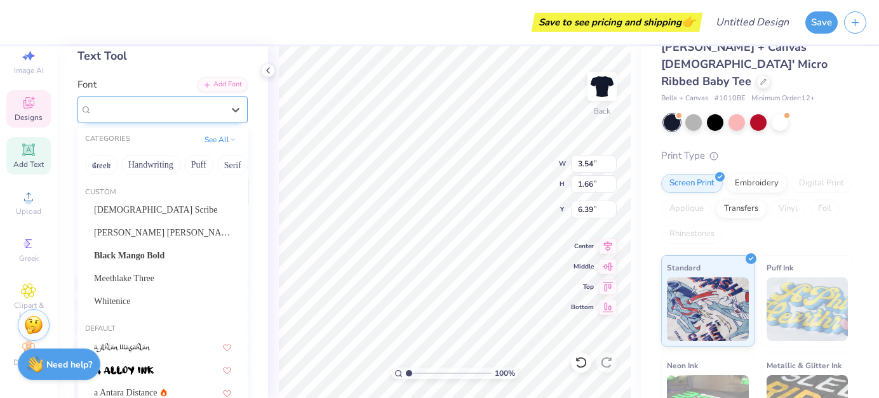
click at [174, 111] on div "Aspire" at bounding box center [157, 110] width 133 height 20
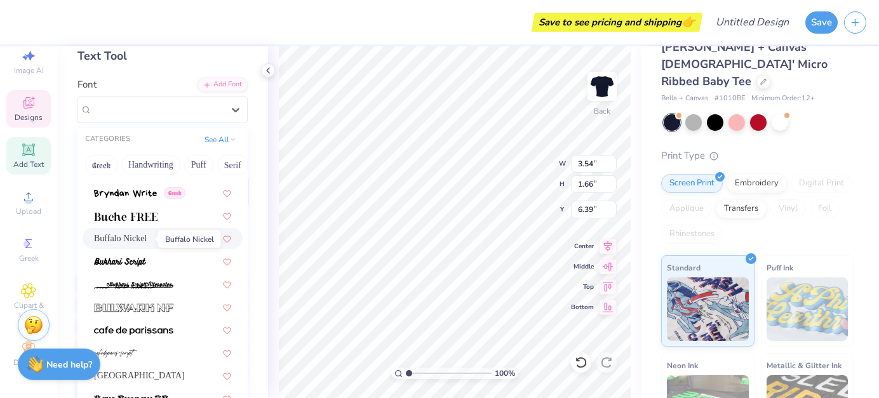
scroll to position [1272, 0]
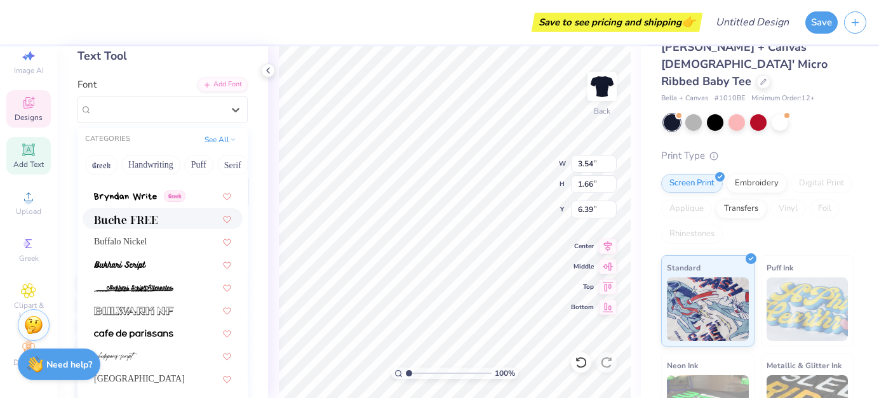
click at [138, 220] on img at bounding box center [126, 219] width 64 height 9
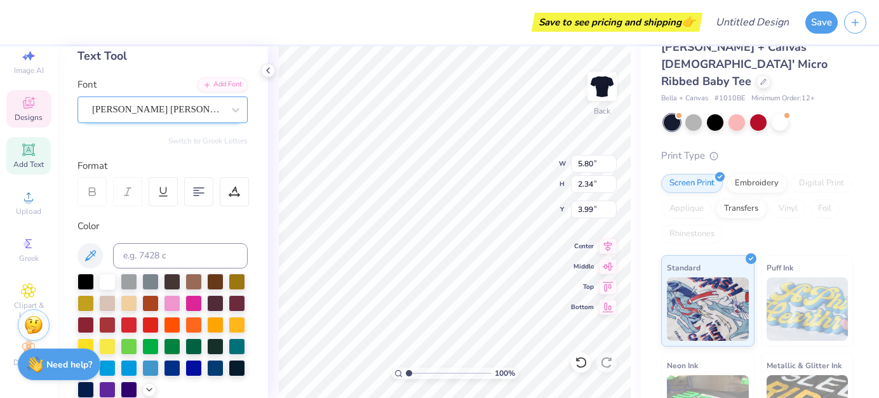
click at [198, 101] on div at bounding box center [157, 109] width 131 height 17
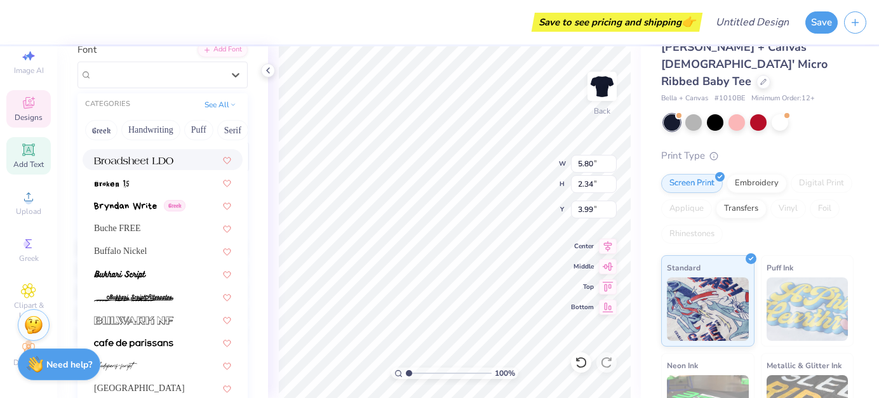
scroll to position [1229, 0]
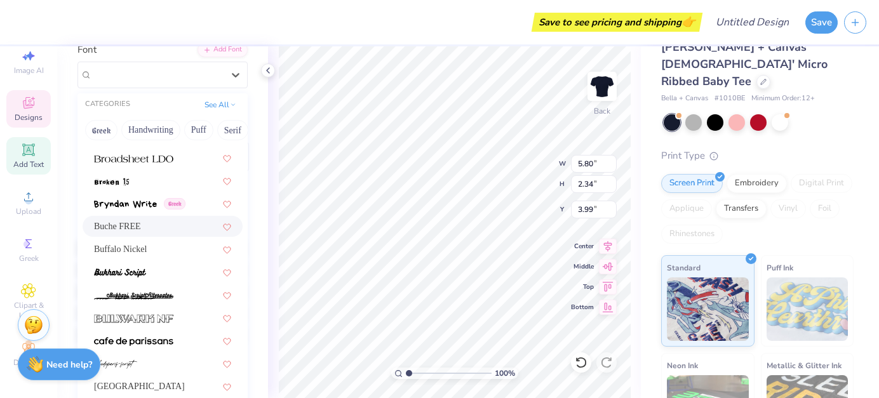
click at [138, 227] on span "Buche FREE" at bounding box center [117, 226] width 47 height 13
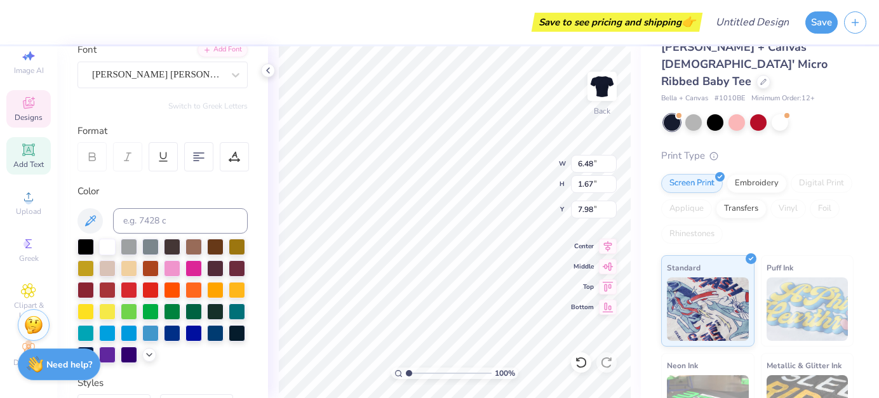
click at [201, 93] on div "Personalized Names Personalized Numbers Text Tool Add Font Font [PERSON_NAME] […" at bounding box center [162, 222] width 211 height 352
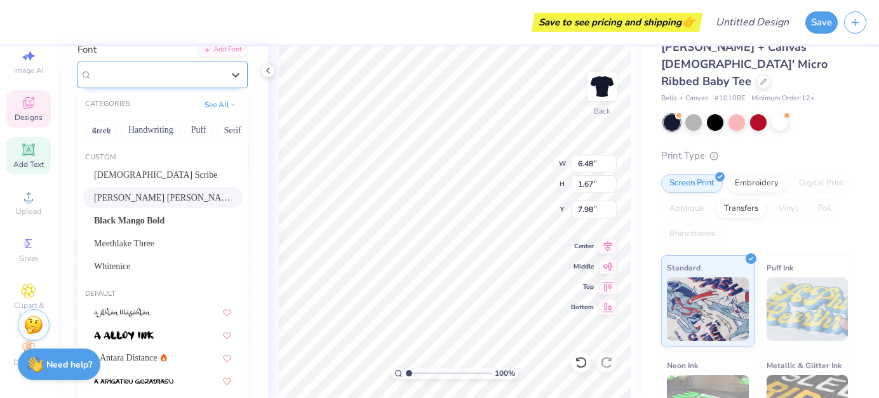
click at [184, 74] on div "[PERSON_NAME] [PERSON_NAME]" at bounding box center [157, 75] width 133 height 20
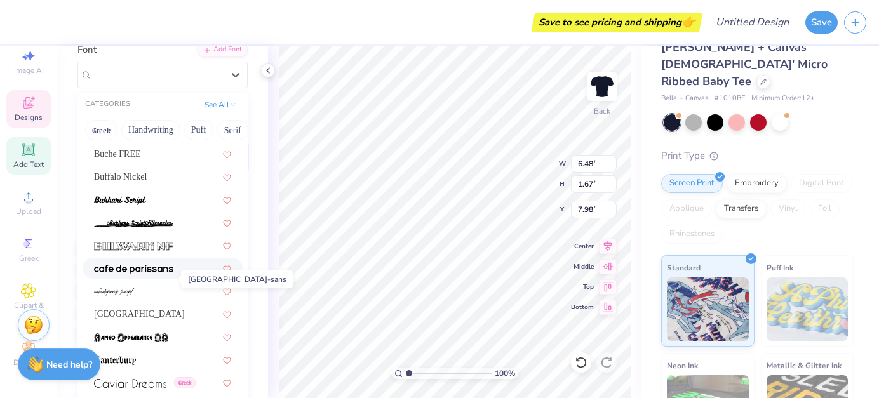
scroll to position [1219, 0]
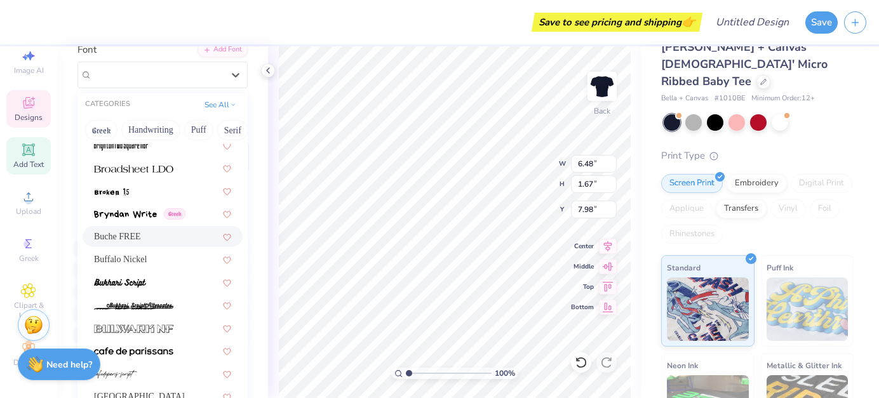
click at [138, 238] on span "Buche FREE" at bounding box center [117, 236] width 47 height 13
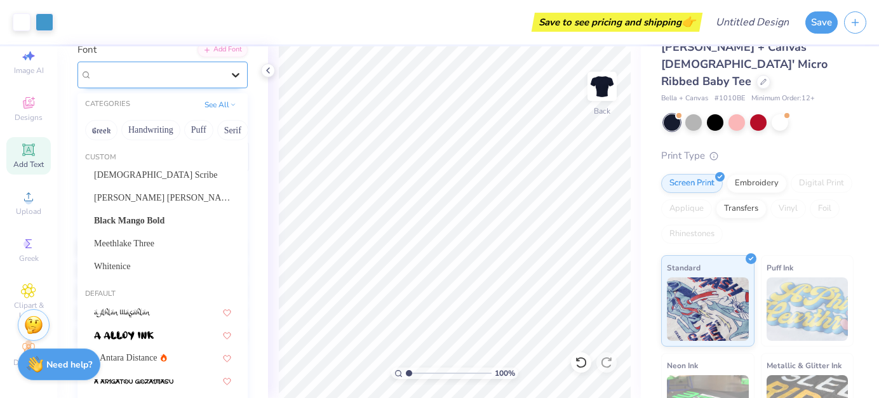
click at [236, 85] on div at bounding box center [235, 75] width 23 height 23
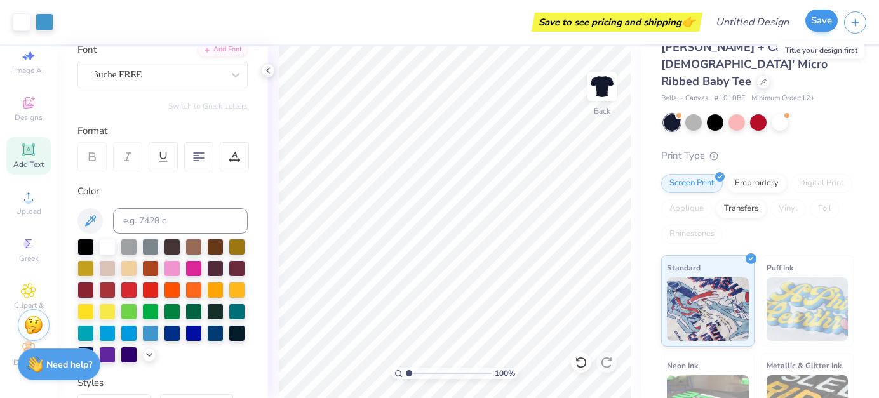
click at [823, 23] on button "Save" at bounding box center [821, 21] width 32 height 22
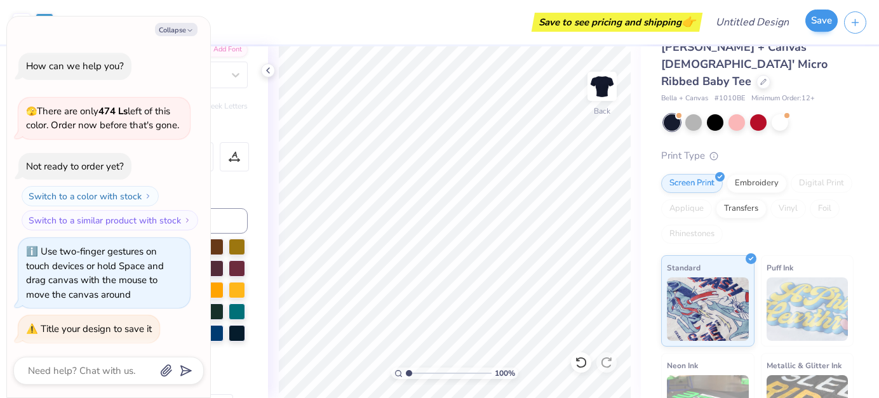
click at [820, 23] on button "Save" at bounding box center [821, 21] width 32 height 22
click at [185, 22] on div "Collapse How can we help you? 🫣 There are only 474 Ls left of this color. Order…" at bounding box center [108, 207] width 203 height 381
click at [190, 31] on polyline "button" at bounding box center [190, 31] width 4 height 2
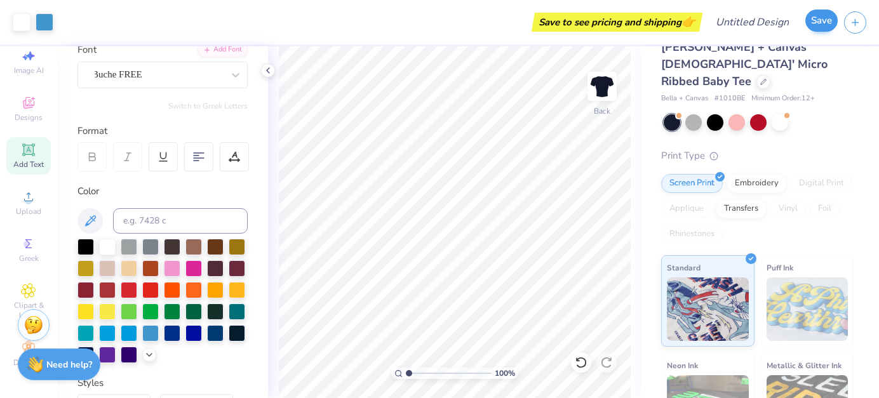
click at [816, 24] on button "Save" at bounding box center [821, 21] width 32 height 22
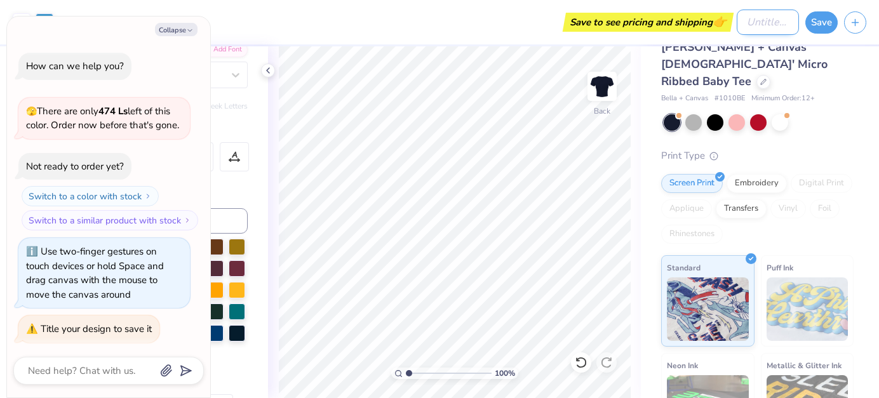
click at [737, 30] on input "Design Title" at bounding box center [768, 22] width 62 height 25
click at [823, 22] on button "Save" at bounding box center [821, 21] width 32 height 22
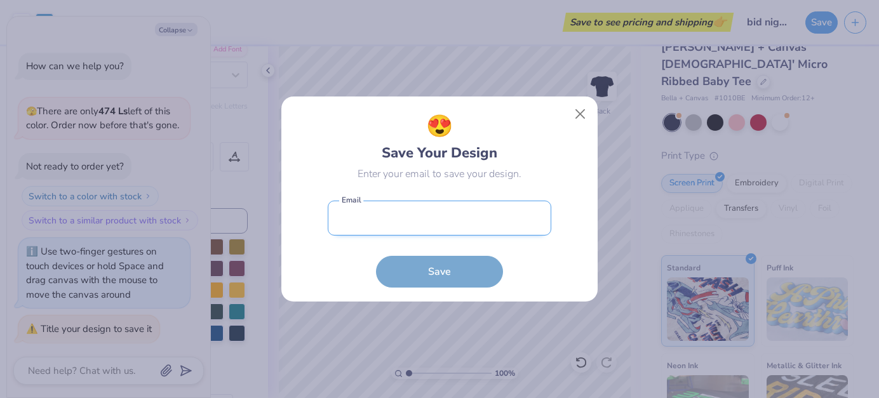
click at [452, 213] on input "email" at bounding box center [440, 218] width 224 height 35
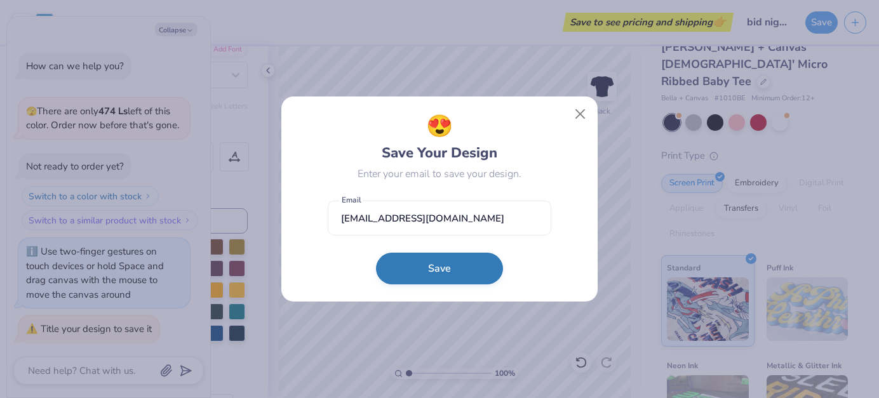
click at [428, 278] on button "Save" at bounding box center [439, 269] width 127 height 32
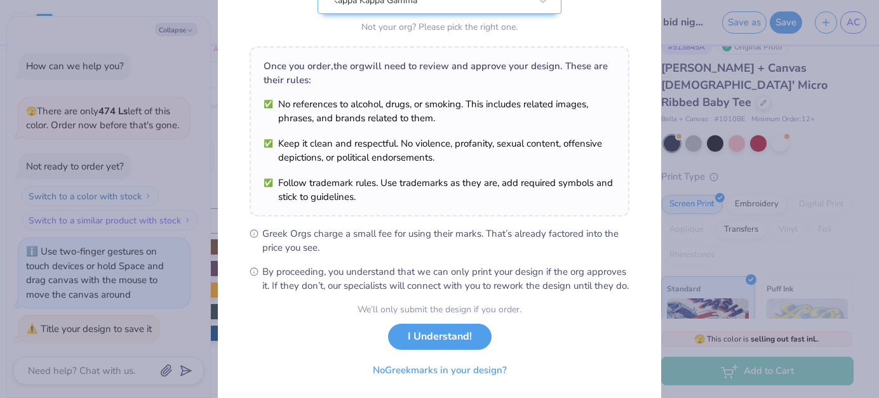
scroll to position [165, 0]
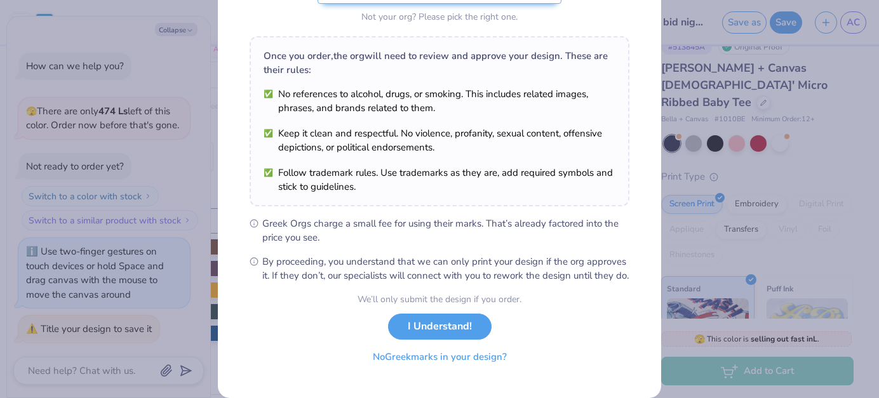
click at [477, 370] on button "No Greek marks in your design?" at bounding box center [440, 357] width 156 height 26
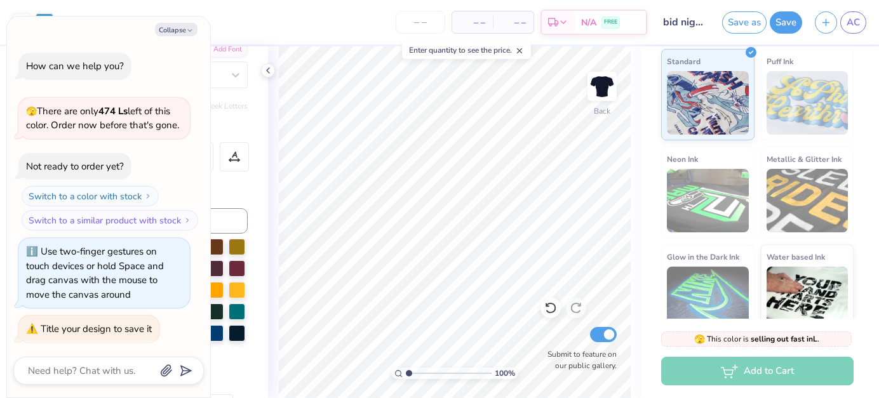
scroll to position [250, 0]
click at [564, 26] on icon at bounding box center [563, 24] width 10 height 10
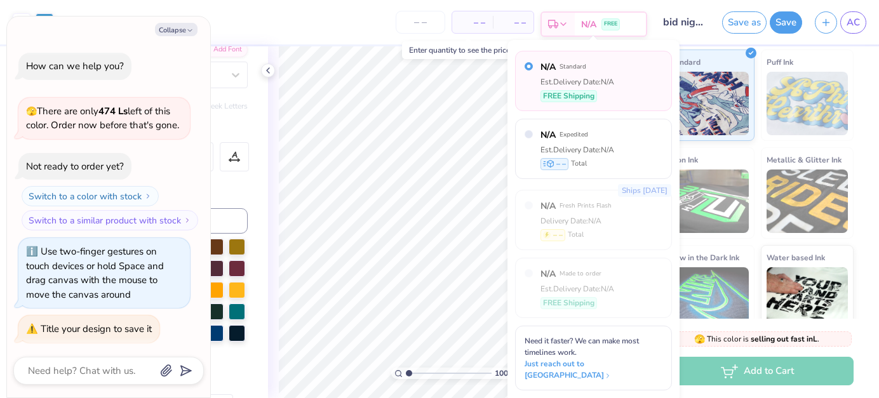
click at [564, 26] on icon at bounding box center [563, 24] width 10 height 10
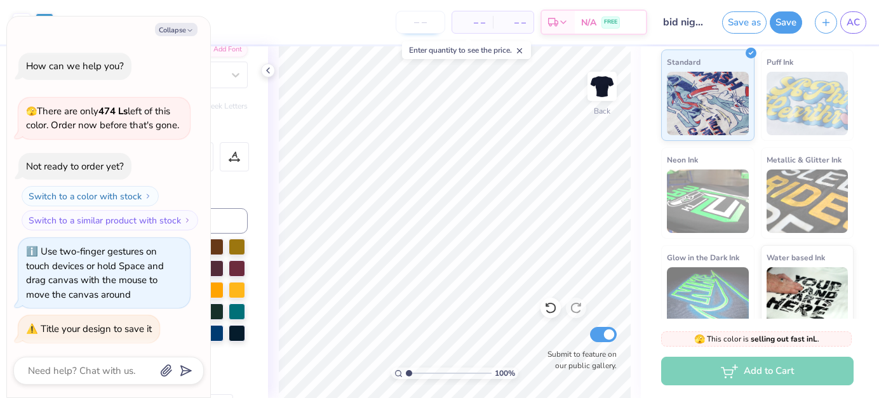
click at [419, 26] on input "number" at bounding box center [421, 22] width 50 height 23
